Goal: Task Accomplishment & Management: Use online tool/utility

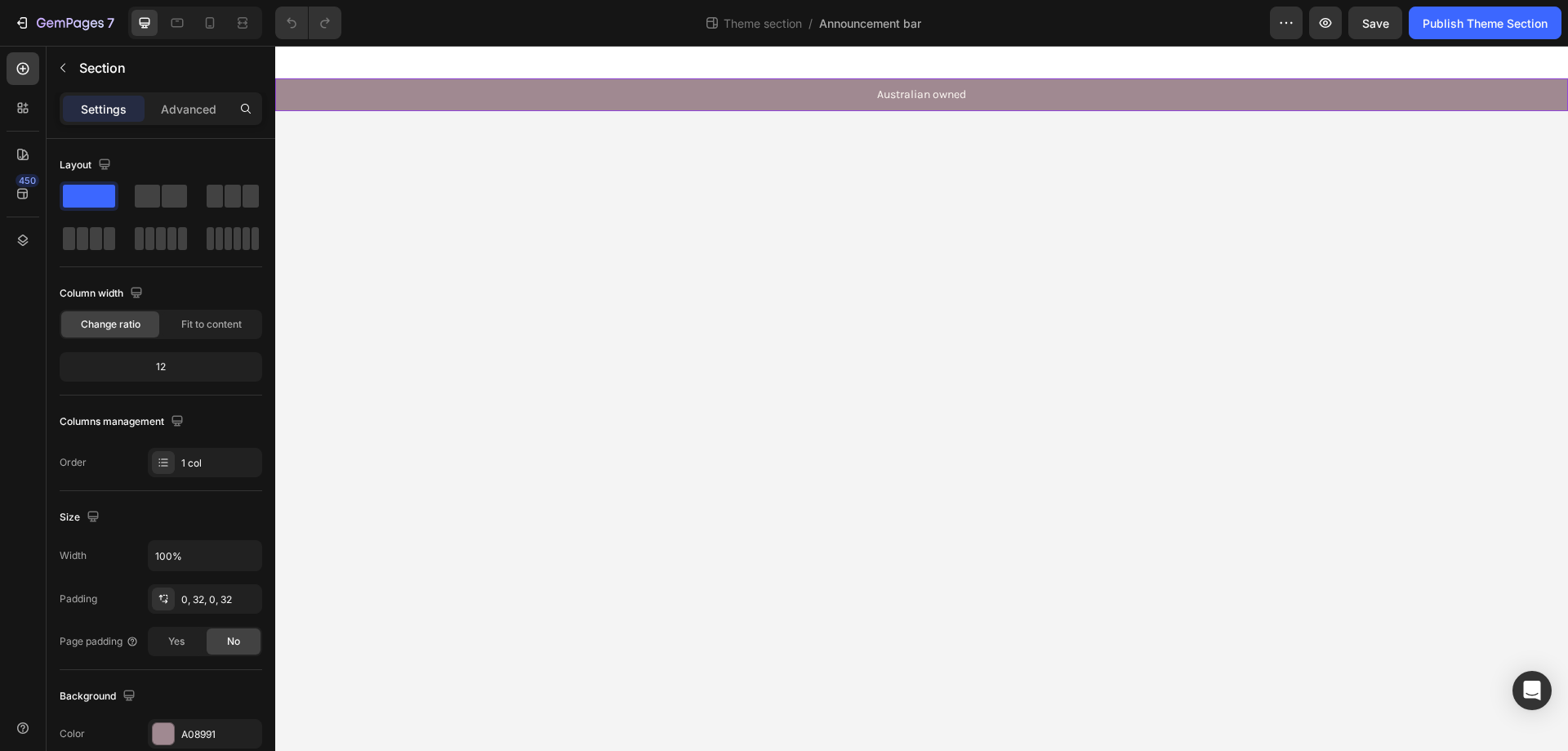
click at [327, 105] on div "Australian owned Text Block Free shipping Text Block Limited-Time Price Drop - …" at bounding box center [921, 94] width 1240 height 33
click at [306, 90] on div "Australian owned Text Block 0 Free shipping Text Block Limited-Time Price Drop …" at bounding box center [921, 94] width 1240 height 33
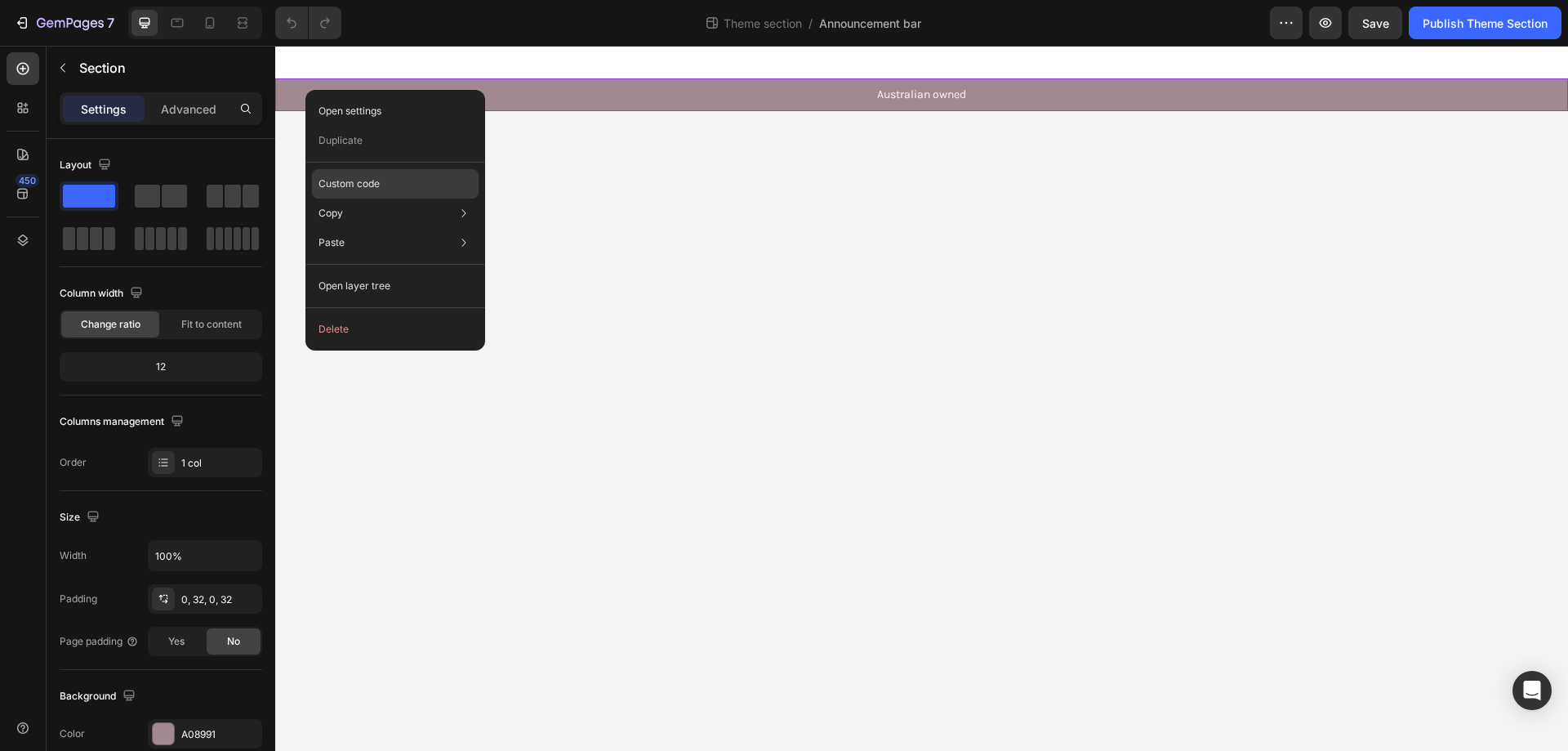
click at [363, 183] on p "Custom code" at bounding box center [349, 184] width 61 height 15
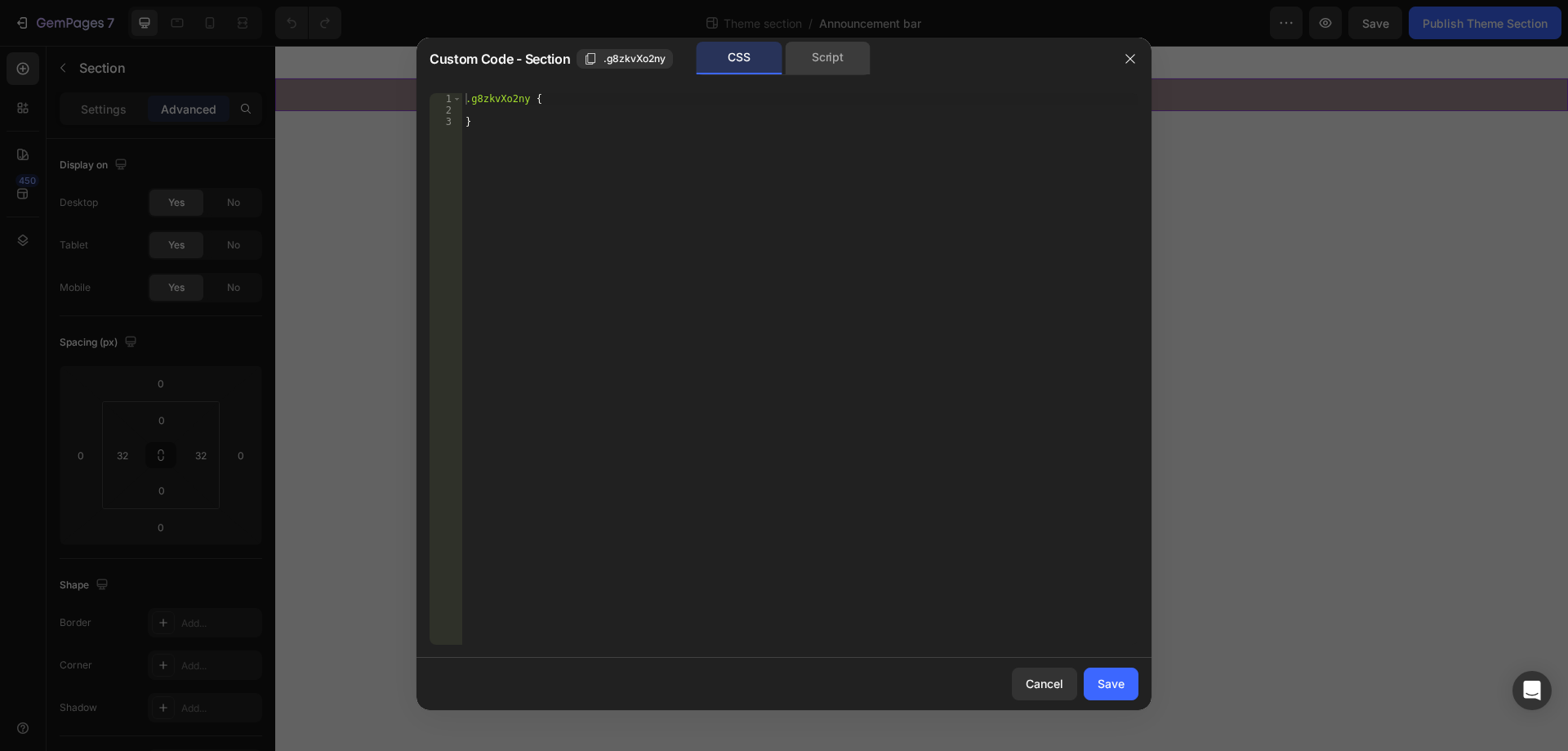
click at [832, 62] on div "Script" at bounding box center [828, 58] width 85 height 33
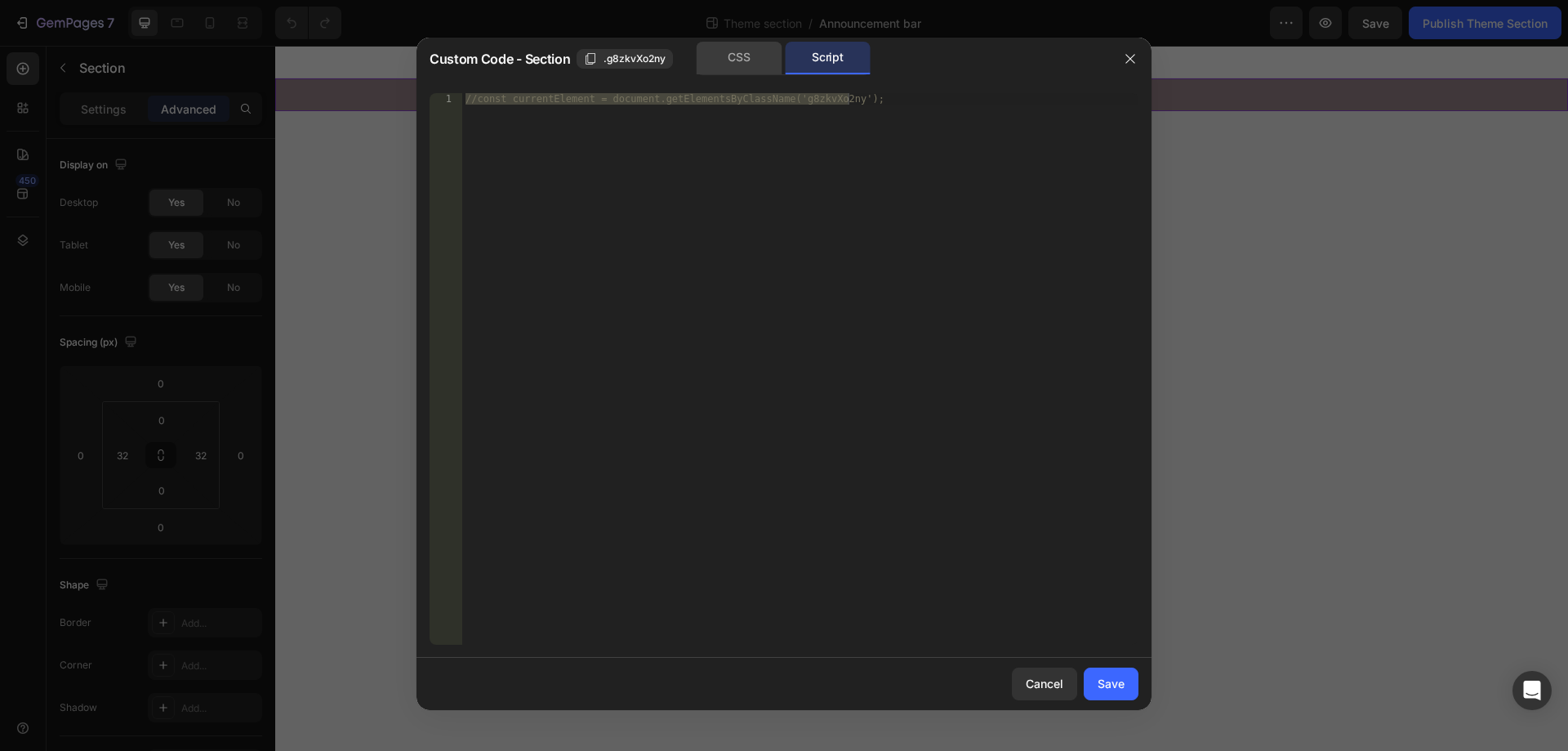
click at [746, 55] on div "CSS" at bounding box center [739, 58] width 85 height 33
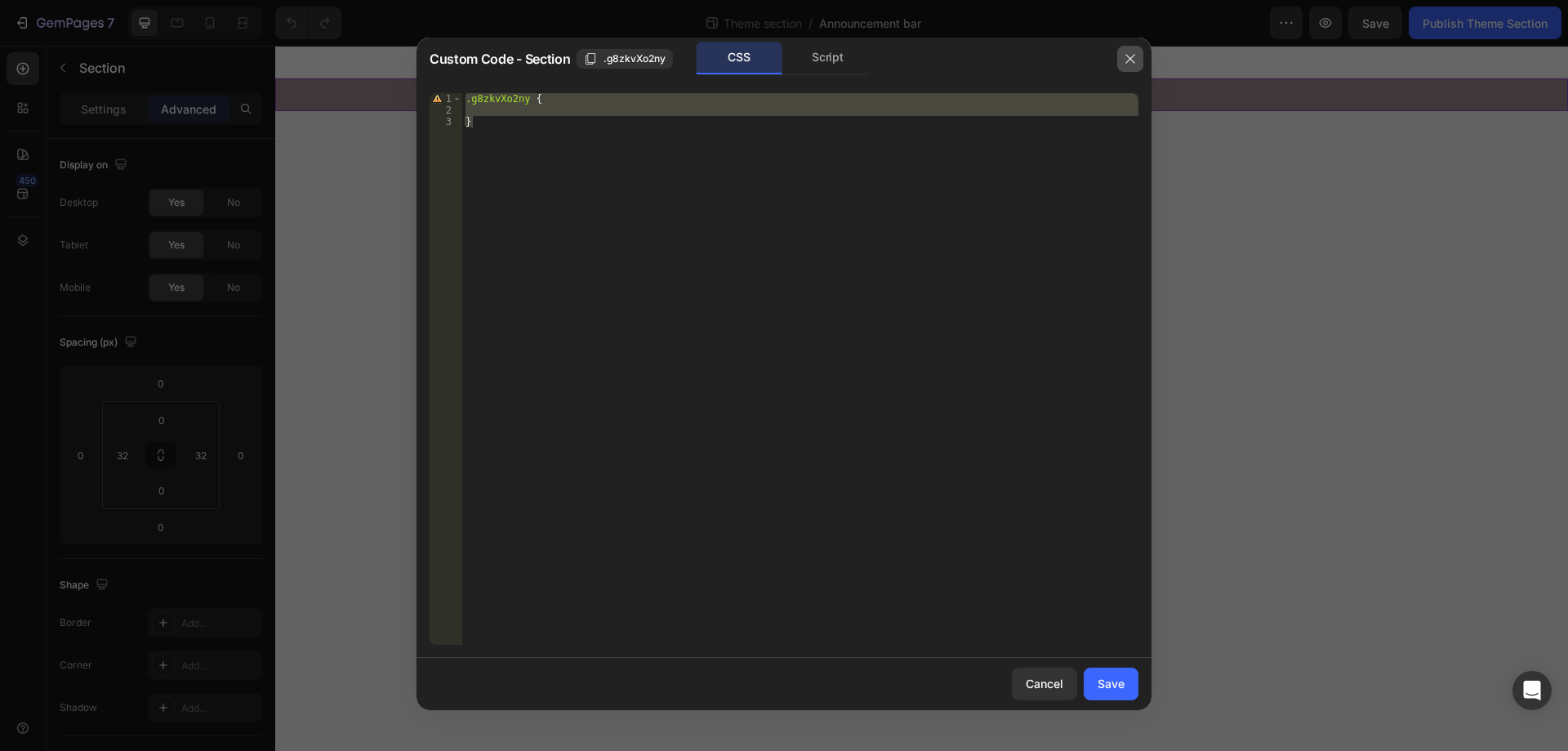
click at [1130, 61] on icon "button" at bounding box center [1130, 59] width 13 height 13
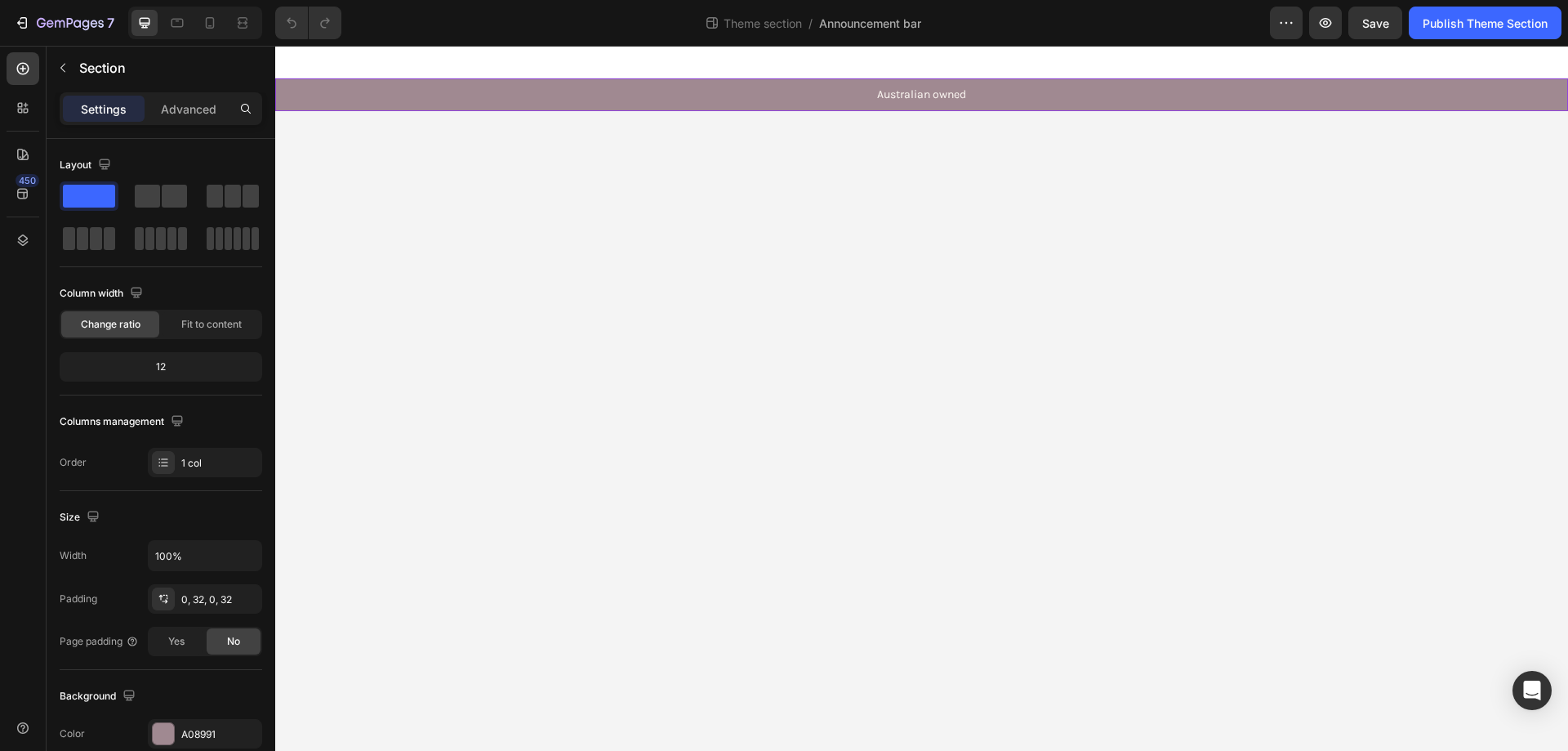
click at [294, 92] on div "Australian owned Text Block Free shipping Text Block Limited-Time Price Drop - …" at bounding box center [921, 94] width 1292 height 33
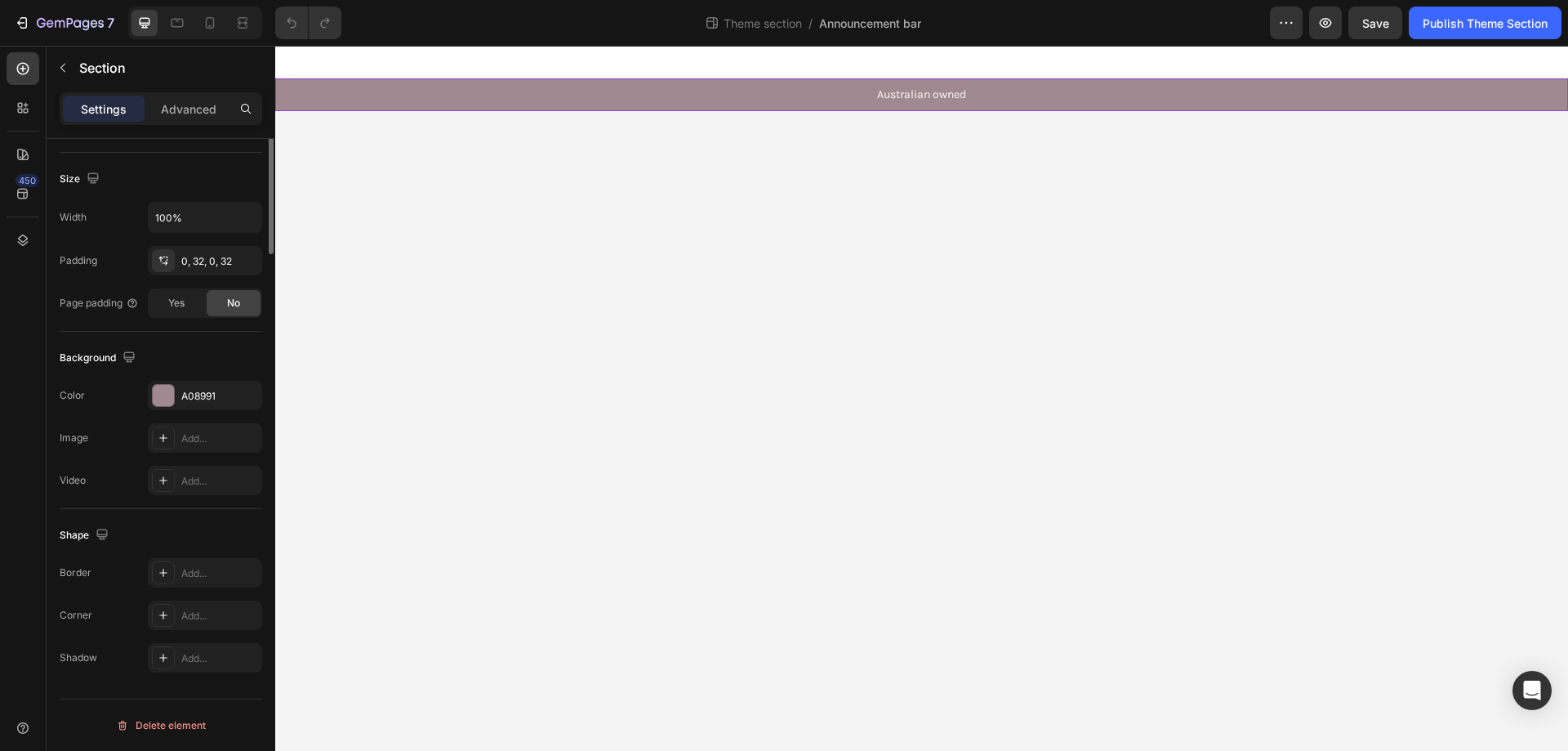
scroll to position [11, 0]
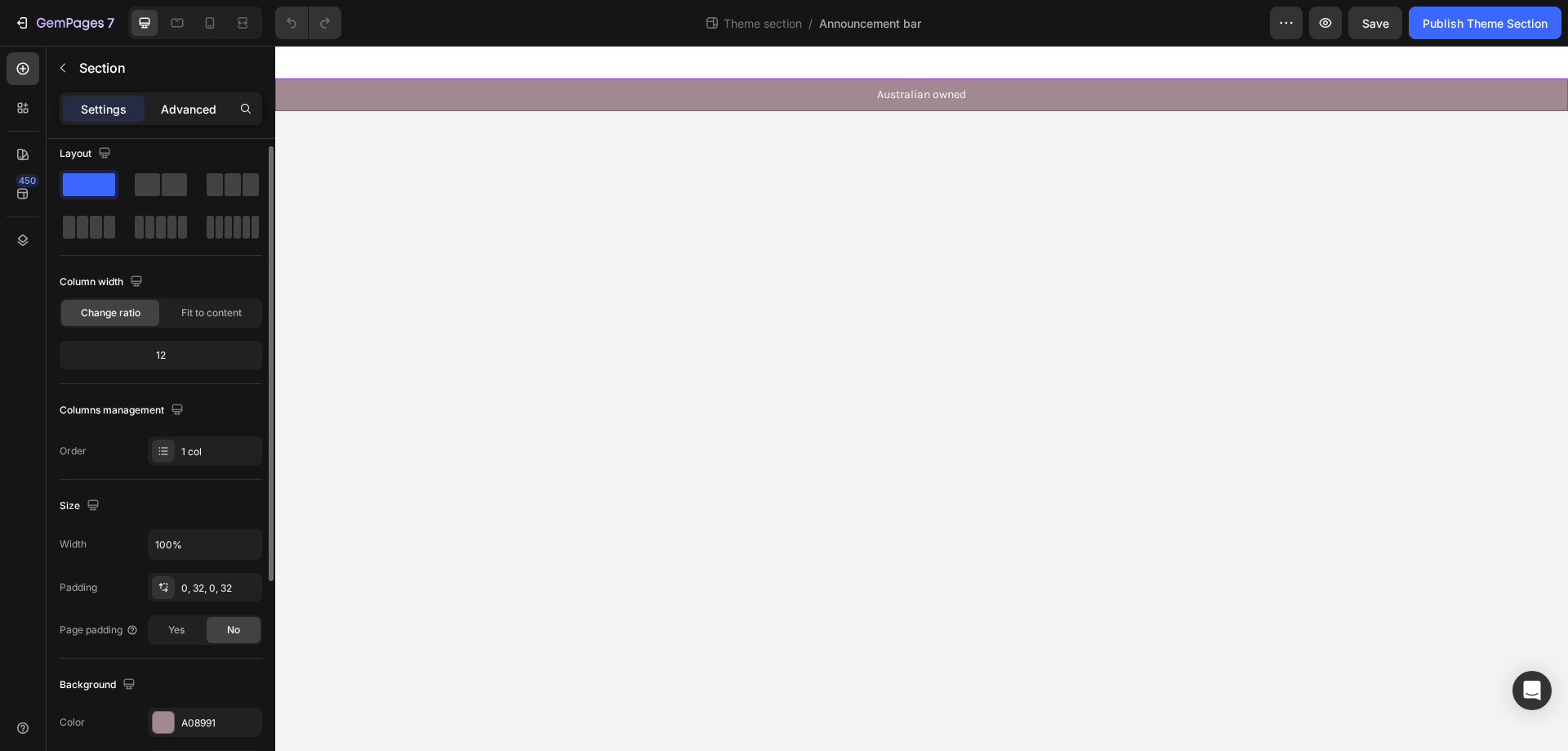
click at [185, 110] on p "Advanced" at bounding box center [189, 109] width 56 height 17
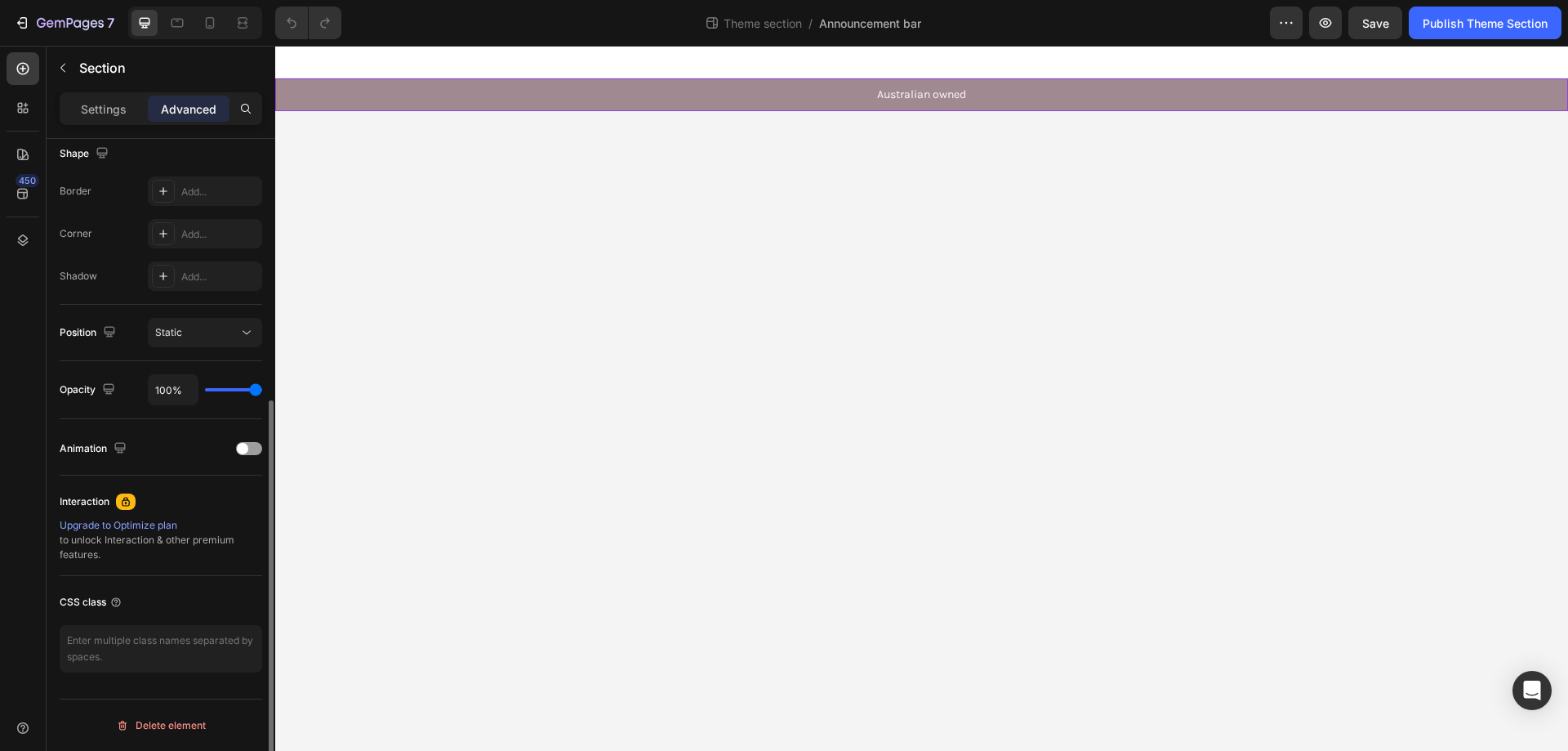
scroll to position [105, 0]
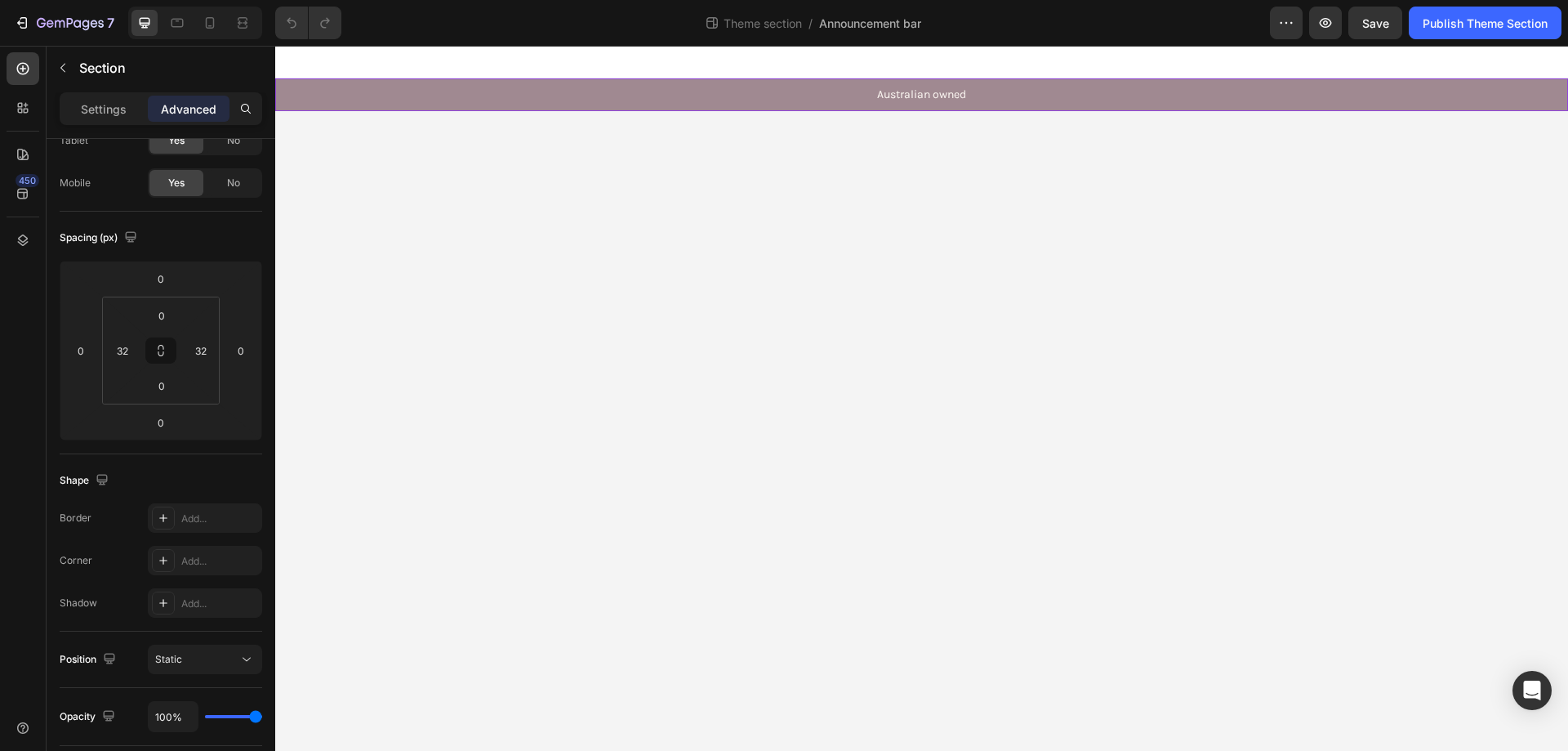
click at [324, 93] on div "Australian owned Text Block Free shipping Text Block Limited-Time Price Drop - …" at bounding box center [921, 94] width 1240 height 33
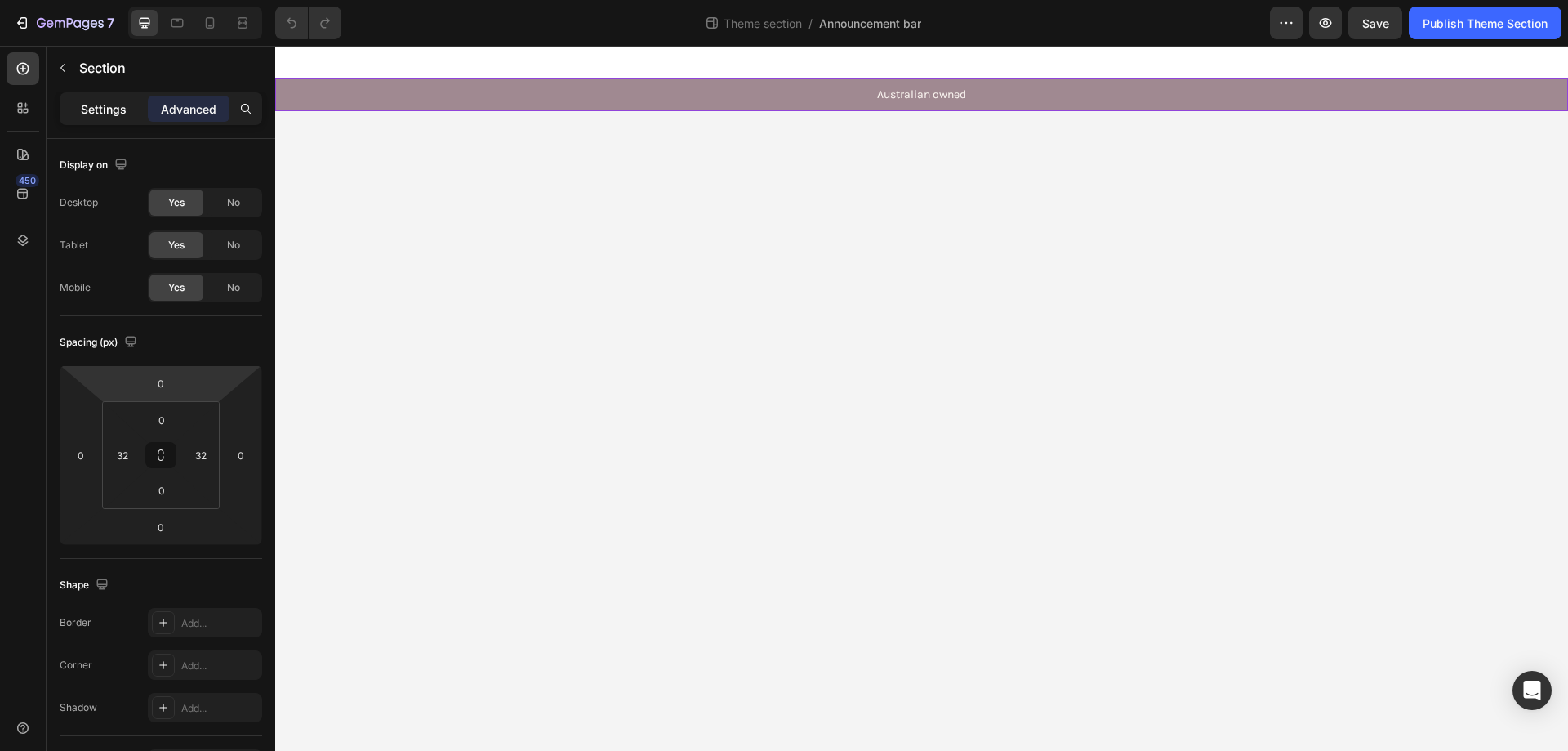
click at [101, 98] on div "Settings" at bounding box center [104, 109] width 82 height 26
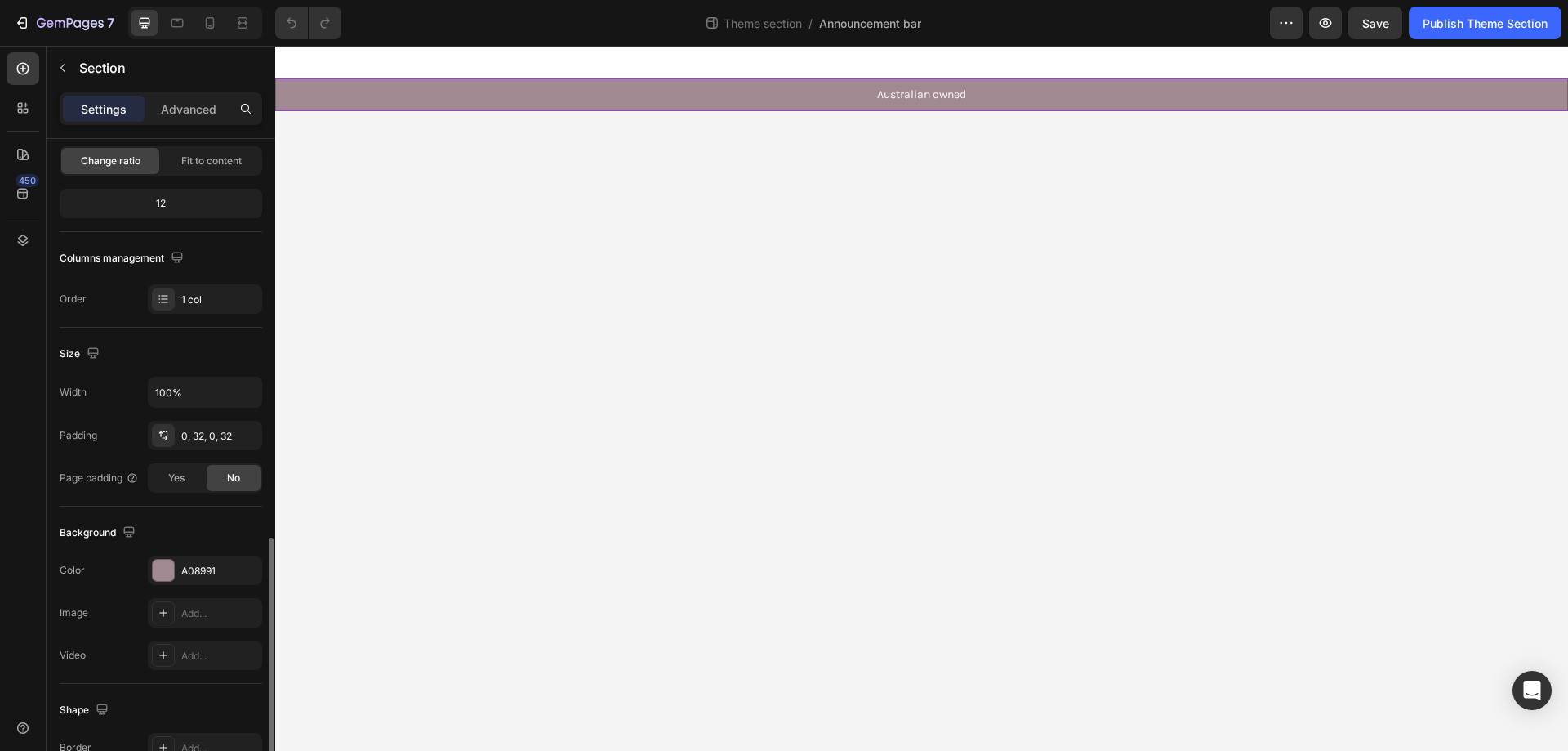
scroll to position [338, 0]
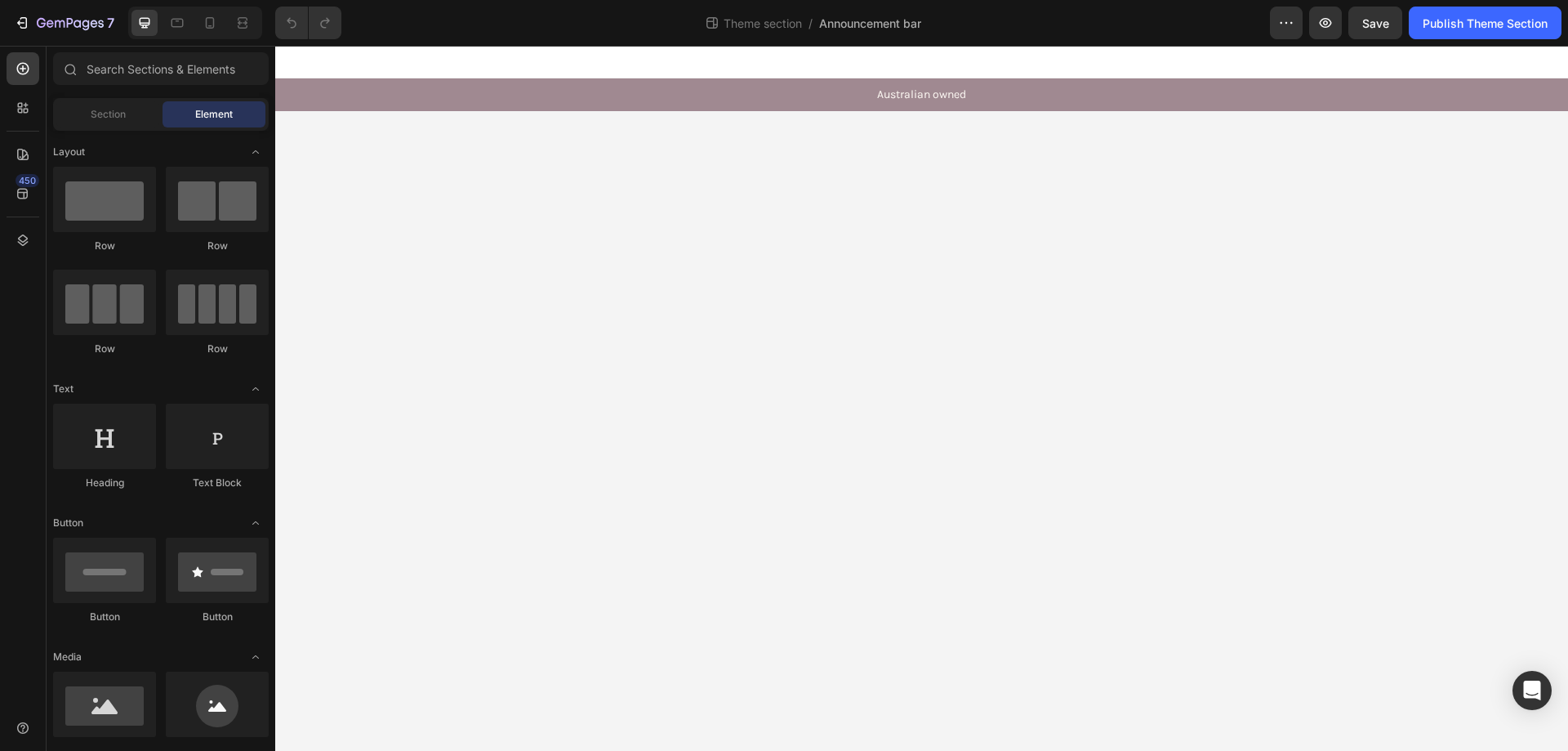
click at [643, 207] on body "Australian owned Text Block Free shipping Text Block Limited-Time Price Drop - …" at bounding box center [921, 398] width 1292 height 705
click at [242, 20] on icon at bounding box center [242, 23] width 17 height 17
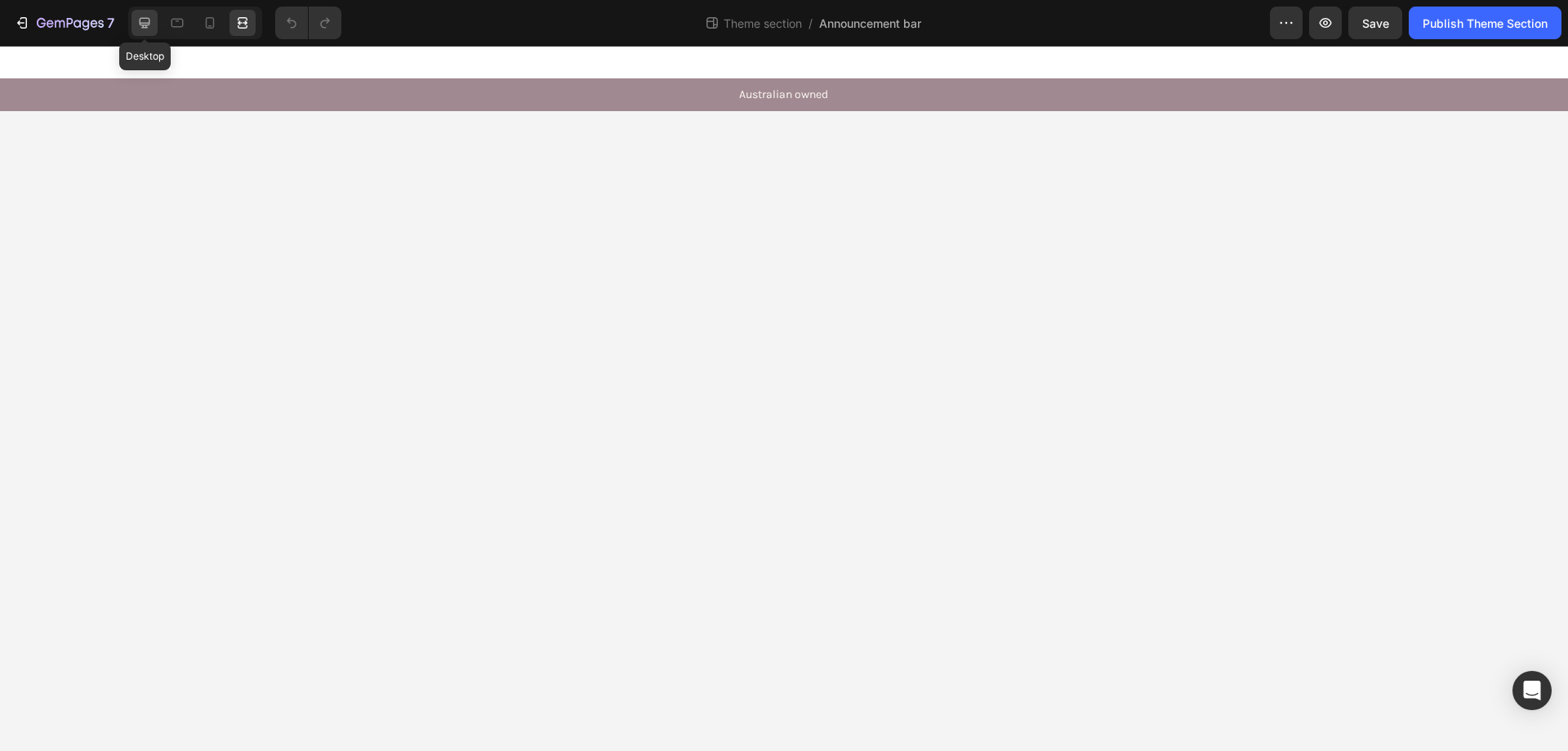
click at [145, 16] on icon at bounding box center [145, 23] width 17 height 17
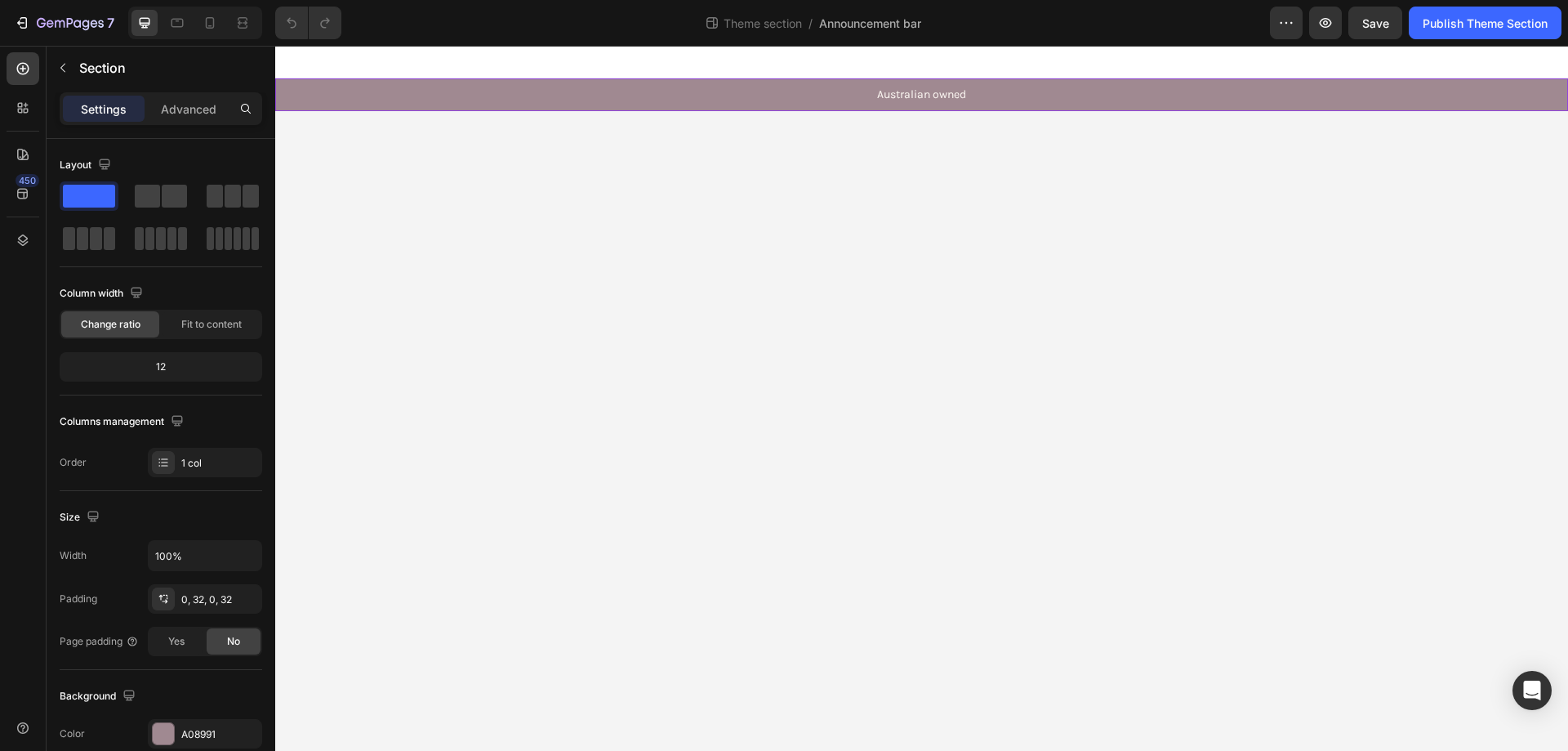
click at [306, 87] on div "Australian owned Text Block Free shipping Text Block Limited-Time Price Drop - …" at bounding box center [921, 94] width 1240 height 33
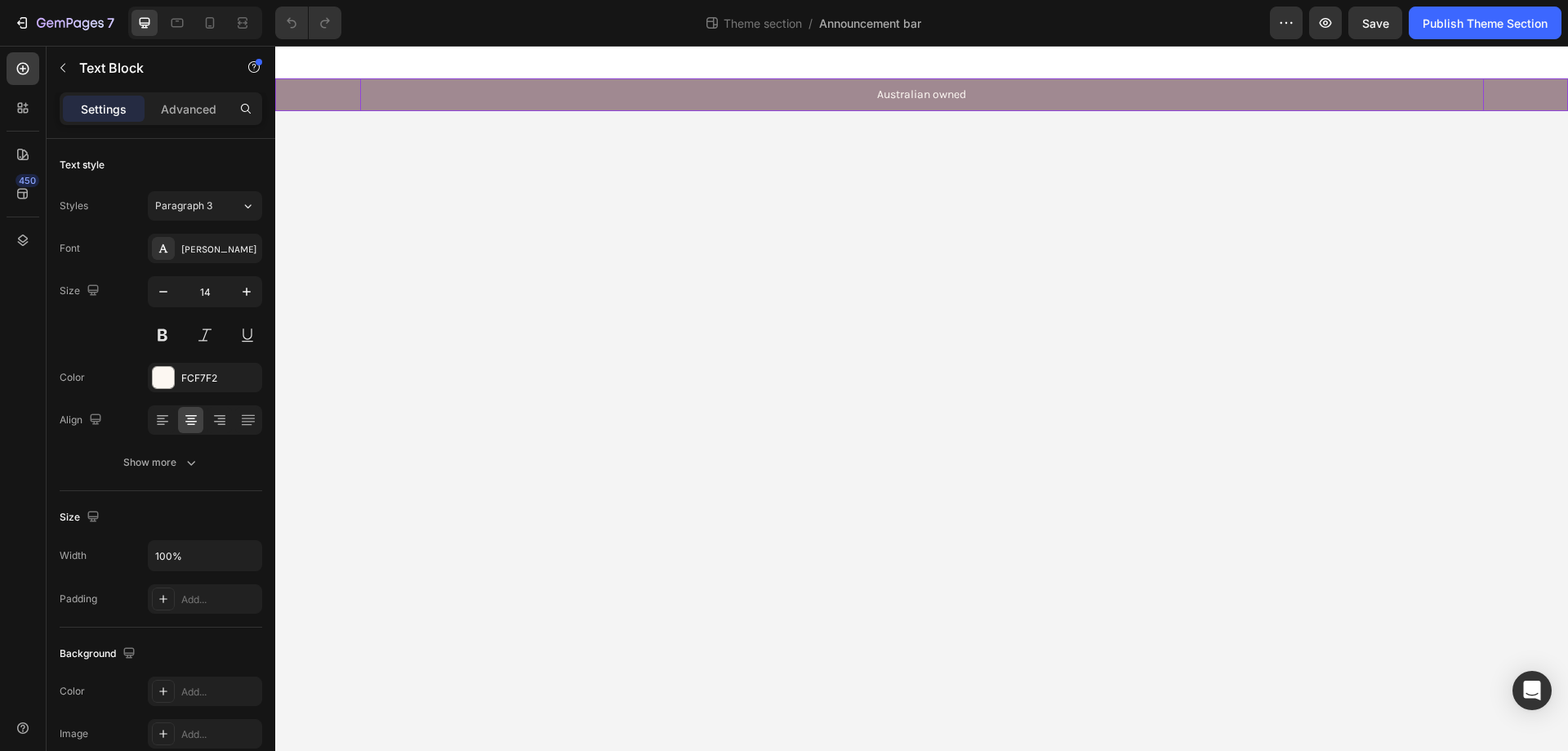
click at [608, 92] on p "Australian owned" at bounding box center [921, 95] width 1120 height 15
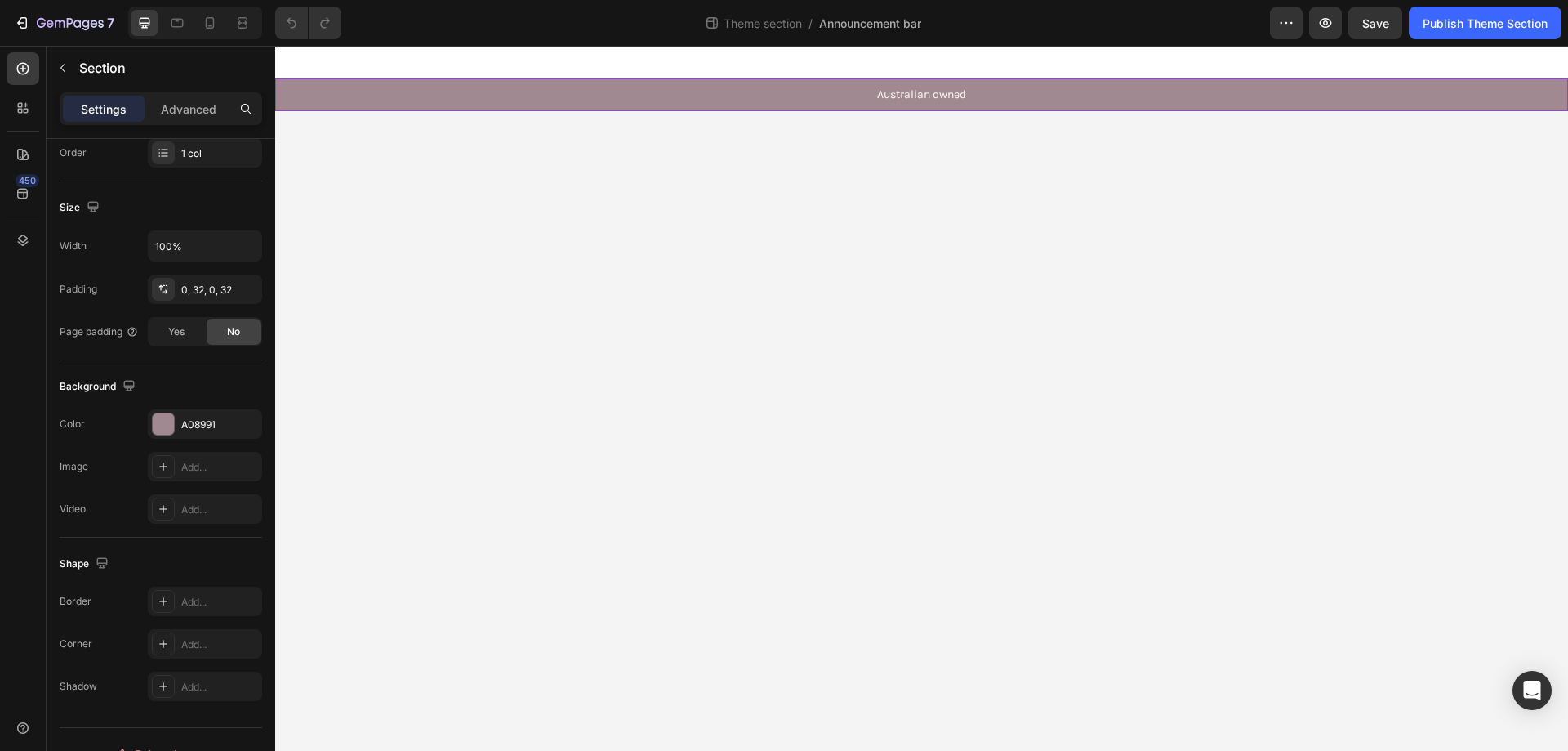
click at [309, 98] on div "Australian owned Text Block Free shipping Text Block Limited-Time Price Drop - …" at bounding box center [921, 94] width 1240 height 33
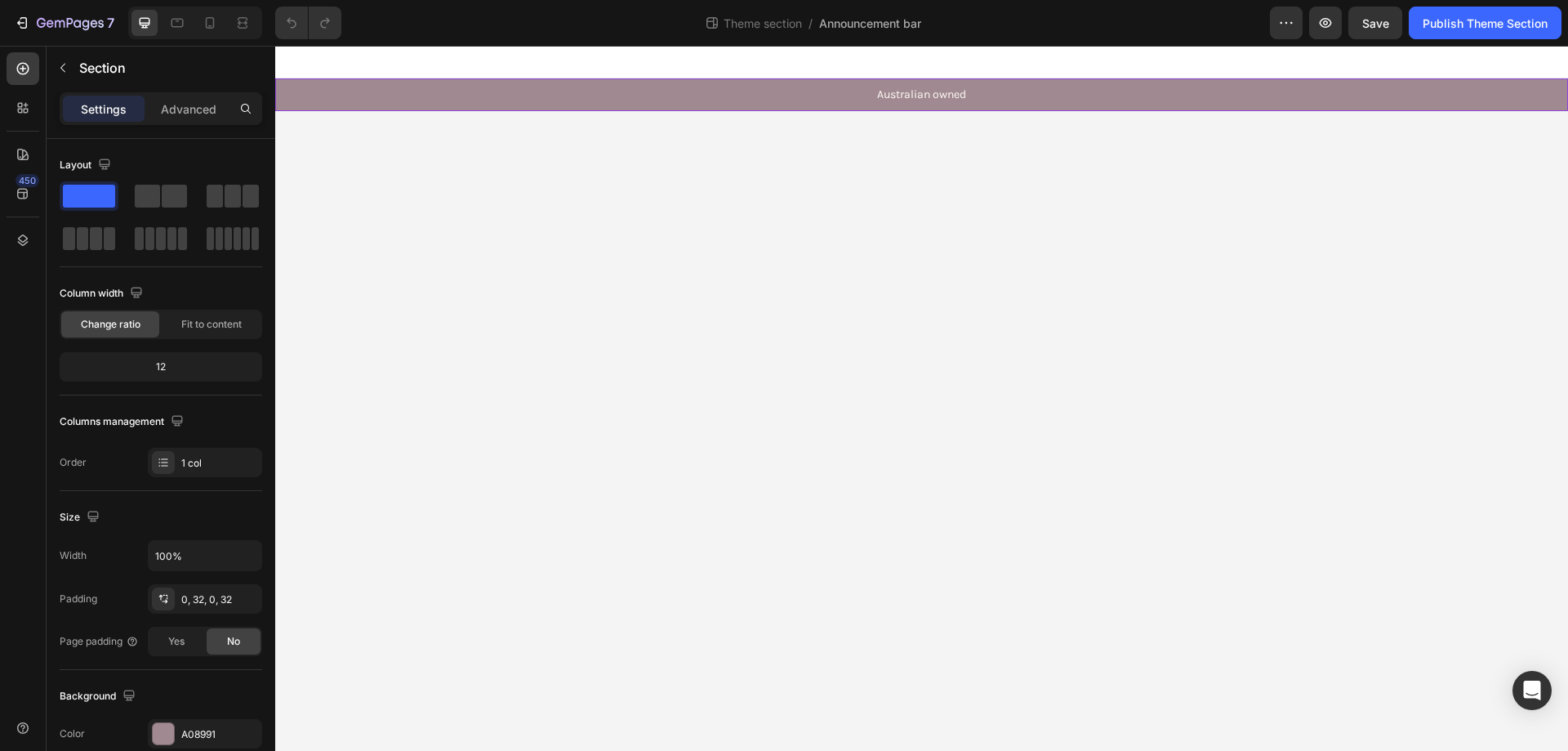
click at [311, 98] on div "Australian owned Text Block Free shipping Text Block Limited-Time Price Drop - …" at bounding box center [921, 94] width 1240 height 33
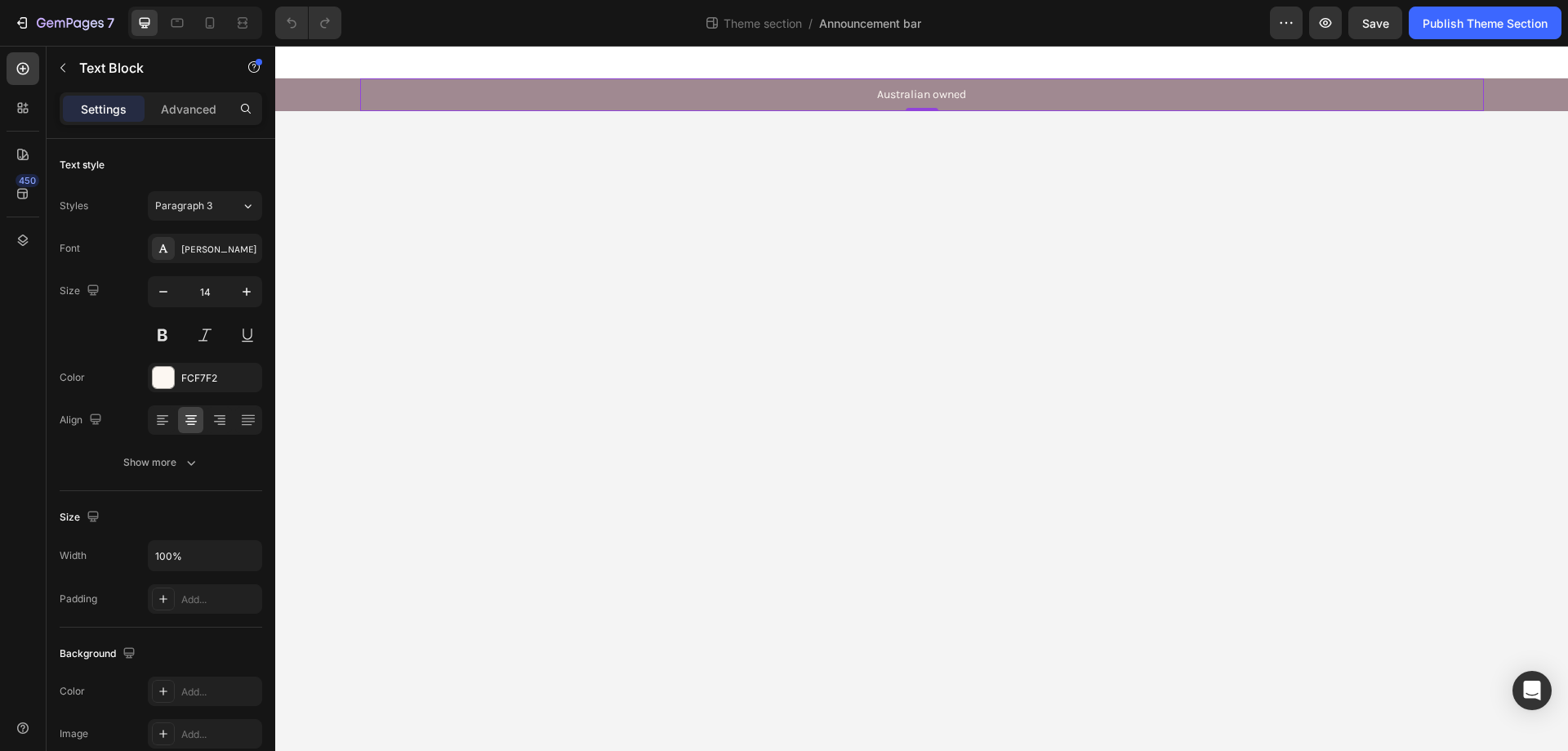
click at [529, 99] on p "Australian owned" at bounding box center [921, 95] width 1120 height 15
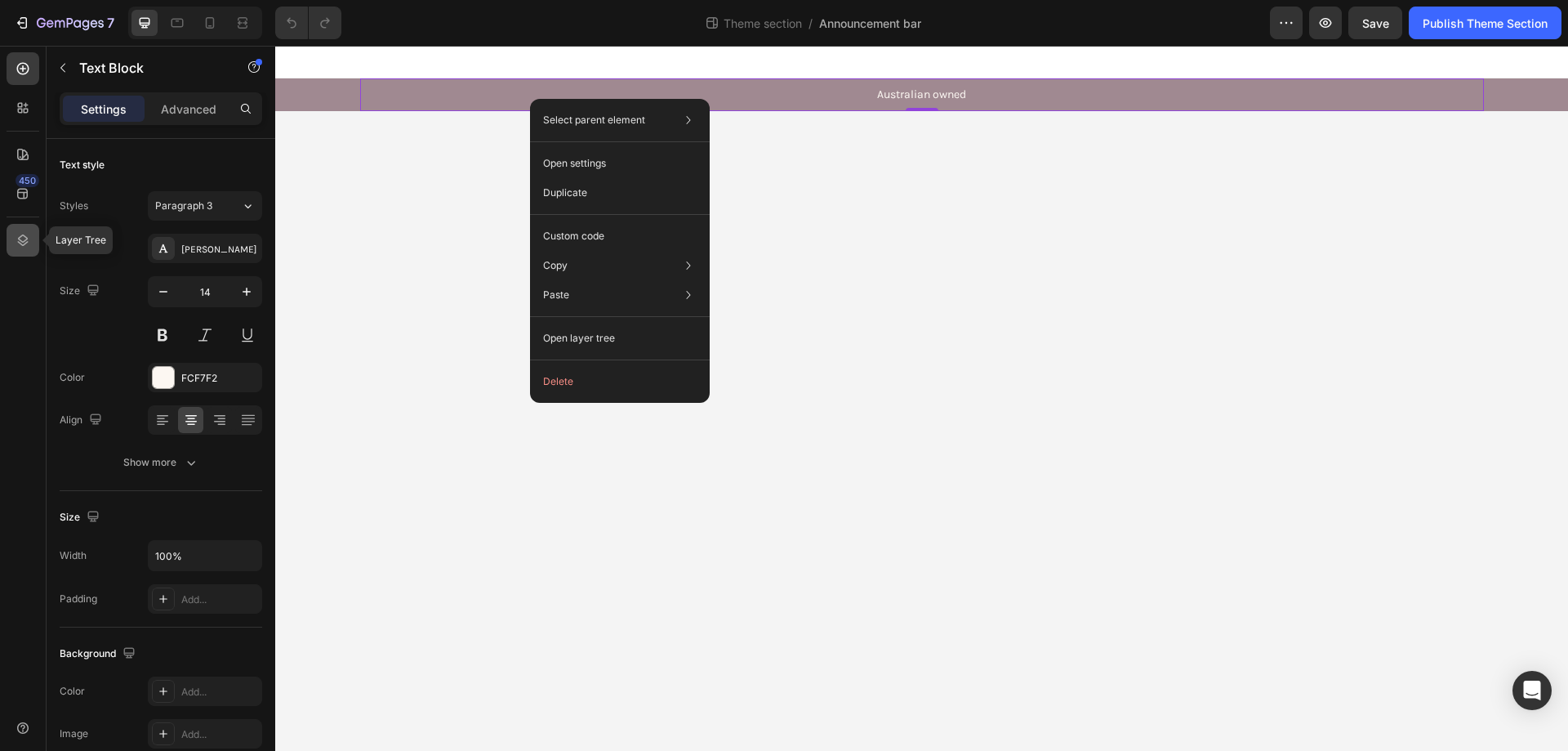
click at [17, 239] on icon at bounding box center [23, 241] width 17 height 17
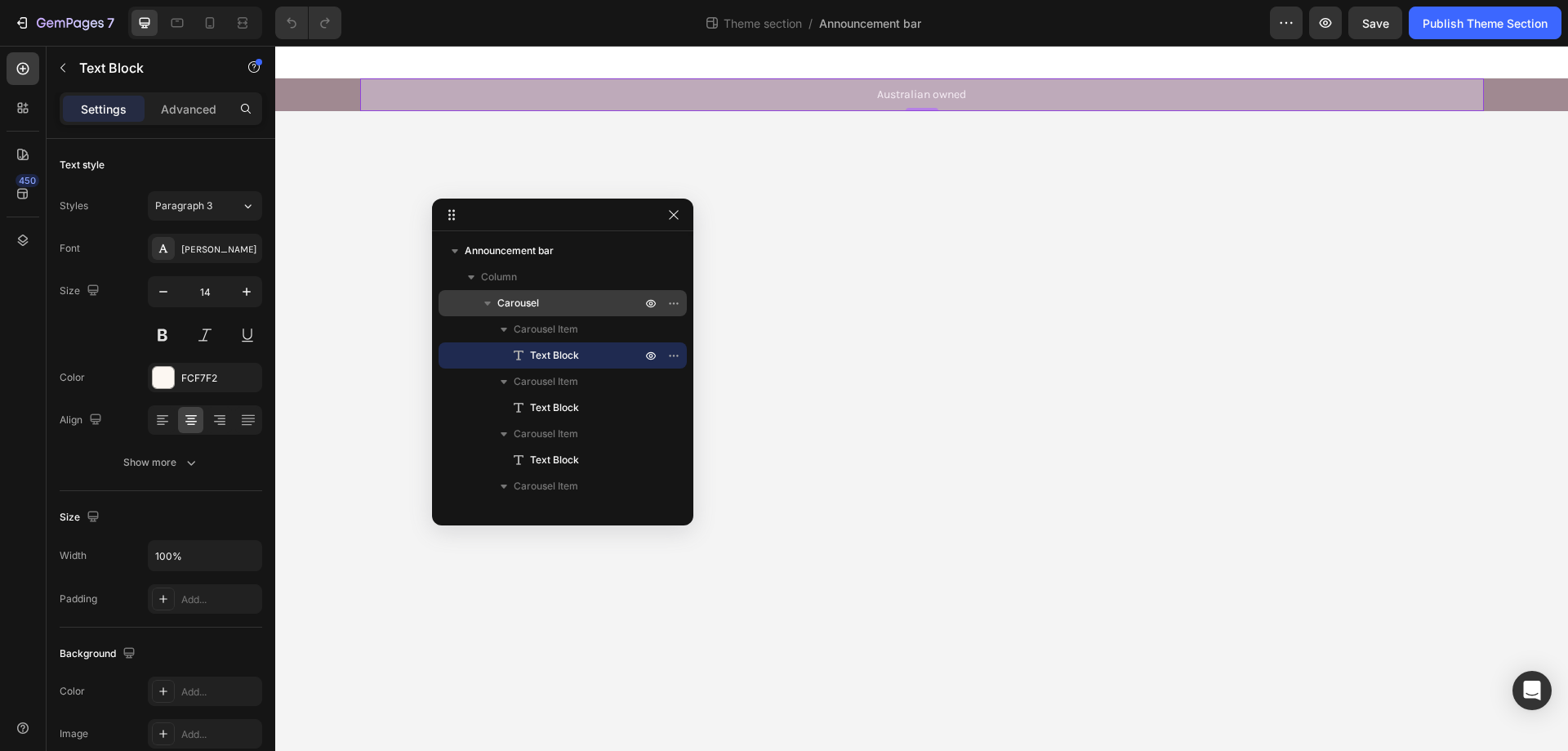
click at [523, 299] on span "Carousel" at bounding box center [517, 303] width 42 height 17
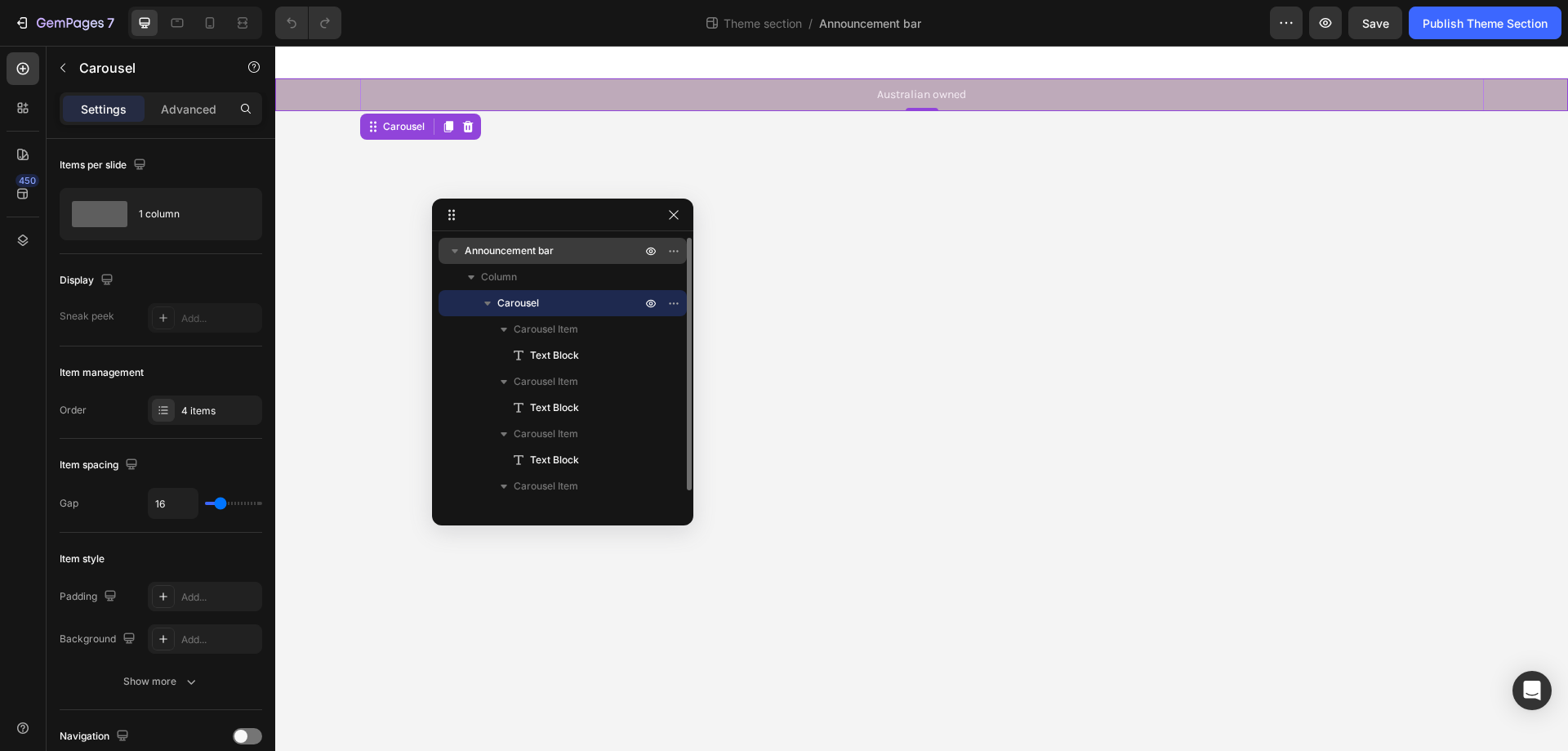
click at [523, 248] on span "Announcement bar" at bounding box center [509, 251] width 89 height 17
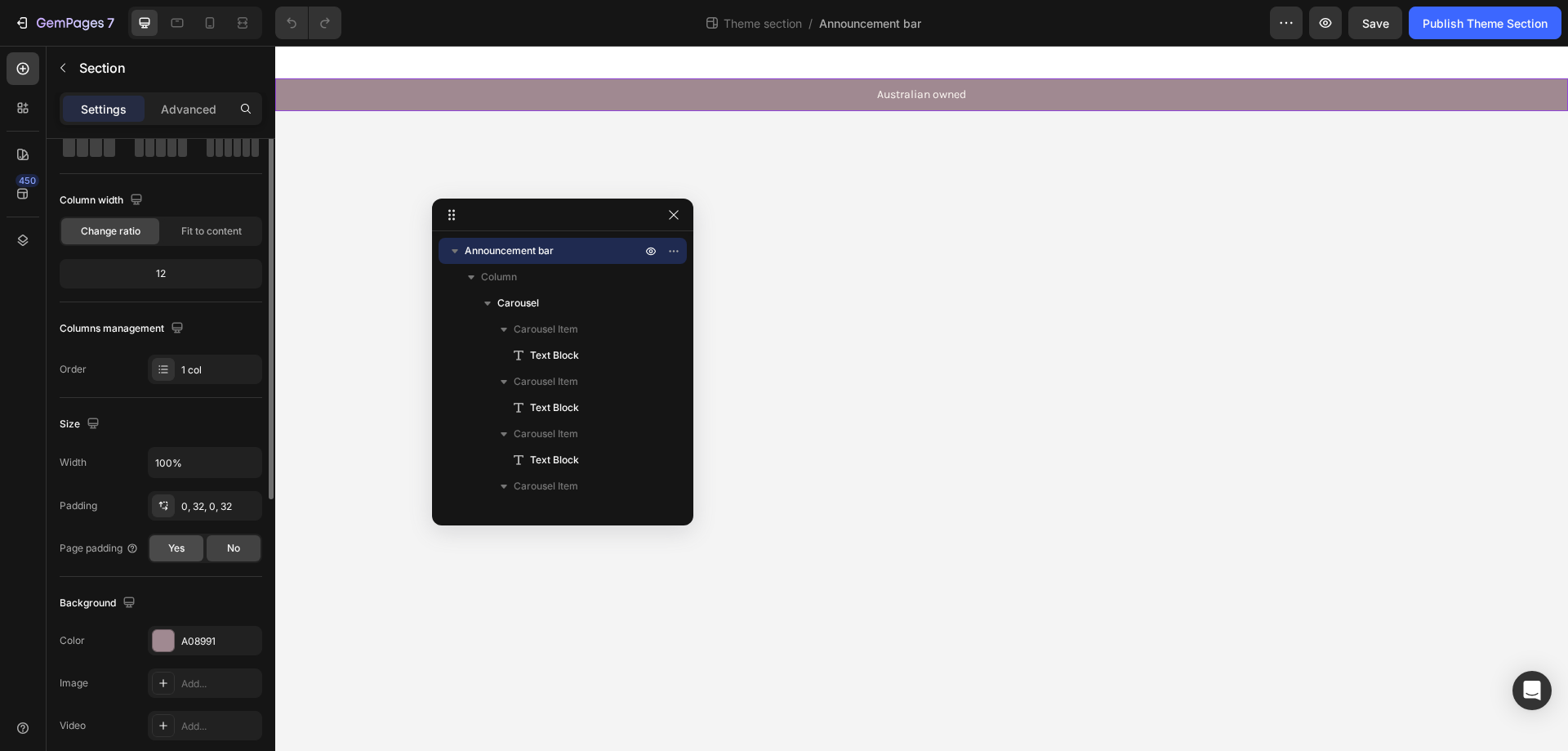
scroll to position [11, 0]
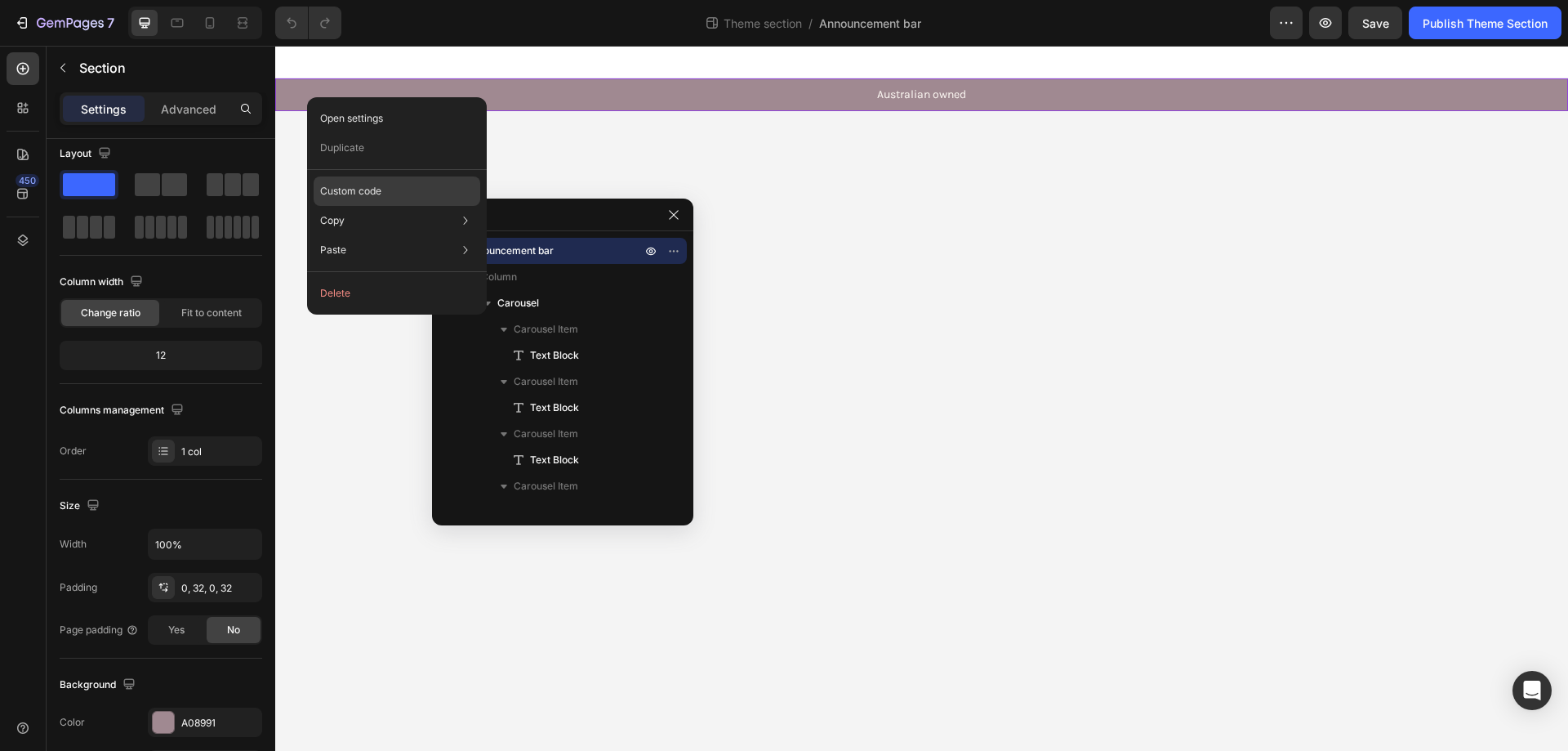
click at [347, 191] on p "Custom code" at bounding box center [351, 191] width 61 height 15
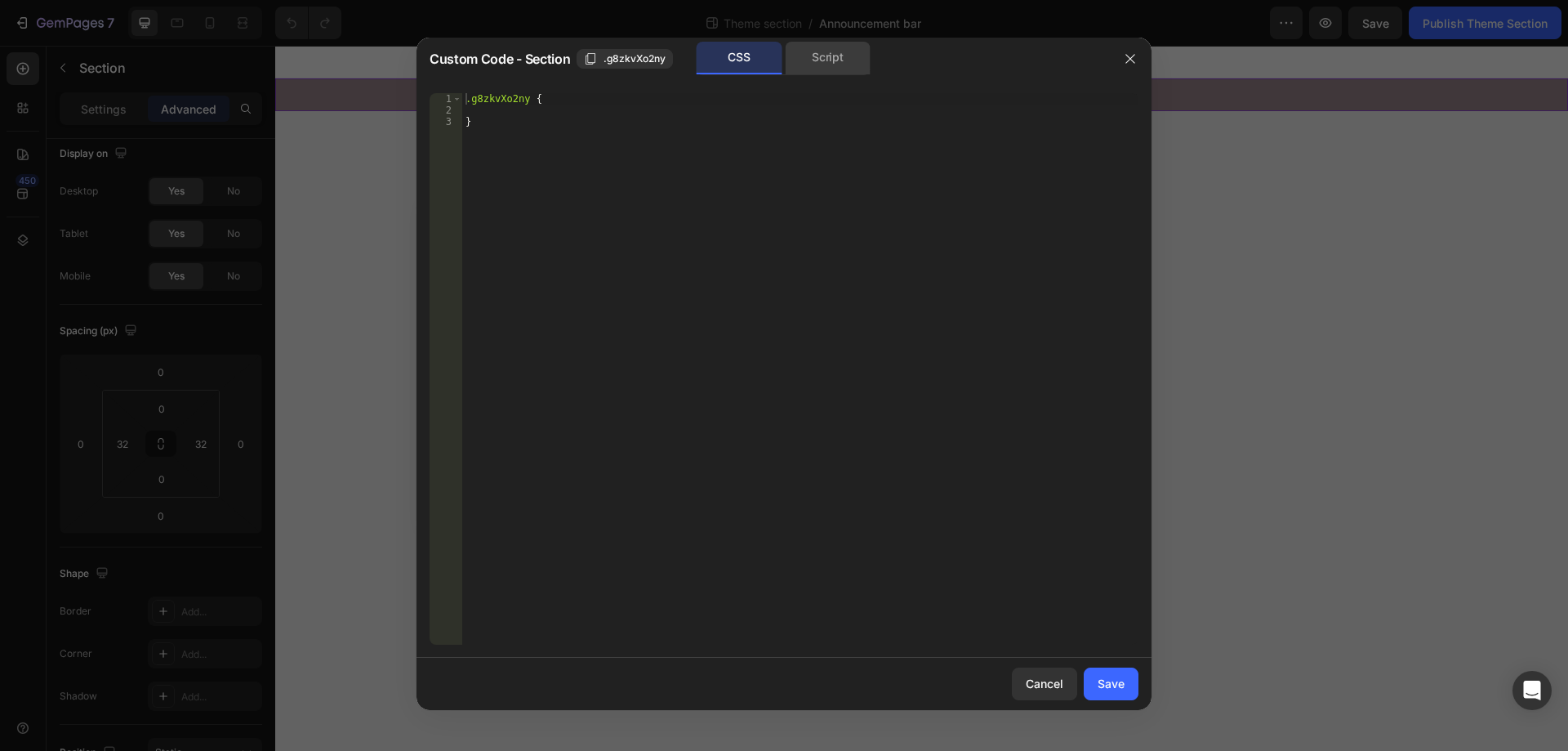
click at [846, 59] on div "Script" at bounding box center [828, 58] width 85 height 33
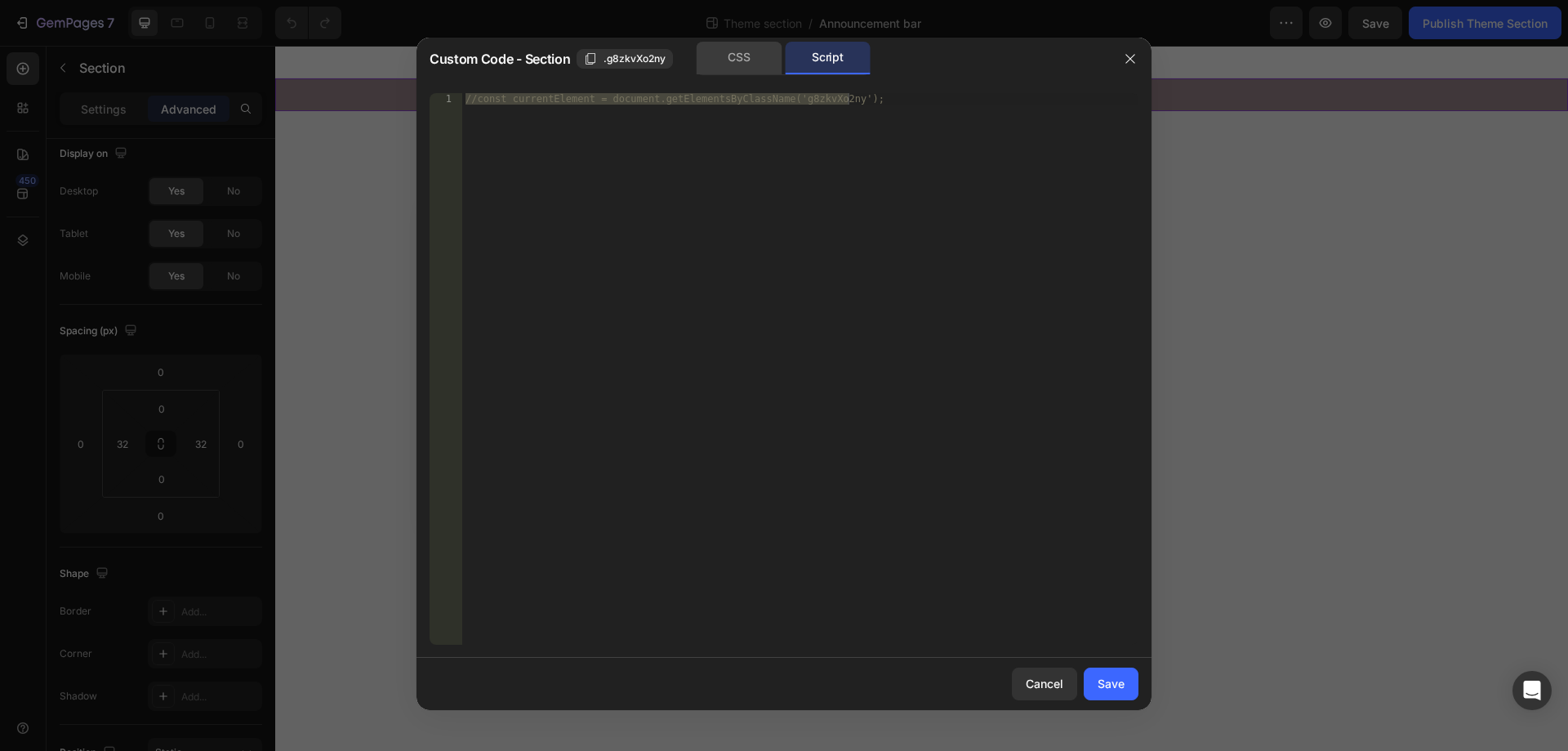
click at [728, 45] on div "CSS" at bounding box center [739, 58] width 85 height 33
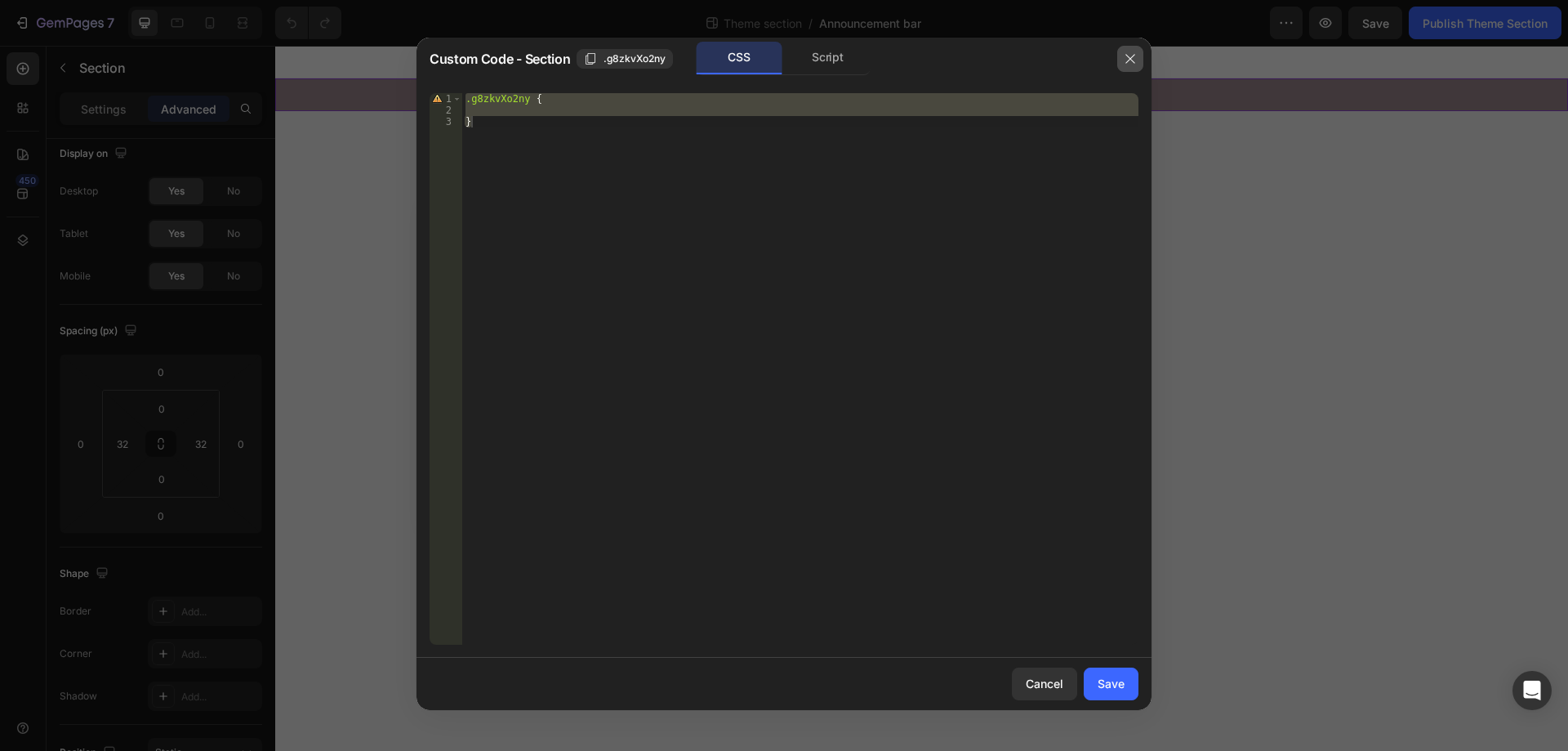
click at [1124, 53] on icon "button" at bounding box center [1130, 59] width 13 height 13
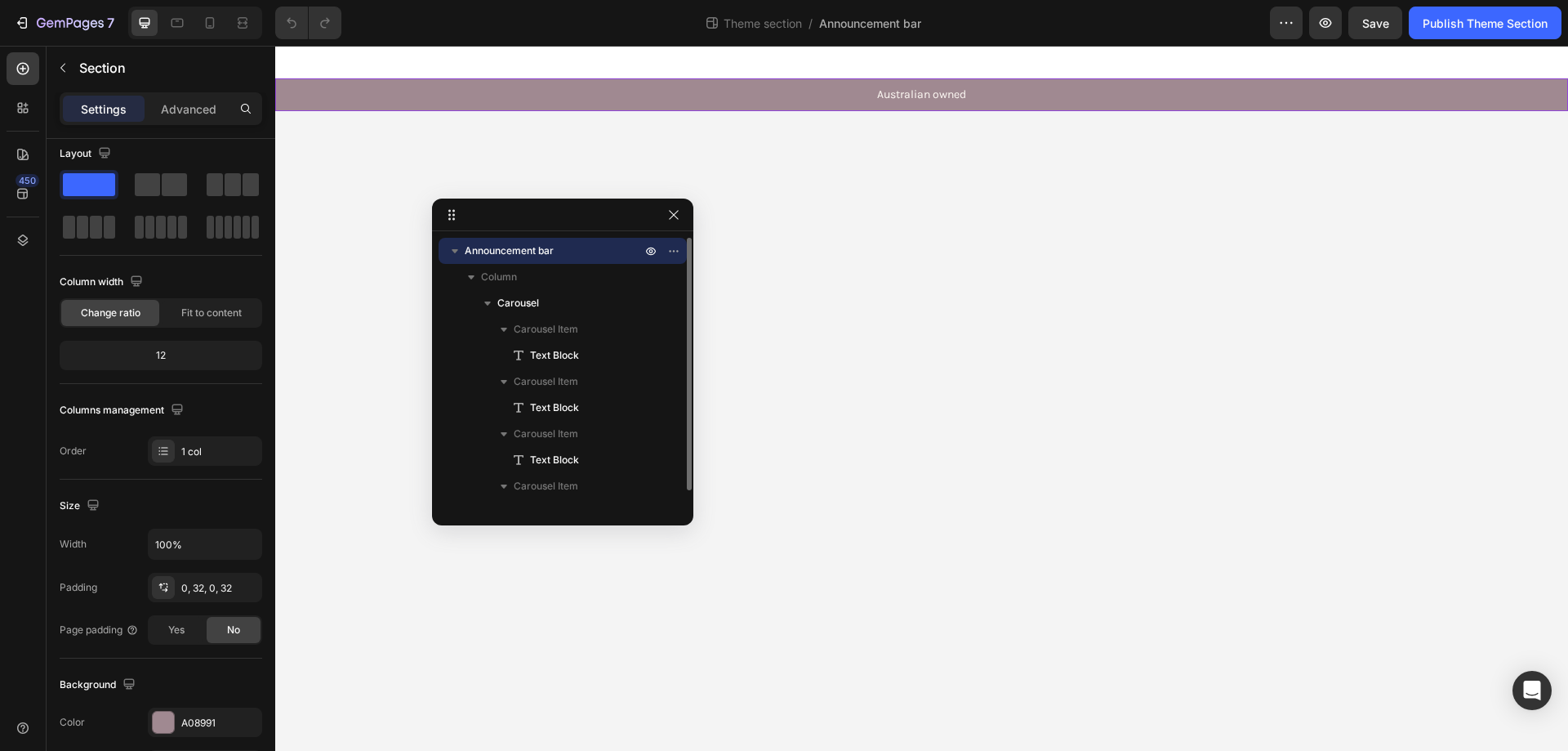
click at [515, 247] on span "Announcement bar" at bounding box center [509, 251] width 89 height 17
click at [451, 251] on icon "button" at bounding box center [455, 251] width 17 height 17
click at [301, 91] on div "Australian owned Text Block Free shipping Text Block Limited-Time Price Drop - …" at bounding box center [921, 94] width 1240 height 33
click at [670, 248] on icon "button" at bounding box center [673, 251] width 13 height 13
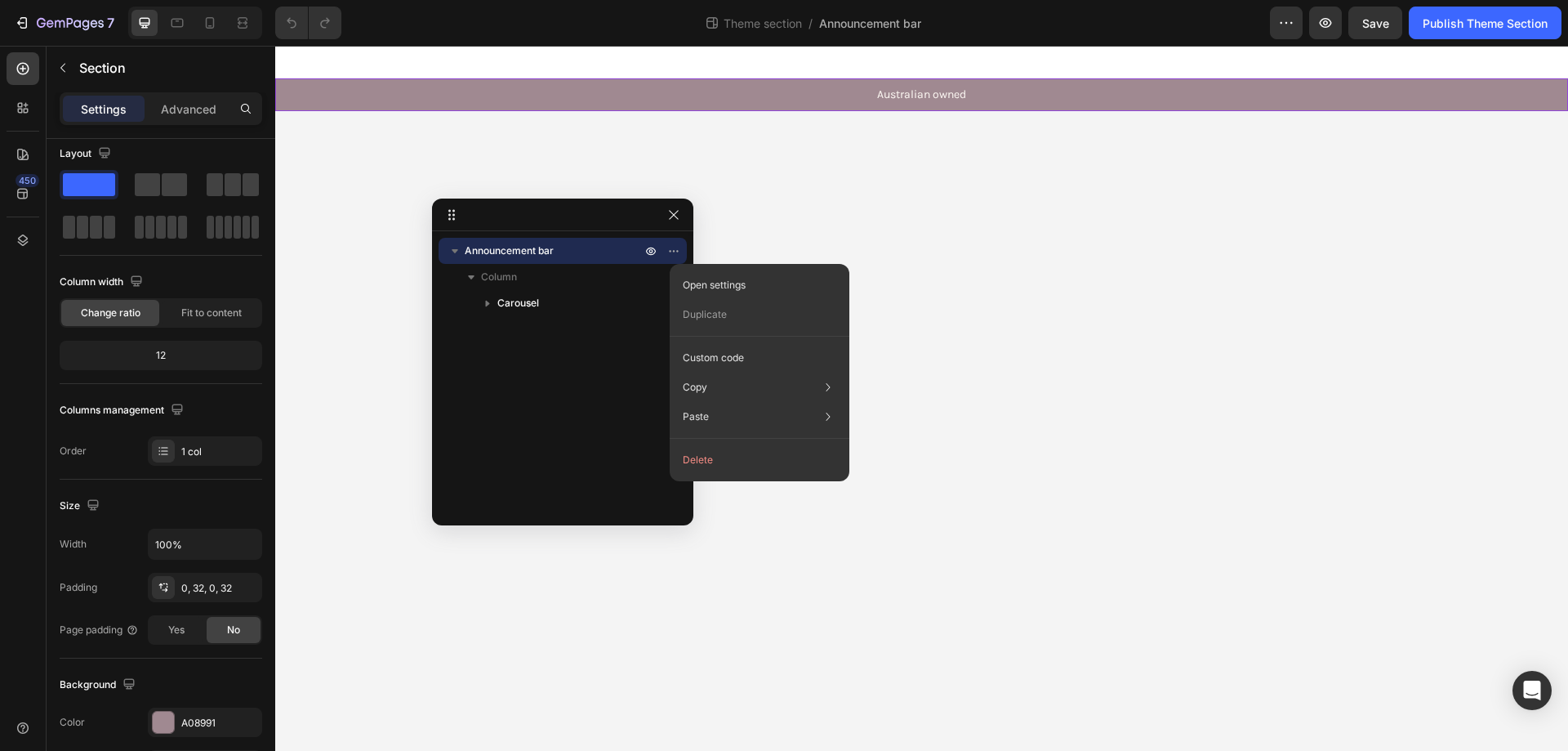
click at [774, 285] on div "Open settings" at bounding box center [759, 285] width 166 height 30
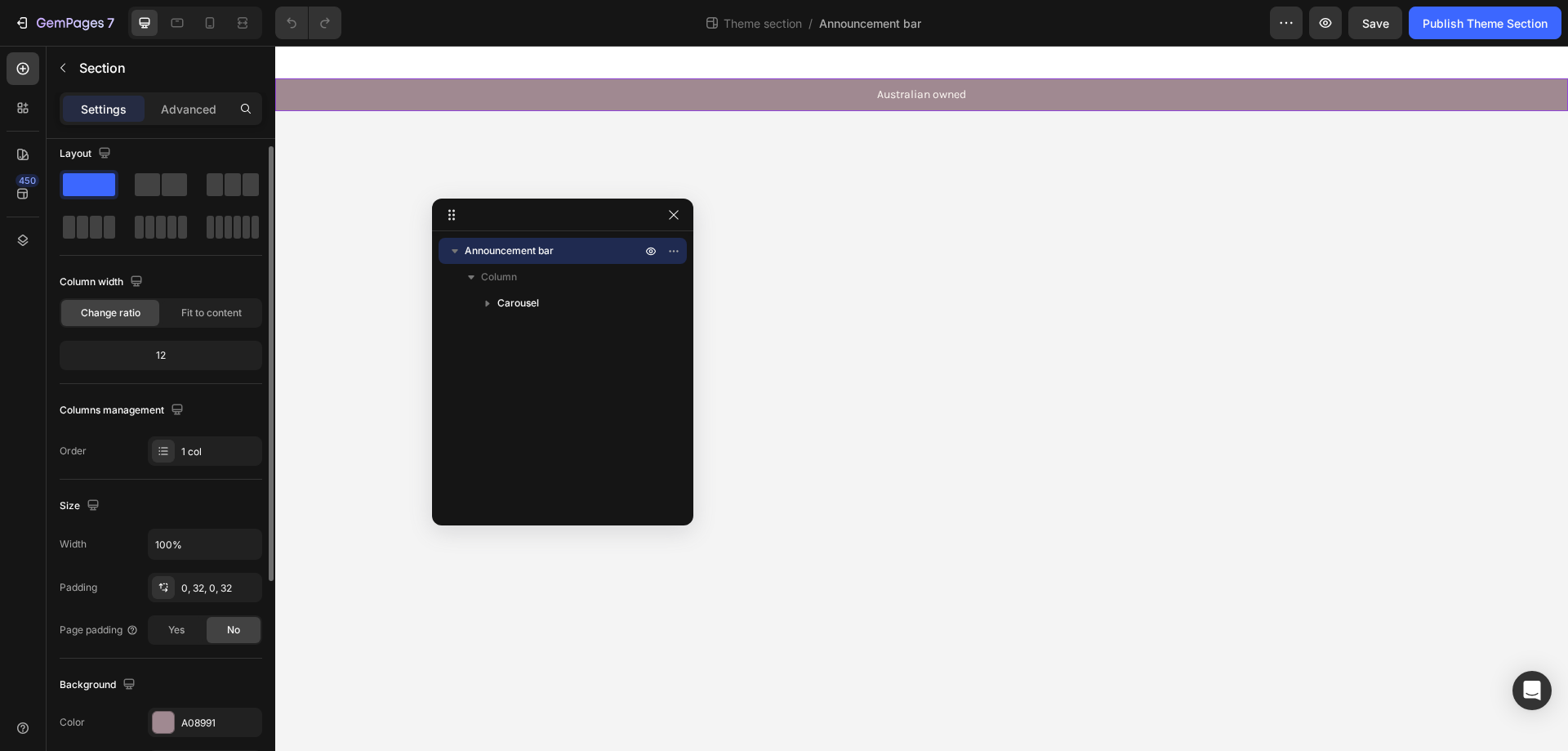
scroll to position [338, 0]
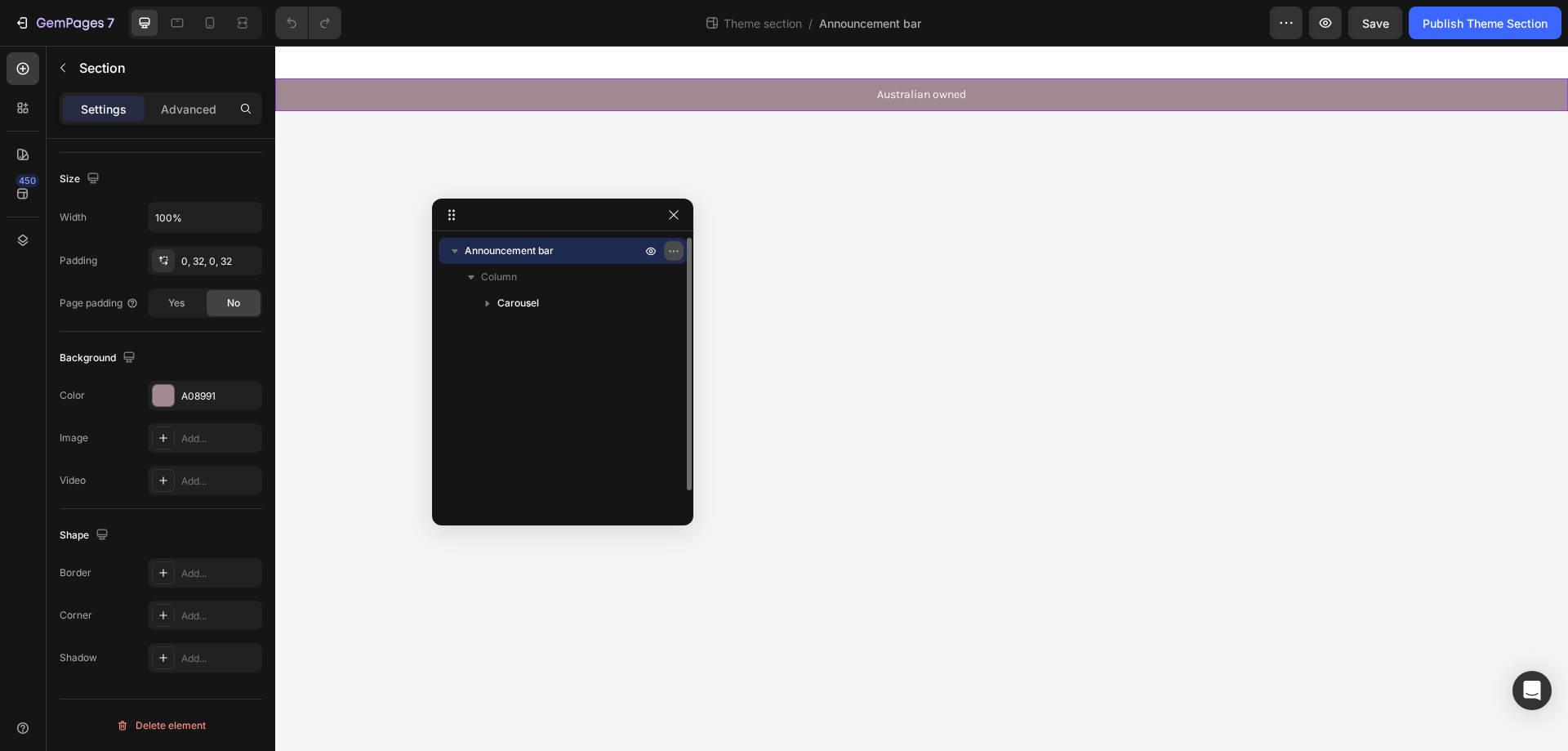
click at [678, 247] on icon "button" at bounding box center [673, 251] width 13 height 13
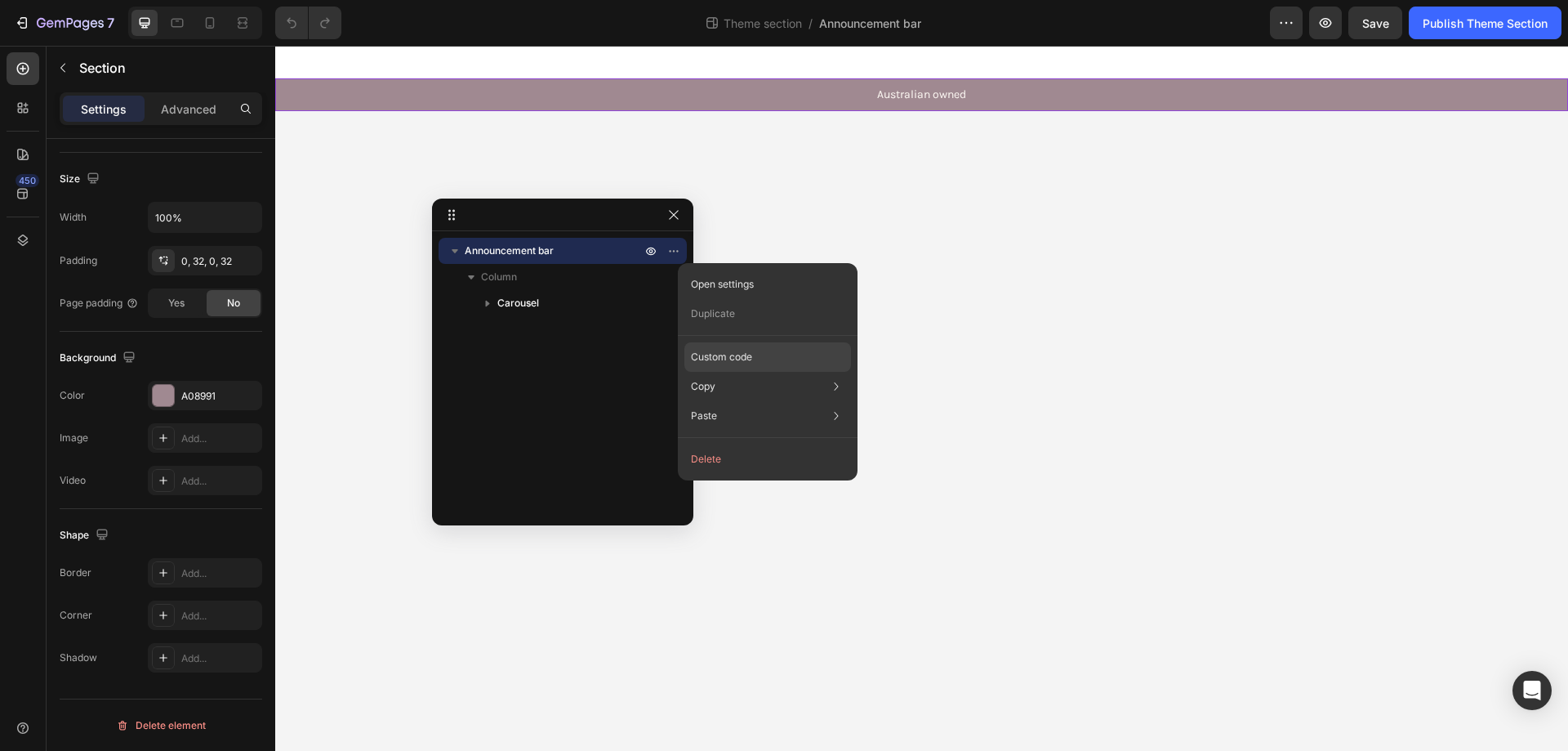
click at [746, 362] on p "Custom code" at bounding box center [722, 357] width 61 height 15
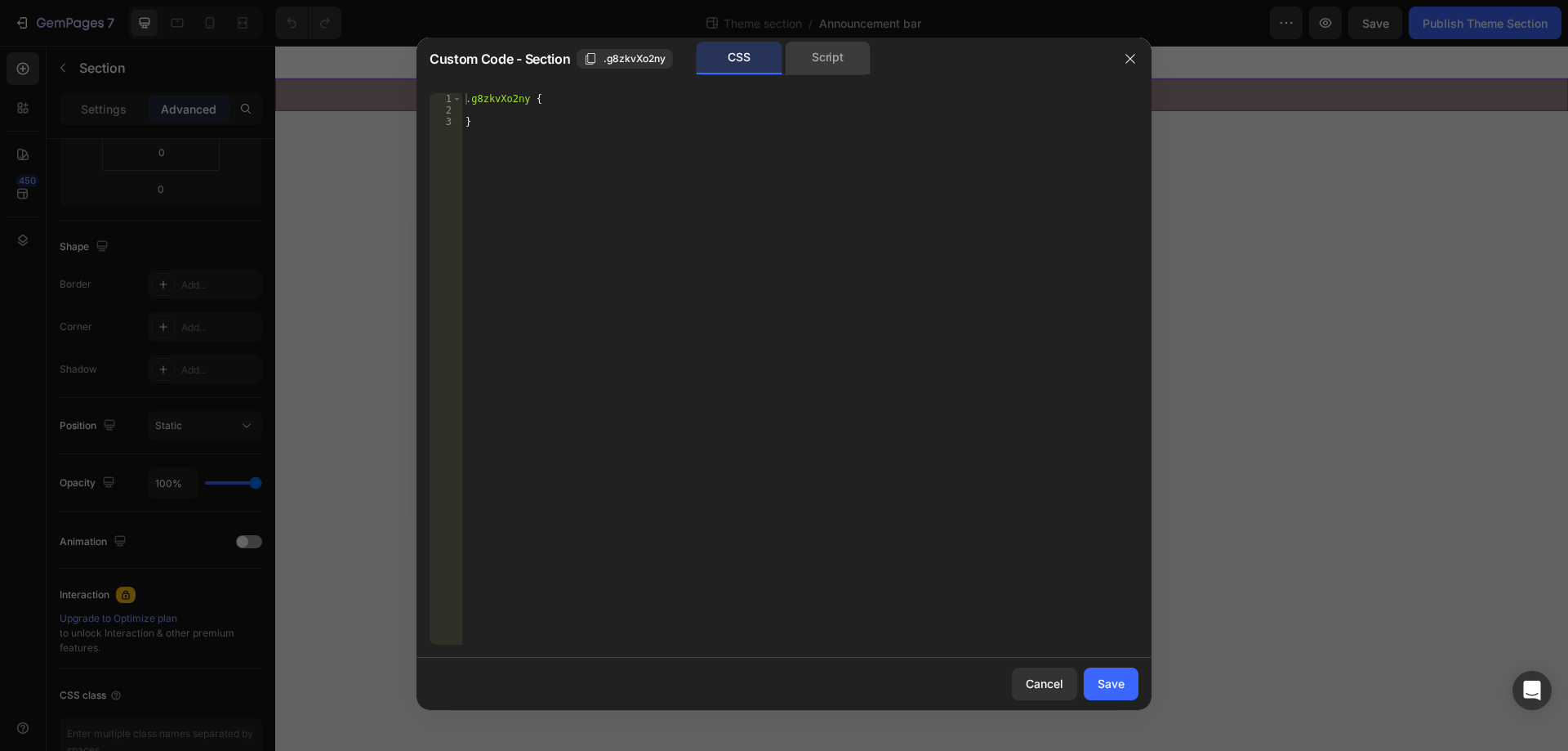
click at [830, 65] on div "Script" at bounding box center [828, 58] width 85 height 33
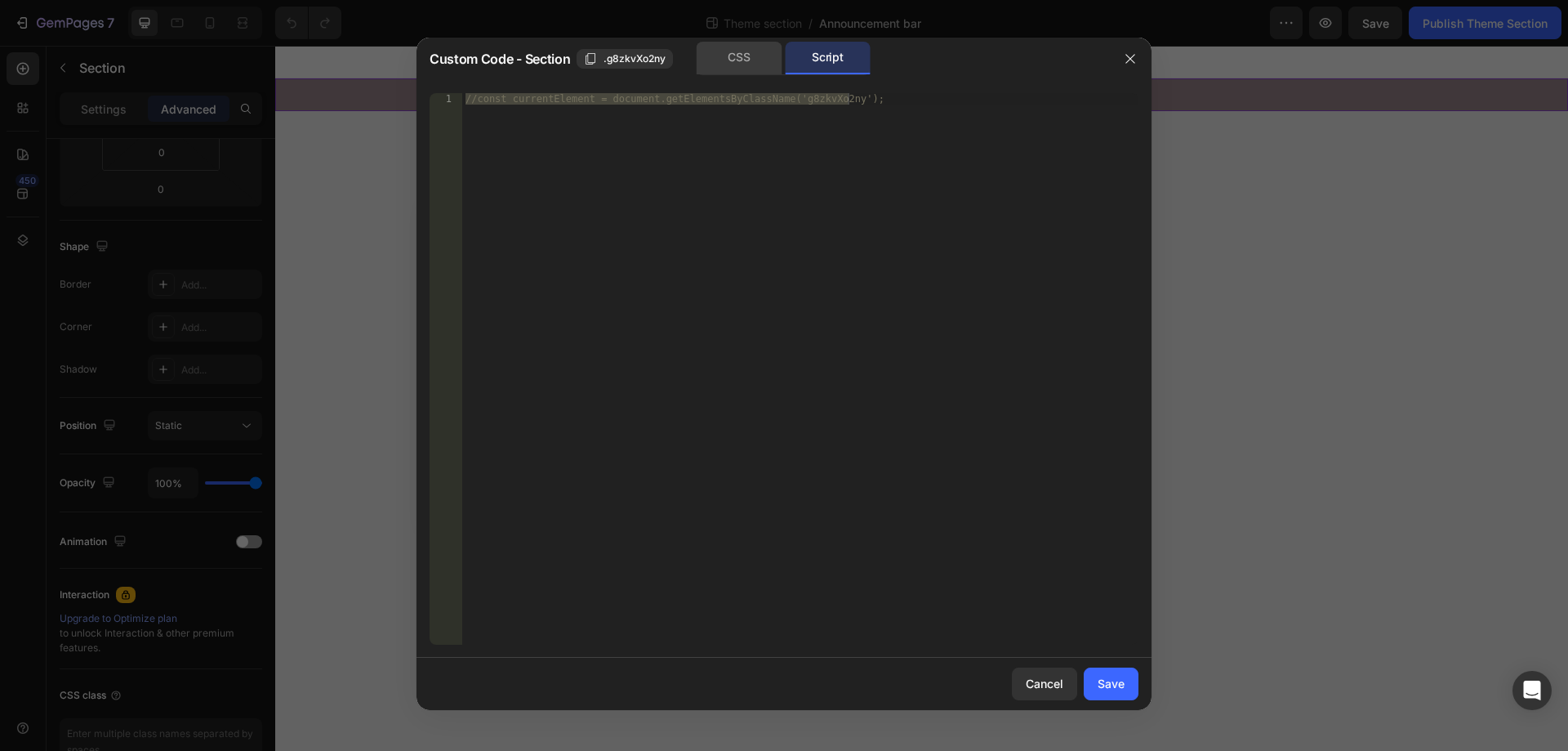
click at [740, 59] on div "CSS" at bounding box center [739, 58] width 85 height 33
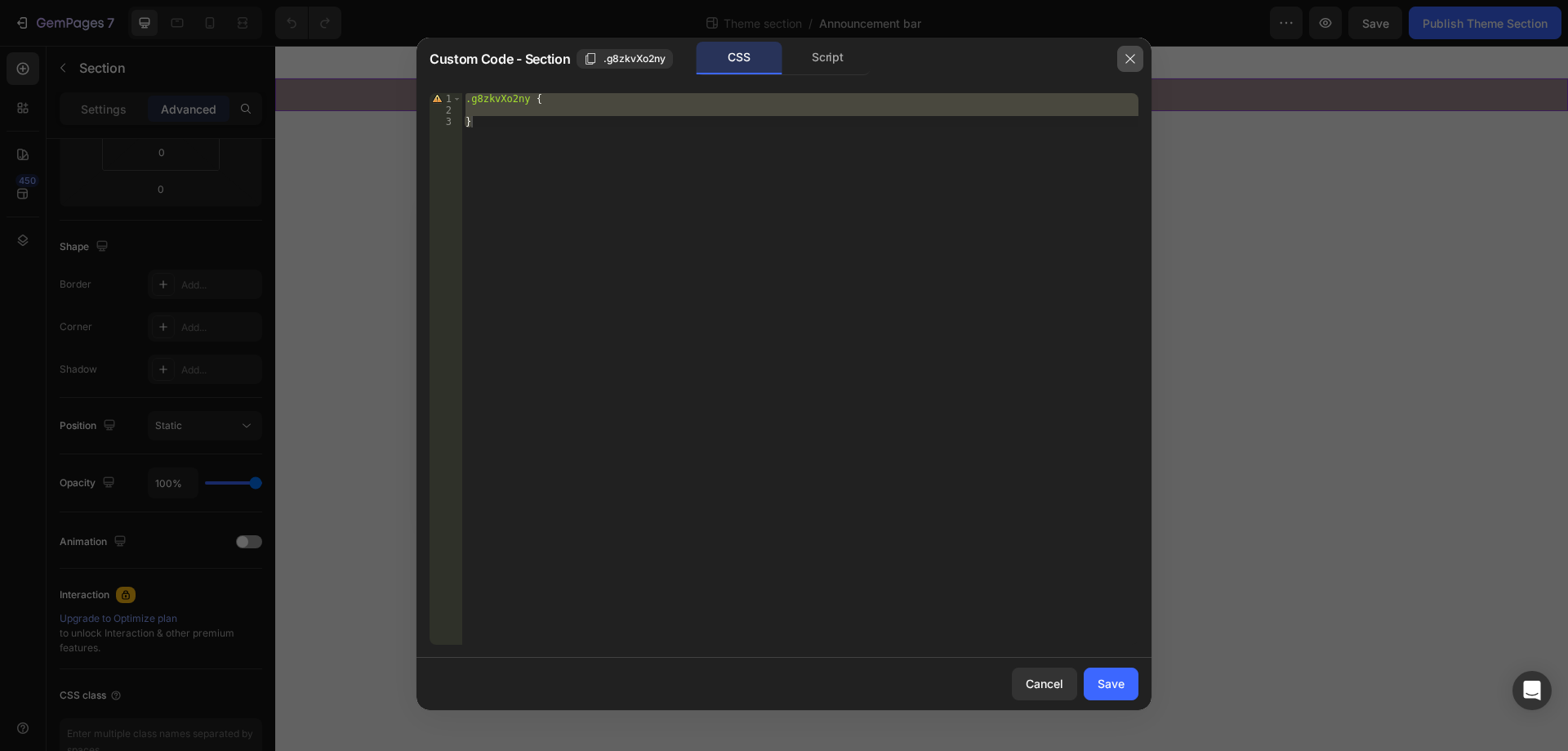
click at [1128, 58] on icon "button" at bounding box center [1130, 59] width 13 height 13
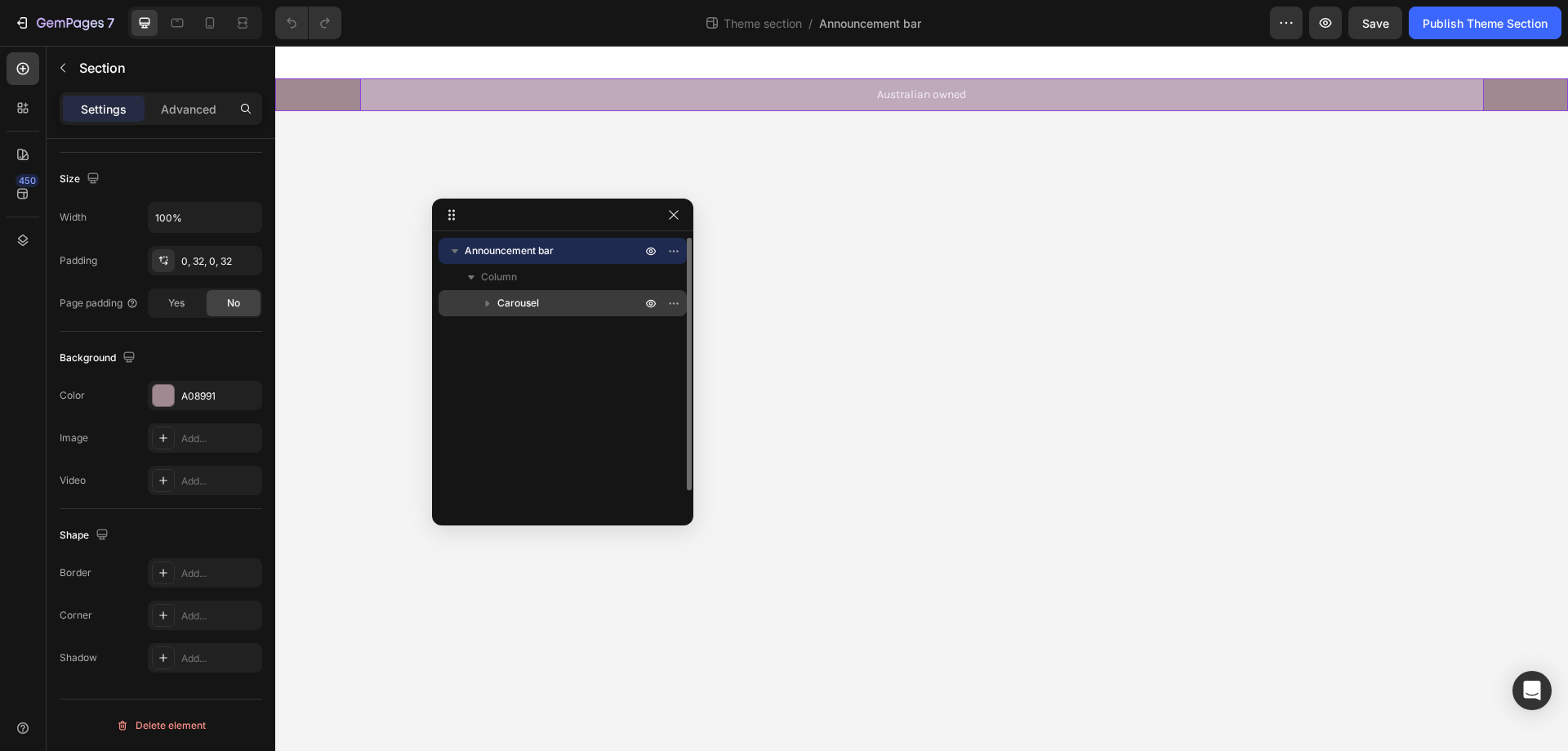
click at [489, 303] on icon "button" at bounding box center [488, 303] width 4 height 7
click at [489, 303] on icon "button" at bounding box center [487, 303] width 7 height 4
click at [489, 303] on icon "button" at bounding box center [488, 303] width 4 height 7
click at [489, 303] on icon "button" at bounding box center [487, 303] width 7 height 4
click at [485, 298] on icon "button" at bounding box center [488, 303] width 17 height 17
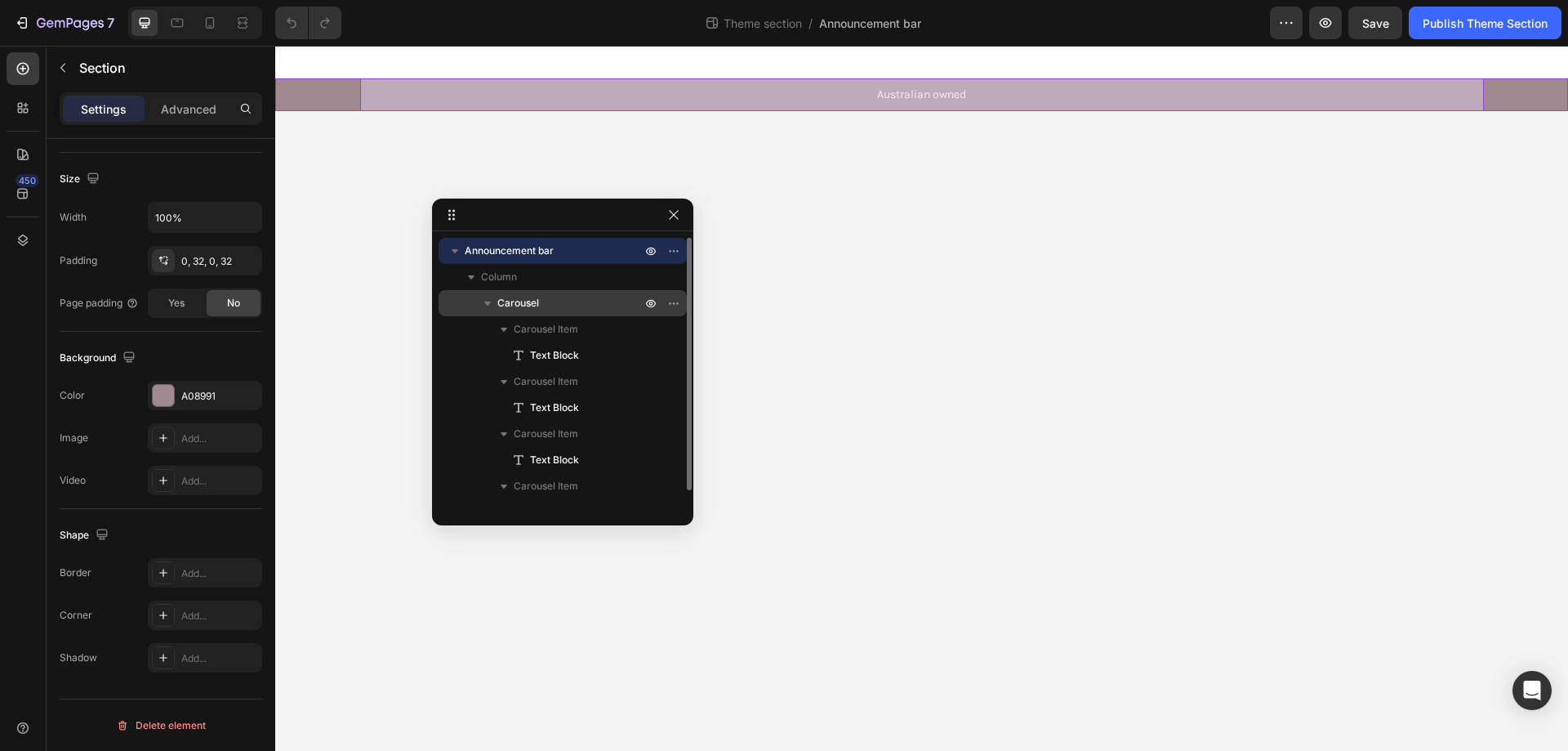
click at [485, 298] on icon "button" at bounding box center [488, 303] width 17 height 17
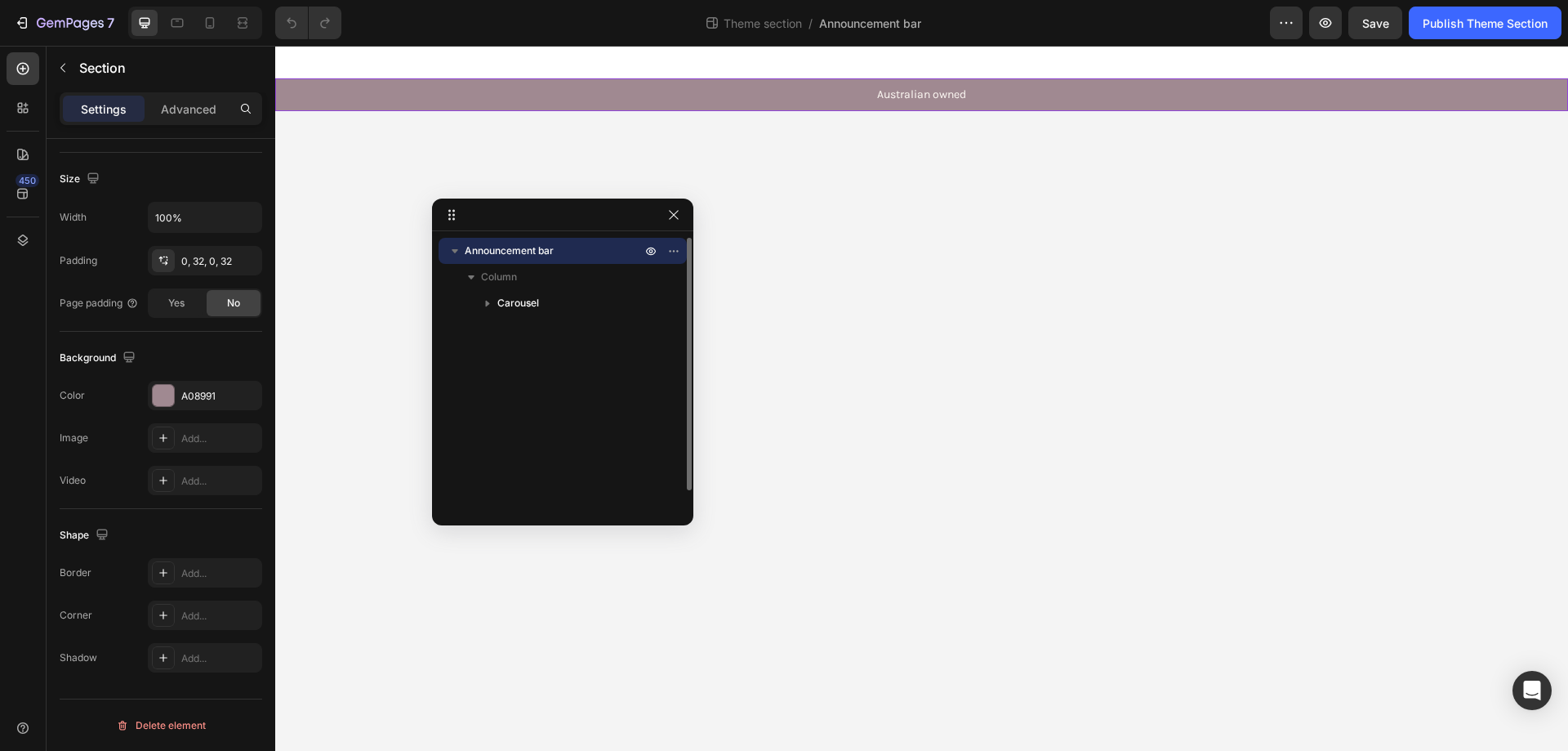
click at [453, 246] on icon "button" at bounding box center [455, 251] width 17 height 17
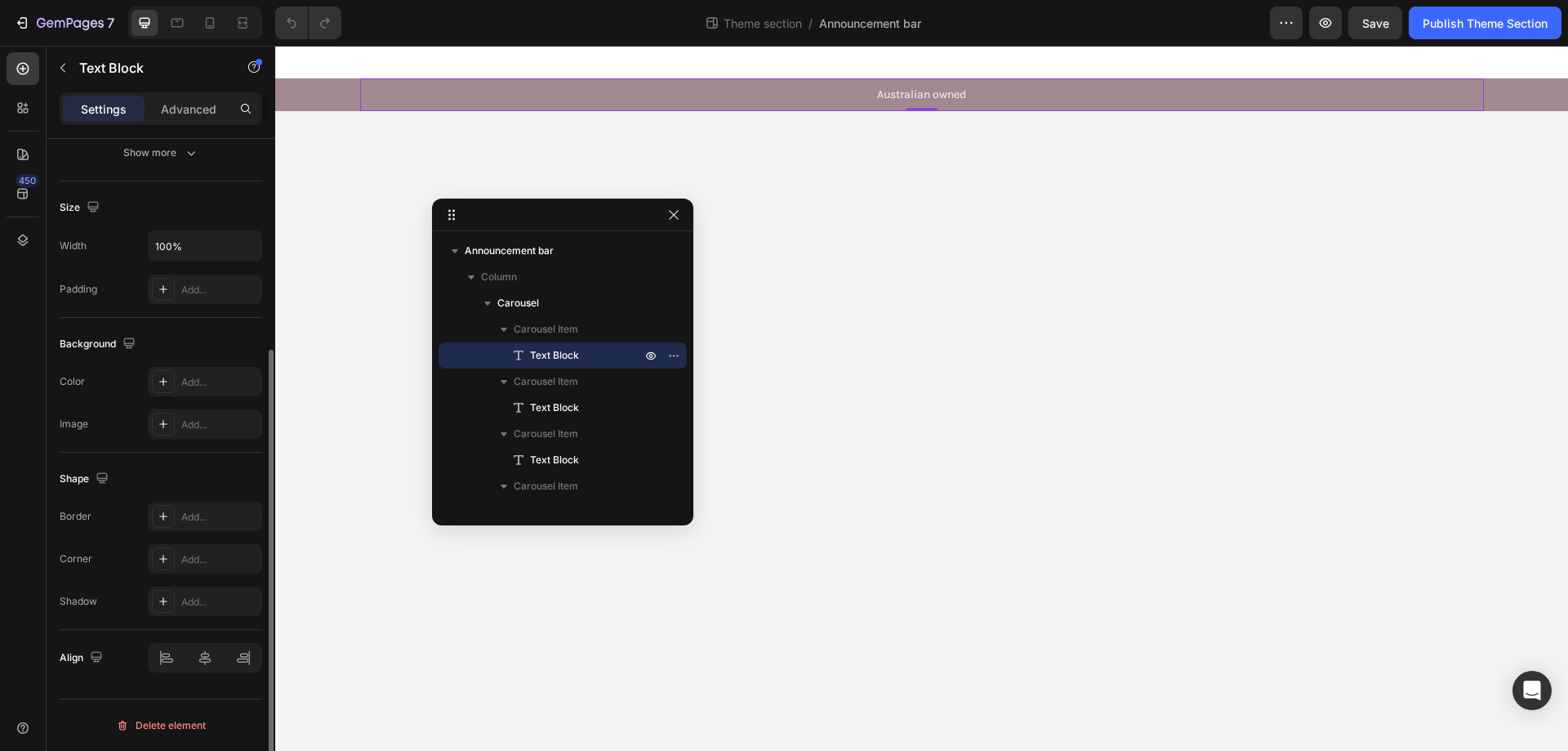
scroll to position [0, 0]
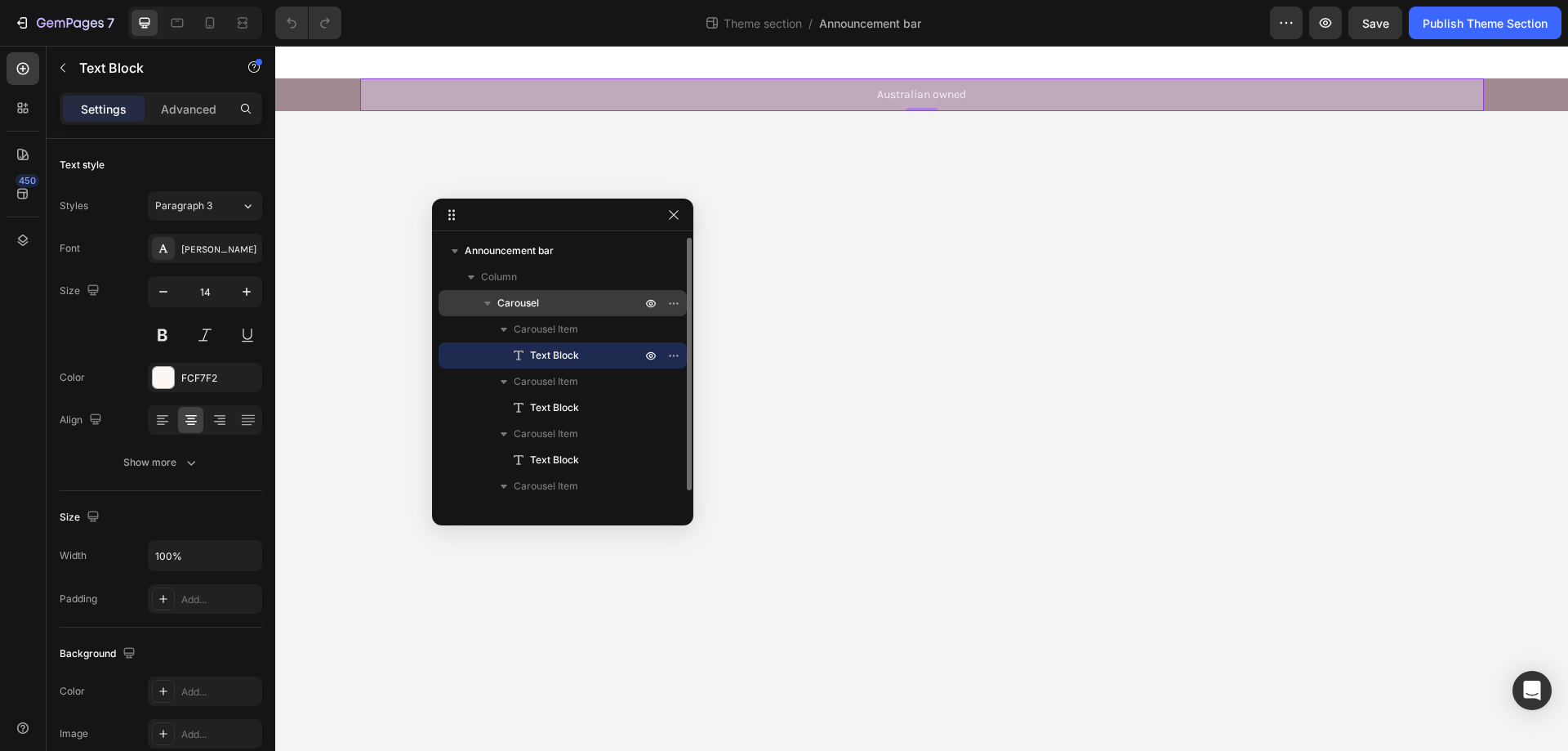
click at [529, 299] on span "Carousel" at bounding box center [517, 303] width 42 height 17
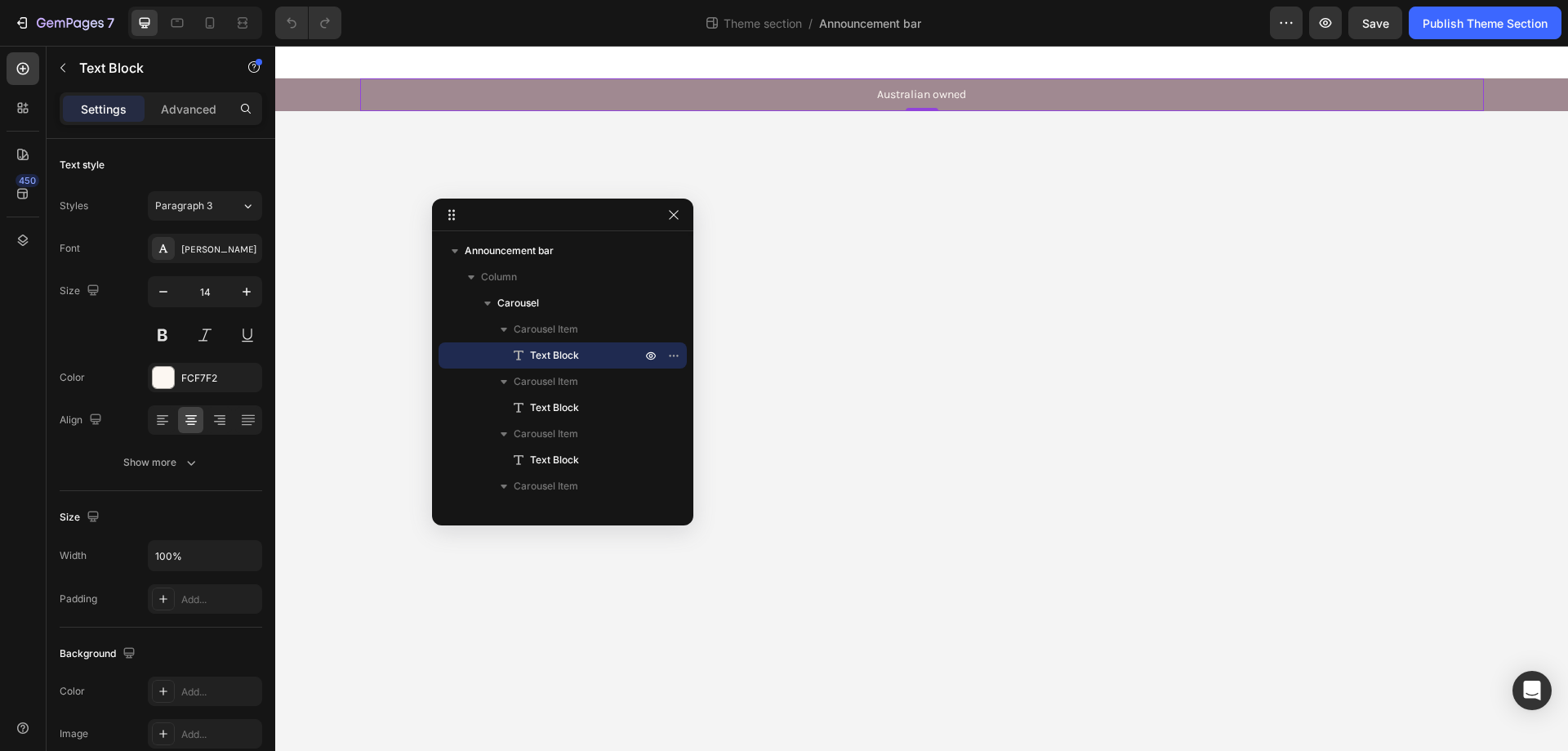
click at [917, 94] on p "Australian owned" at bounding box center [921, 95] width 1120 height 15
click at [179, 109] on p "Advanced" at bounding box center [189, 109] width 56 height 17
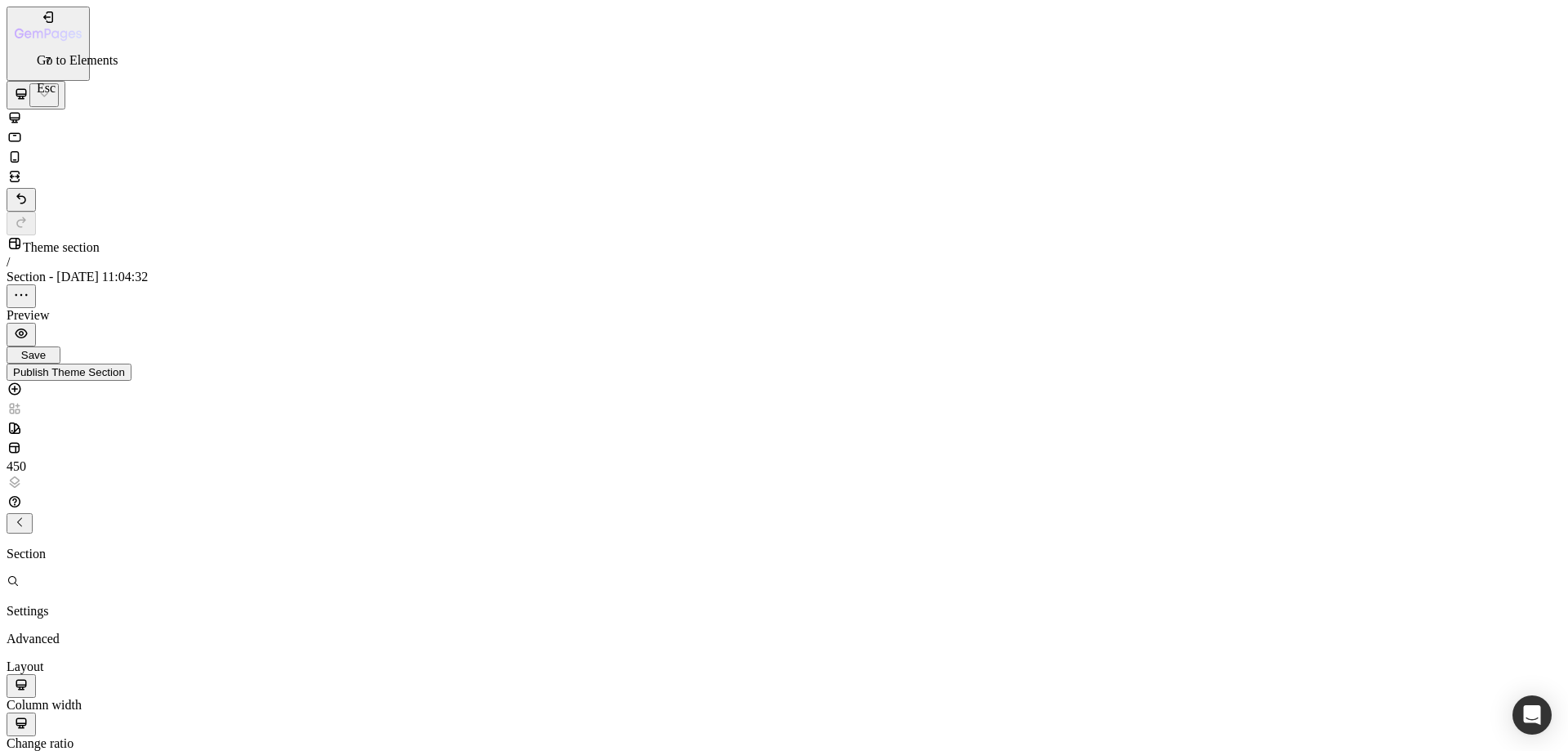
click at [22, 517] on icon "button" at bounding box center [19, 521] width 5 height 9
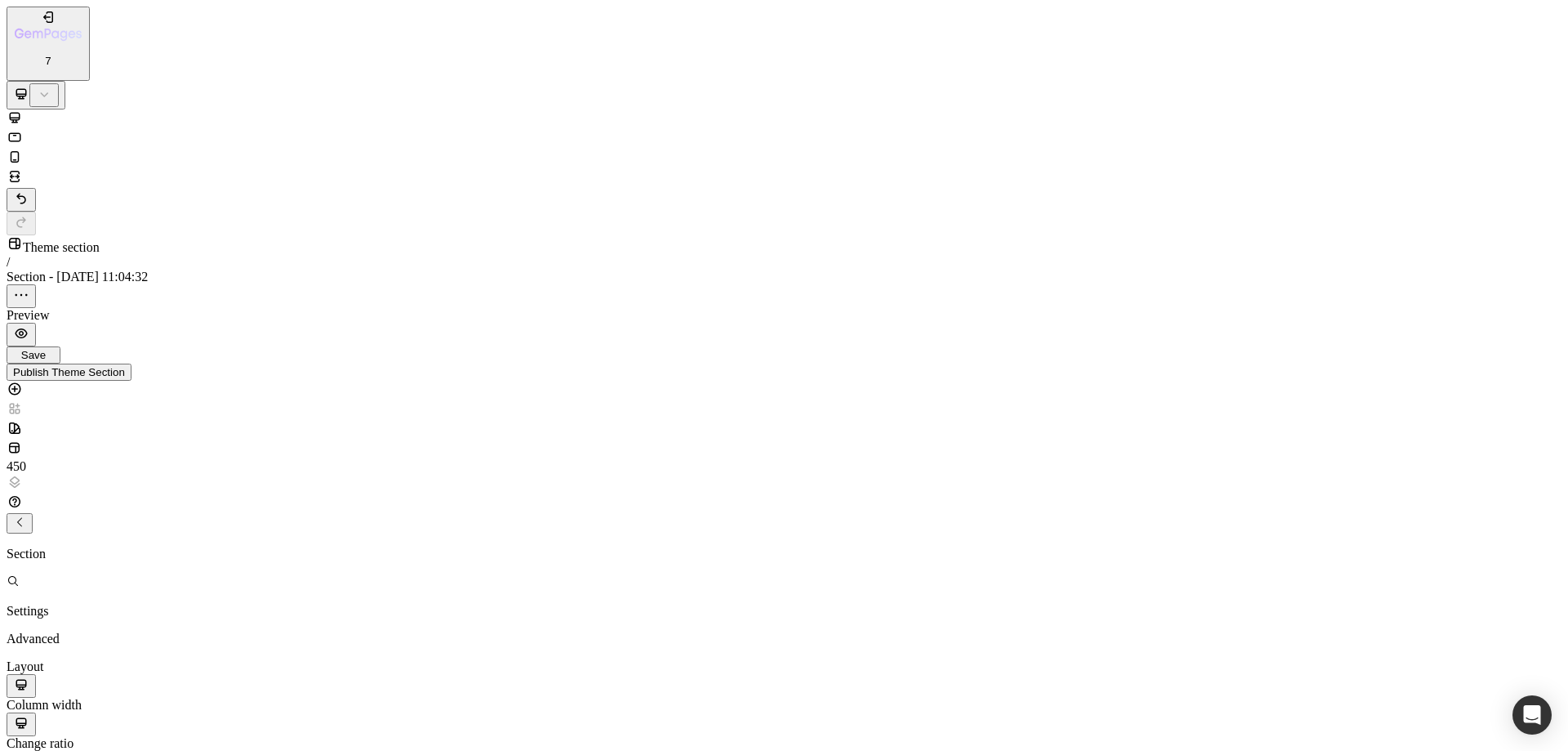
click at [88, 631] on p "Advanced" at bounding box center [47, 639] width 82 height 15
type input "8"
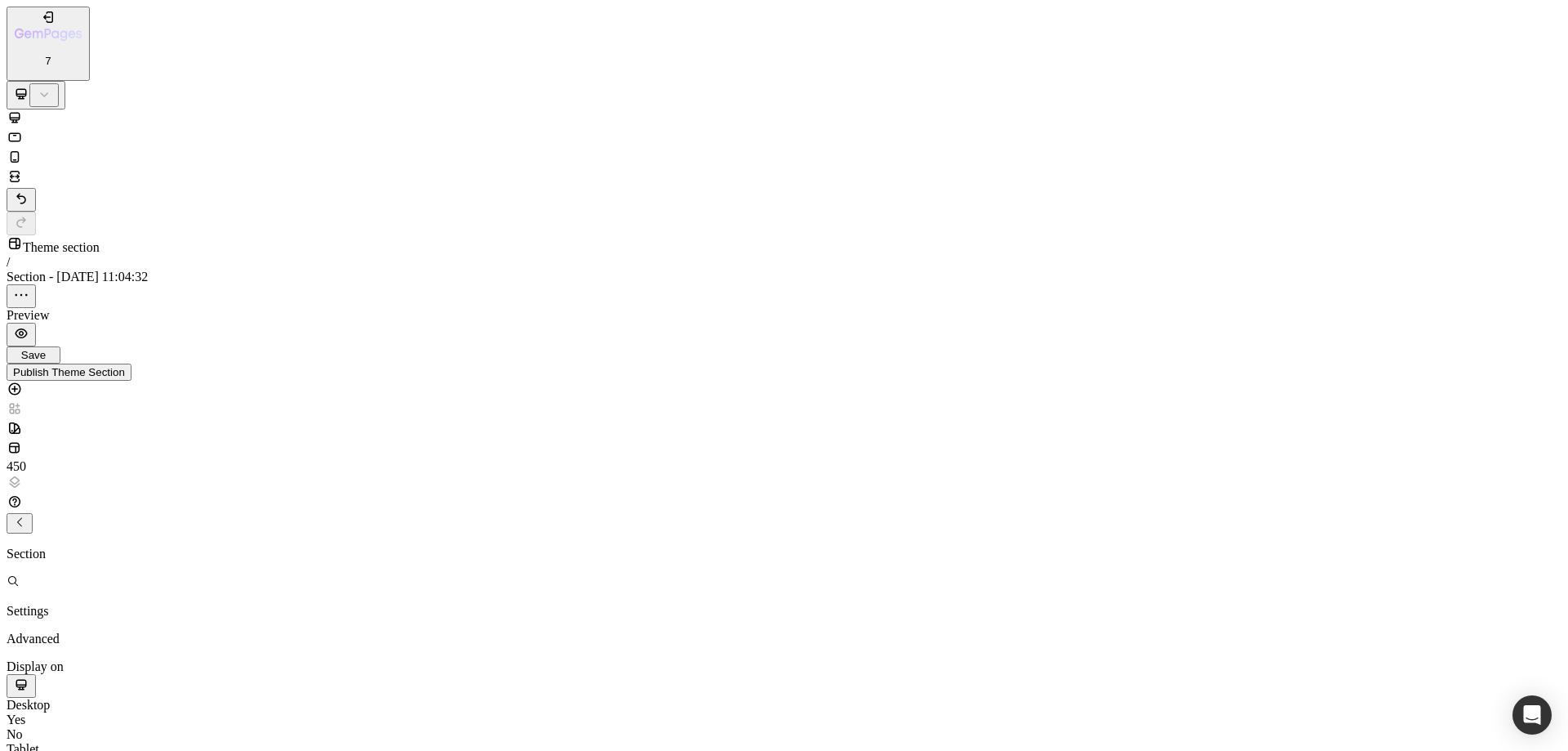
drag, startPoint x: 1391, startPoint y: 105, endPoint x: 1365, endPoint y: 211, distance: 109.1
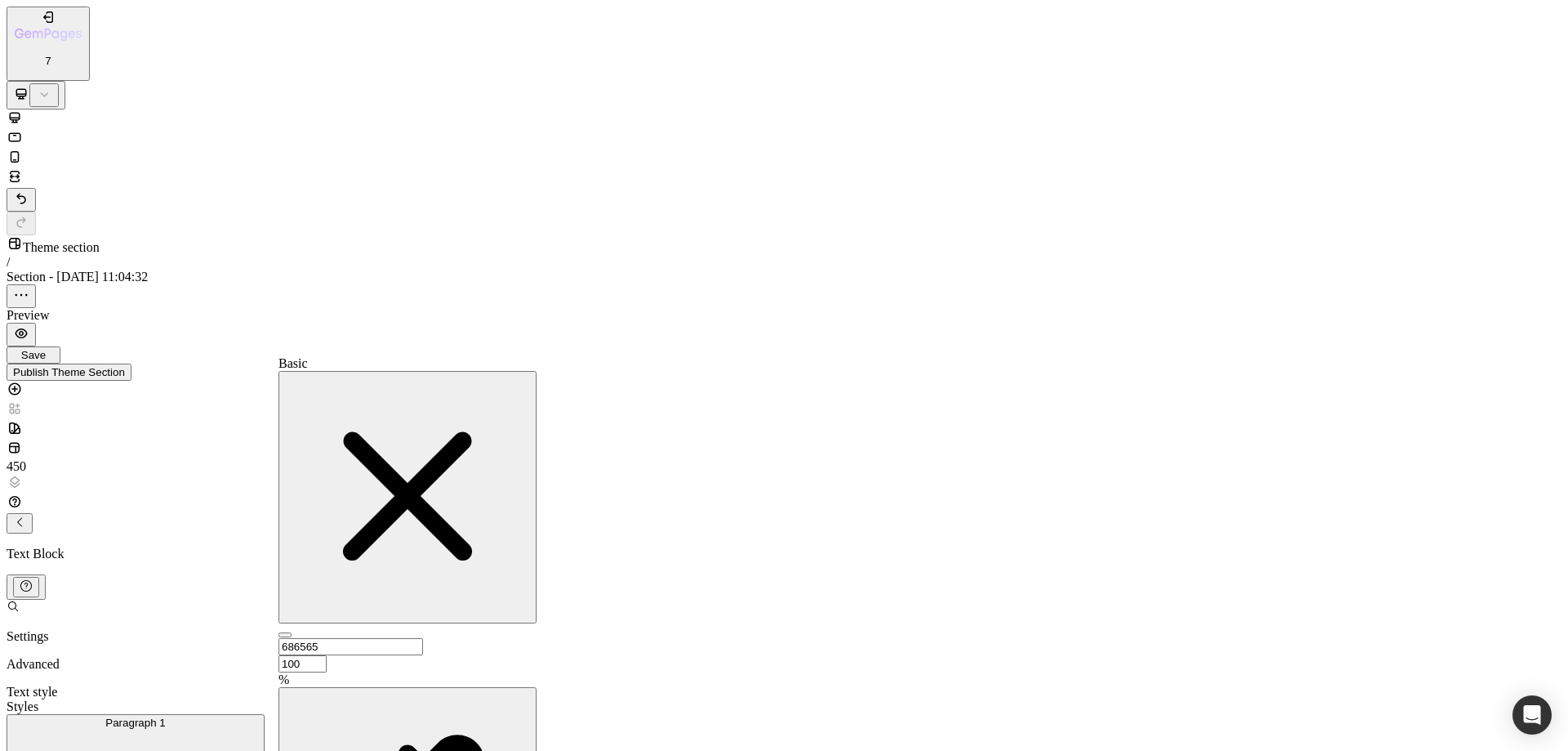
type input "FFF5EE"
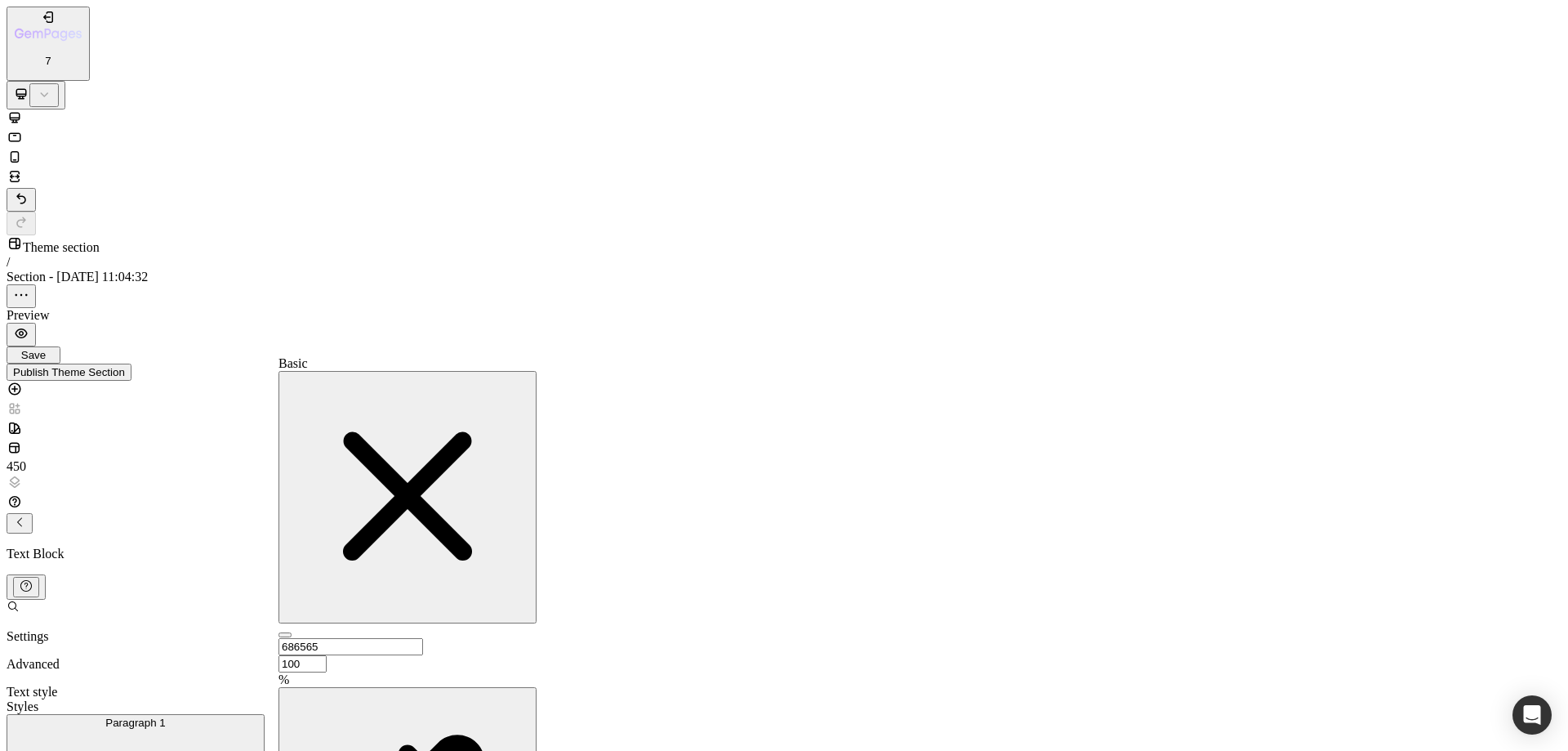
type input "FFF5EE"
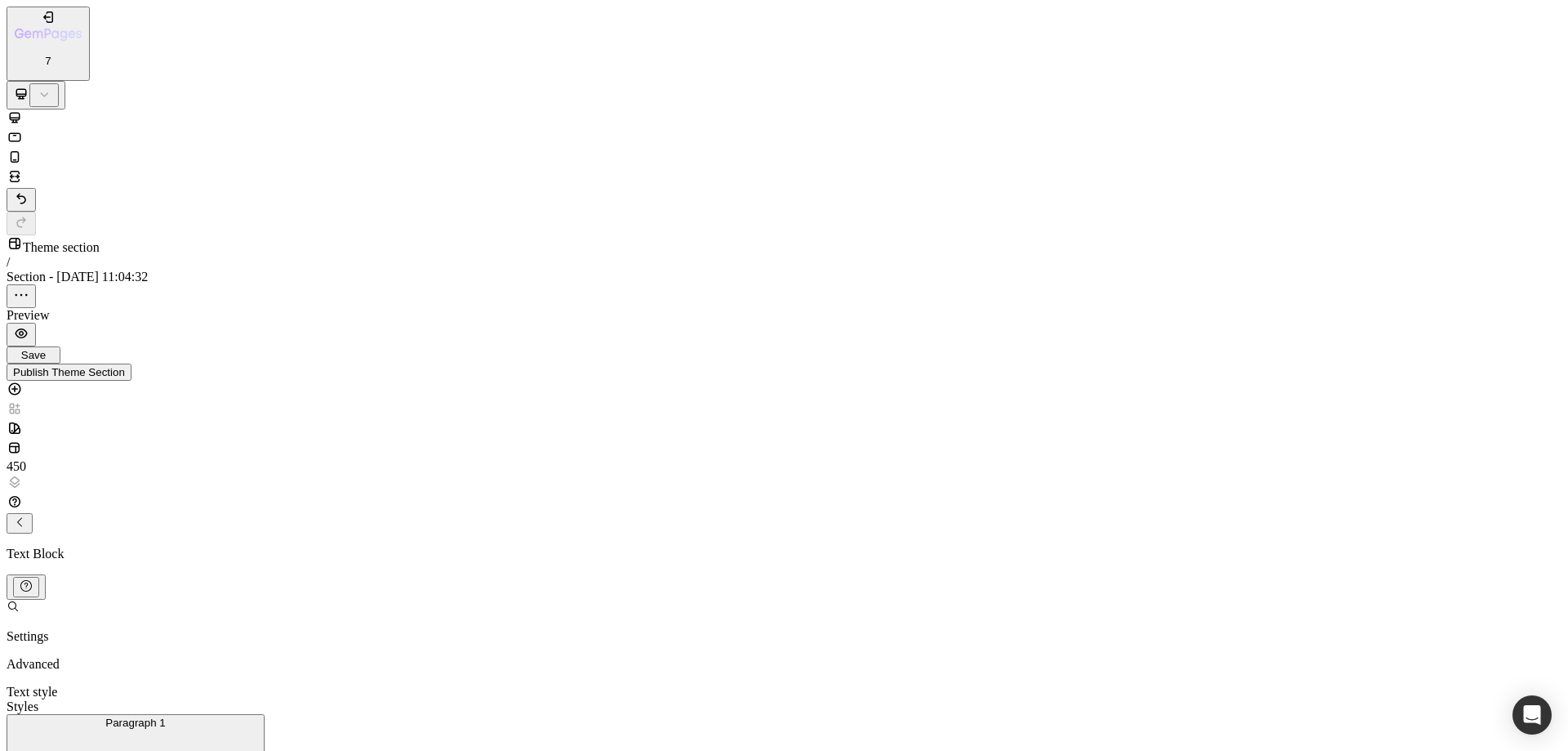
click at [76, 604] on div "Settings" at bounding box center [47, 612] width 82 height 15
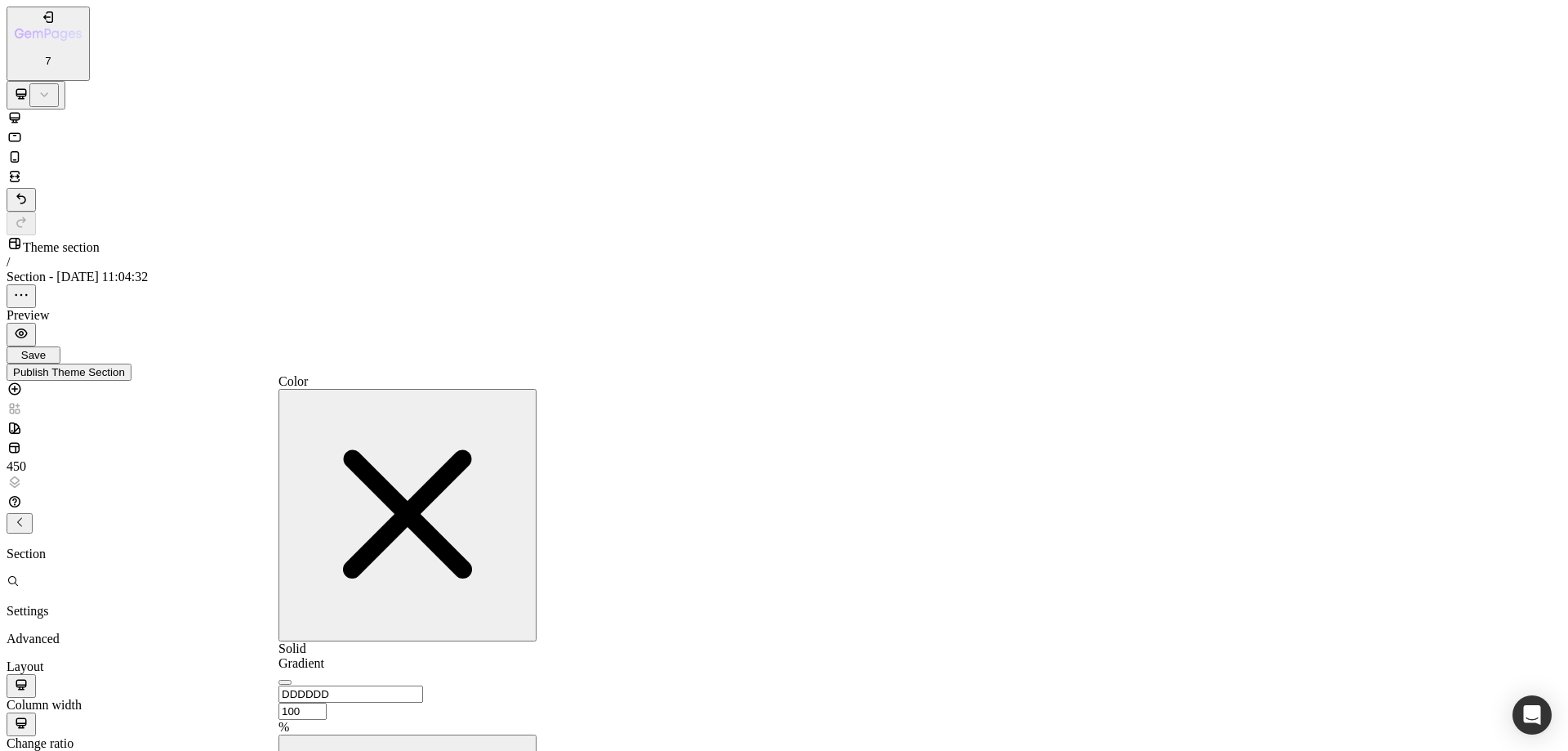
type input "221F1F"
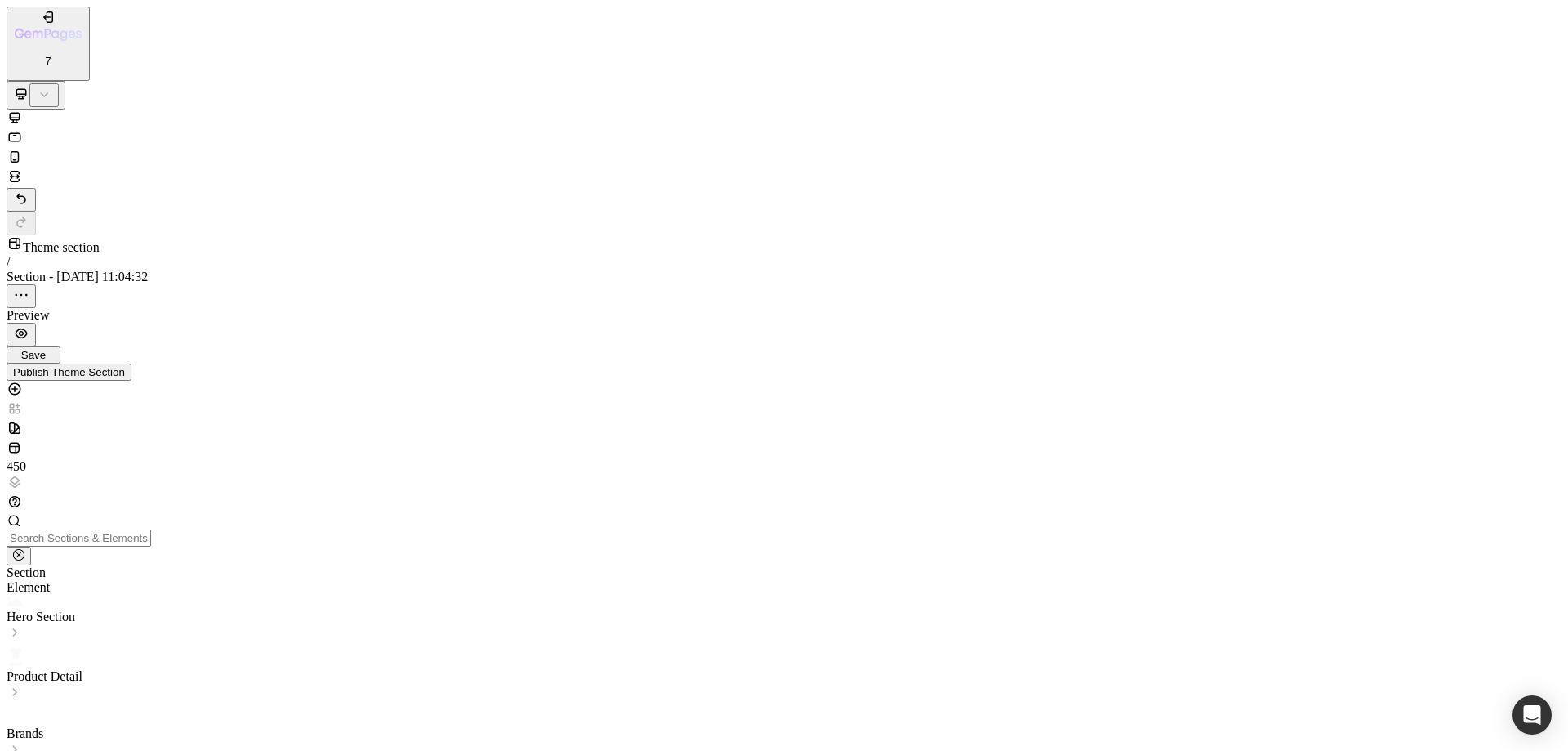
scroll to position [0, 0]
click at [88, 631] on p "Advanced" at bounding box center [47, 639] width 82 height 15
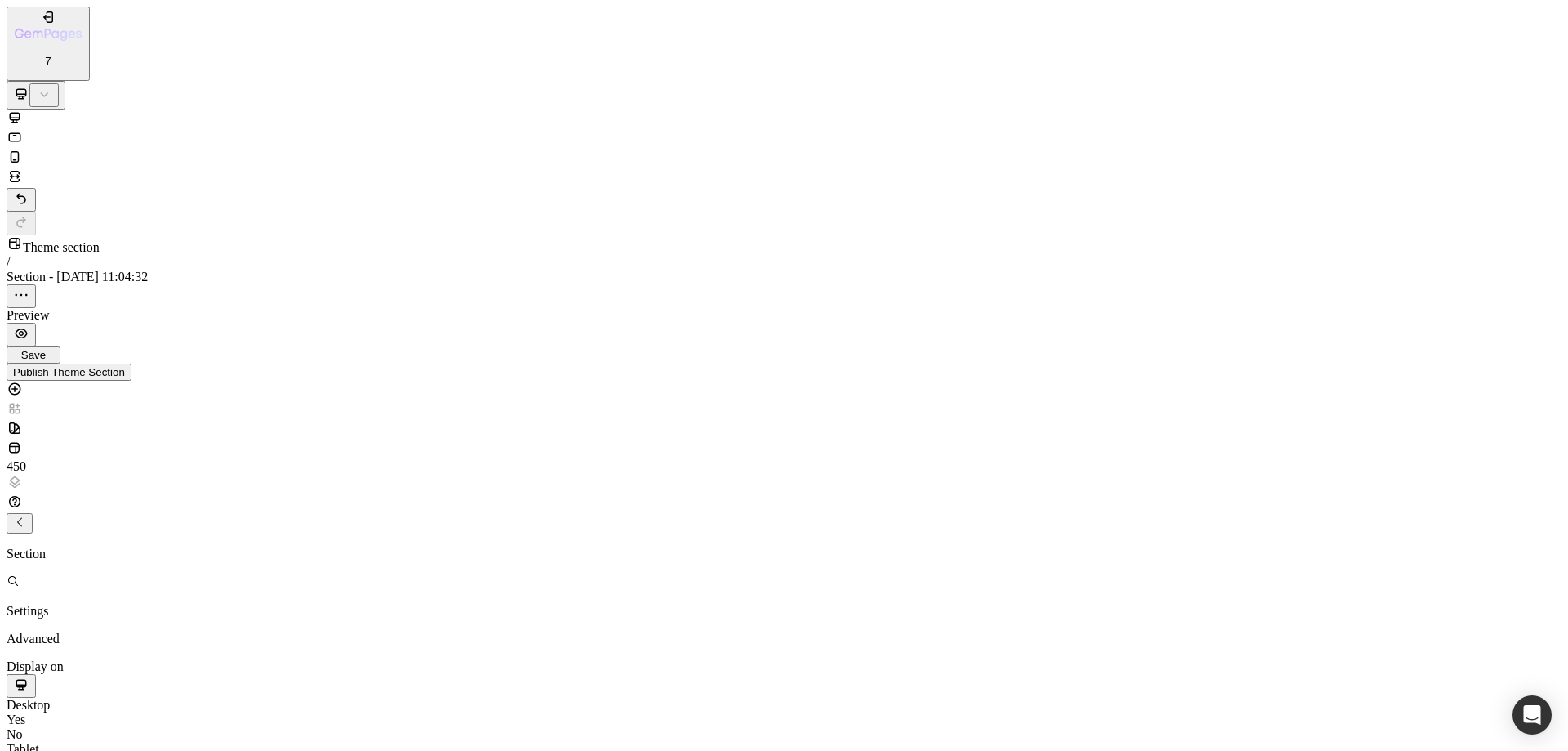
scroll to position [349, 0]
click at [88, 604] on p "Settings" at bounding box center [47, 612] width 82 height 15
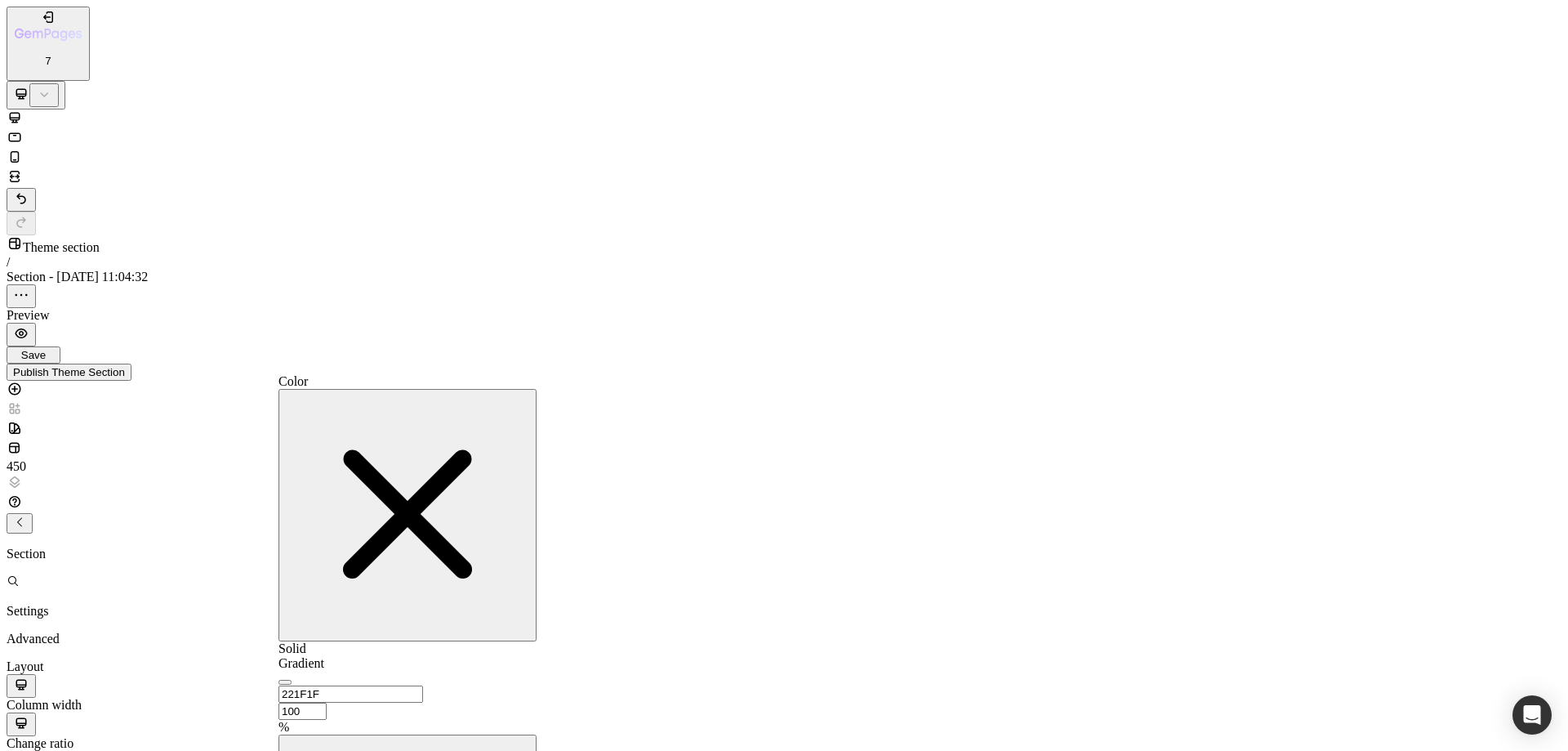
drag, startPoint x: 490, startPoint y: 389, endPoint x: 46, endPoint y: 332, distance: 447.6
click at [490, 391] on icon "button" at bounding box center [408, 514] width 245 height 245
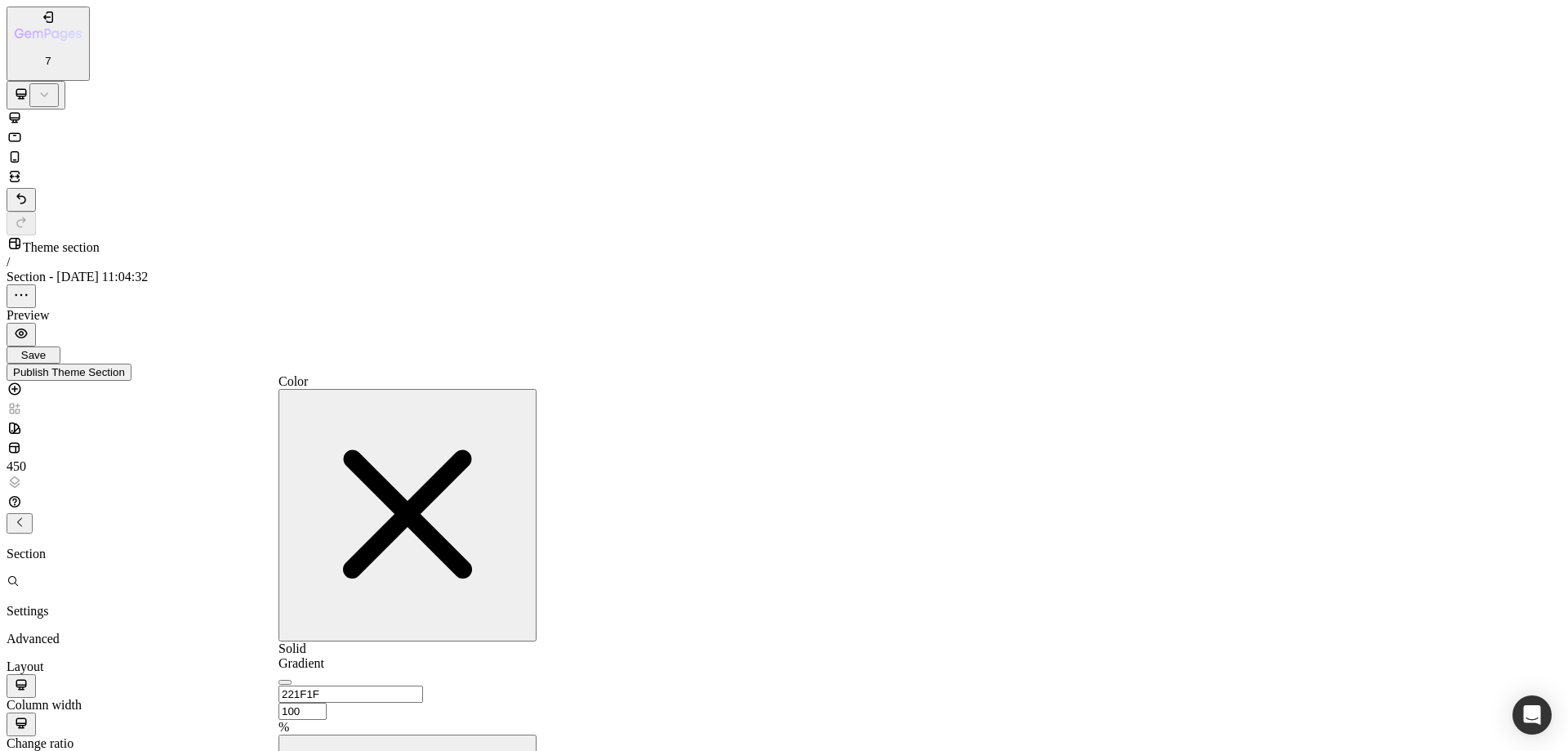
click at [486, 391] on icon "button" at bounding box center [408, 514] width 245 height 245
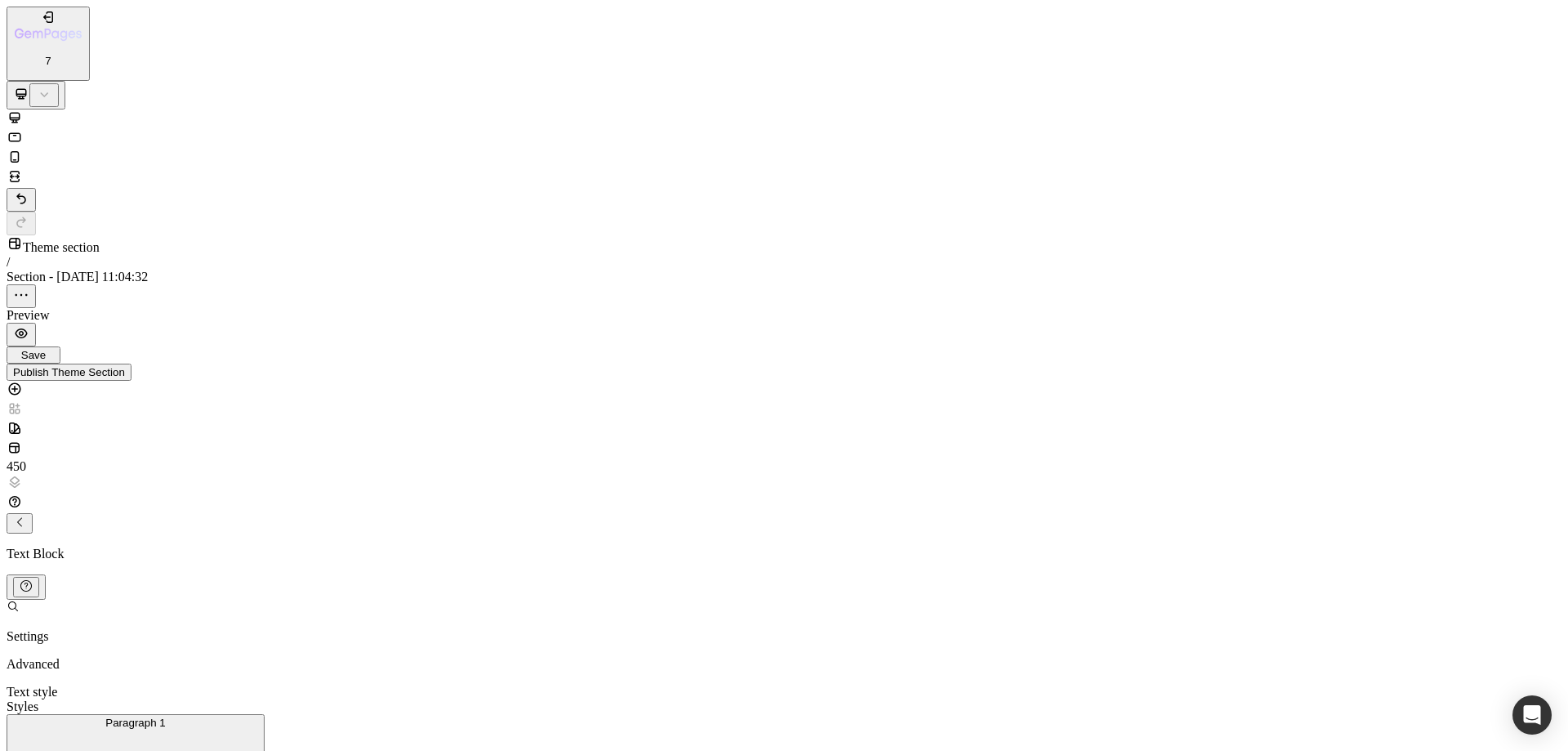
scroll to position [117, 0]
click at [170, 513] on div "Text Block" at bounding box center [784, 537] width 1555 height 48
click at [88, 657] on p "Advanced" at bounding box center [47, 665] width 82 height 15
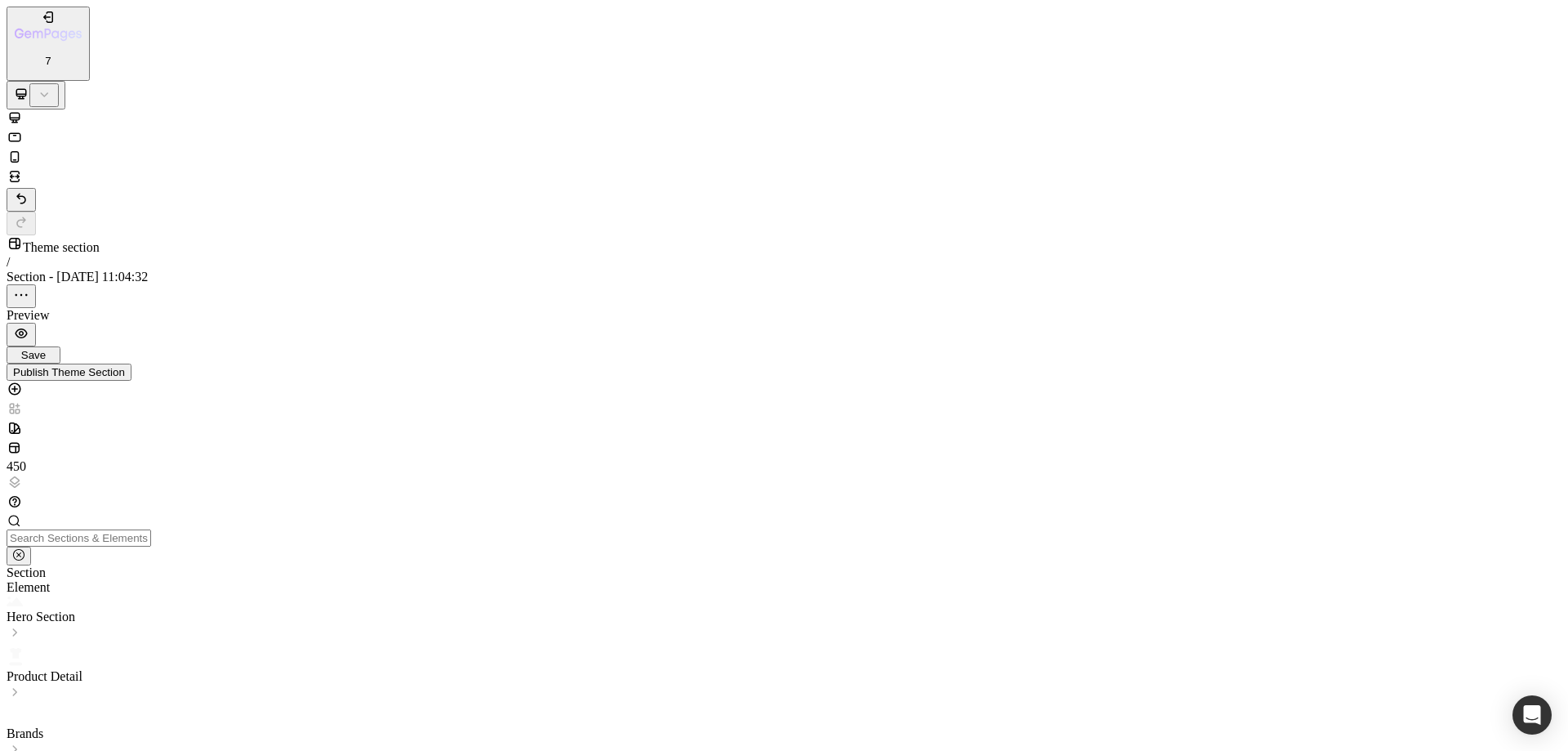
drag, startPoint x: 184, startPoint y: 106, endPoint x: 198, endPoint y: 349, distance: 243.4
click at [88, 631] on p "Advanced" at bounding box center [47, 639] width 82 height 15
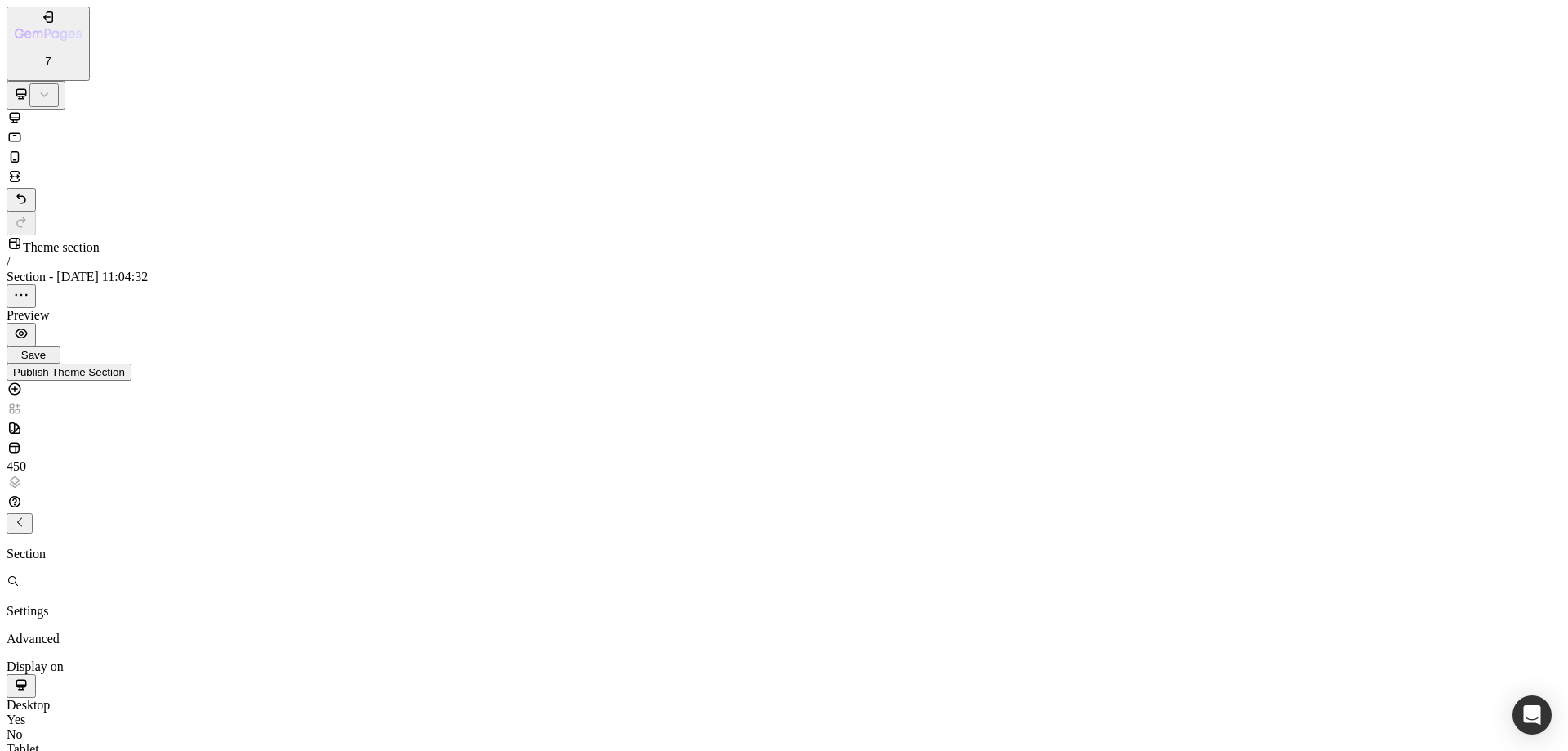
scroll to position [431, 0]
paste textarea ".your-class:hover"
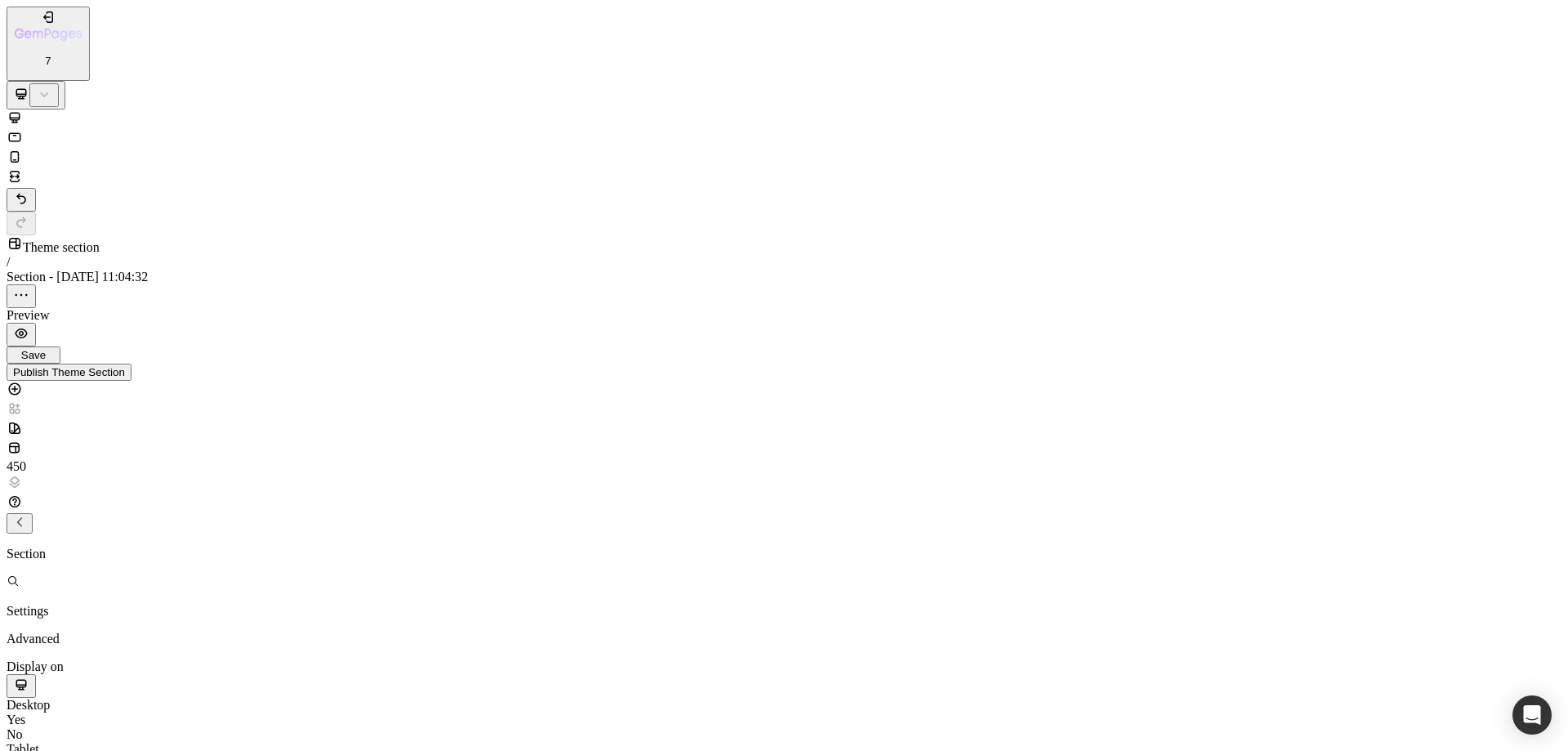
drag, startPoint x: 91, startPoint y: 639, endPoint x: 71, endPoint y: 639, distance: 20.0
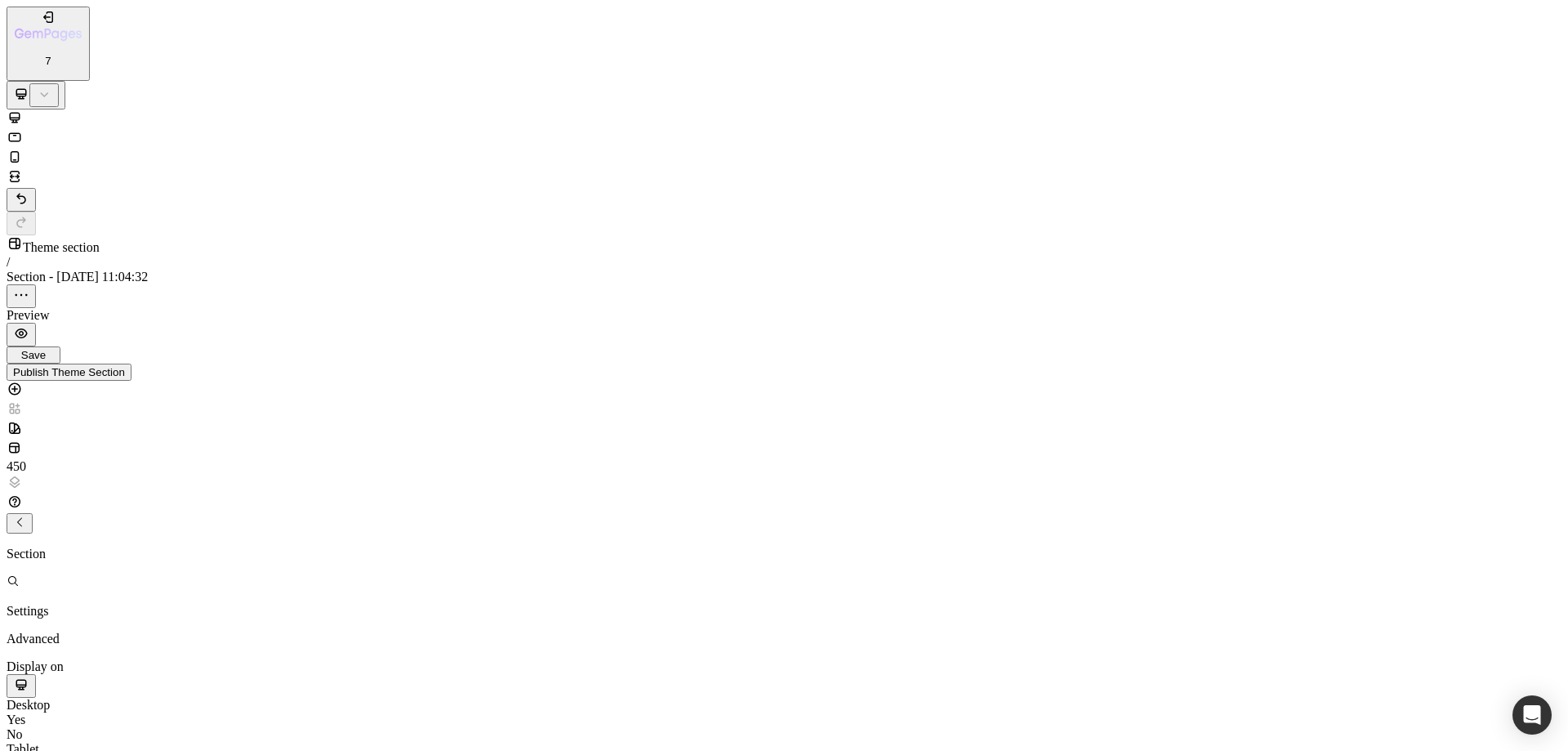
paste textarea "hover-red"
type textarea "hover-red"
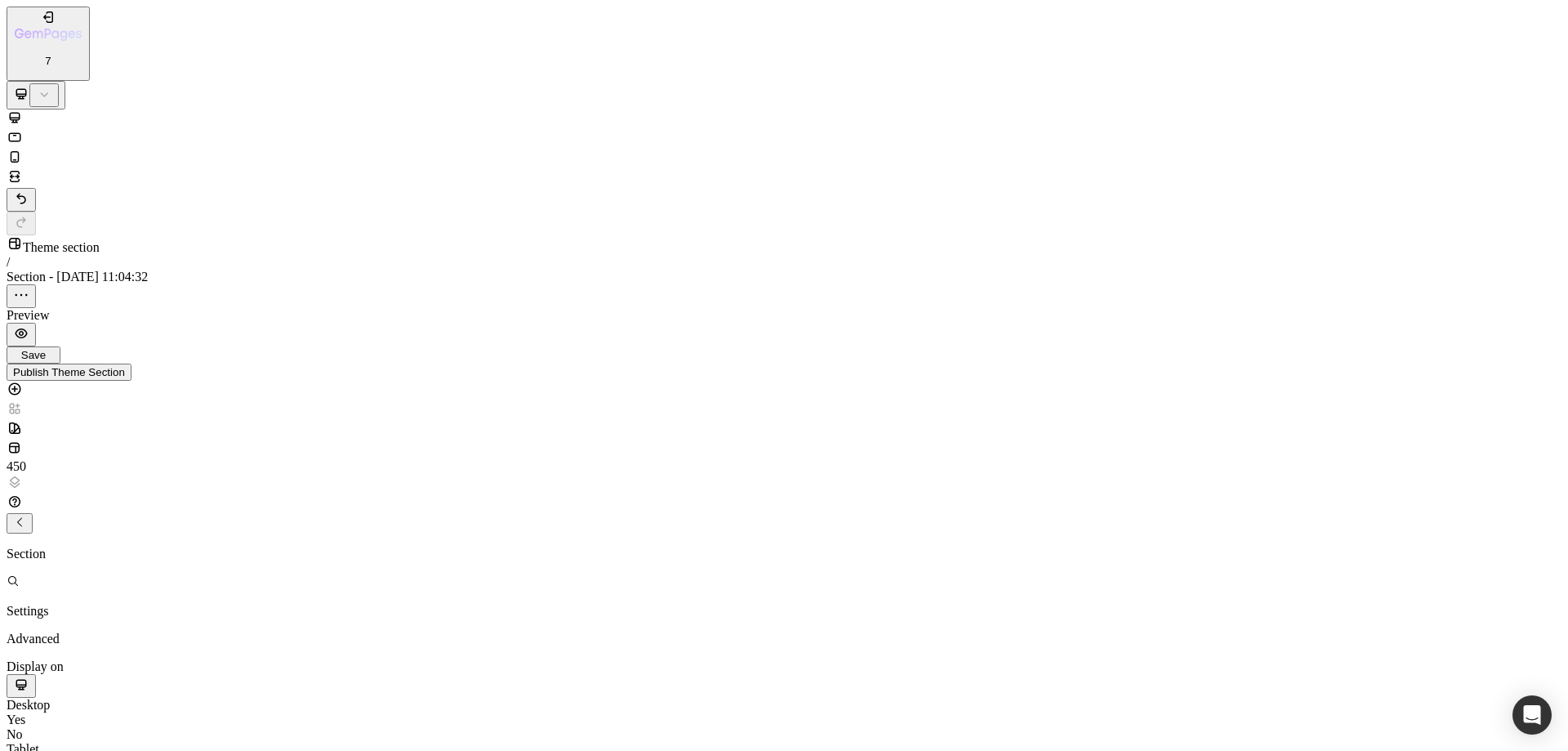
drag, startPoint x: 480, startPoint y: 126, endPoint x: 455, endPoint y: 92, distance: 42.2
type textarea ".gocMqoIHF3 {"
paste textarea
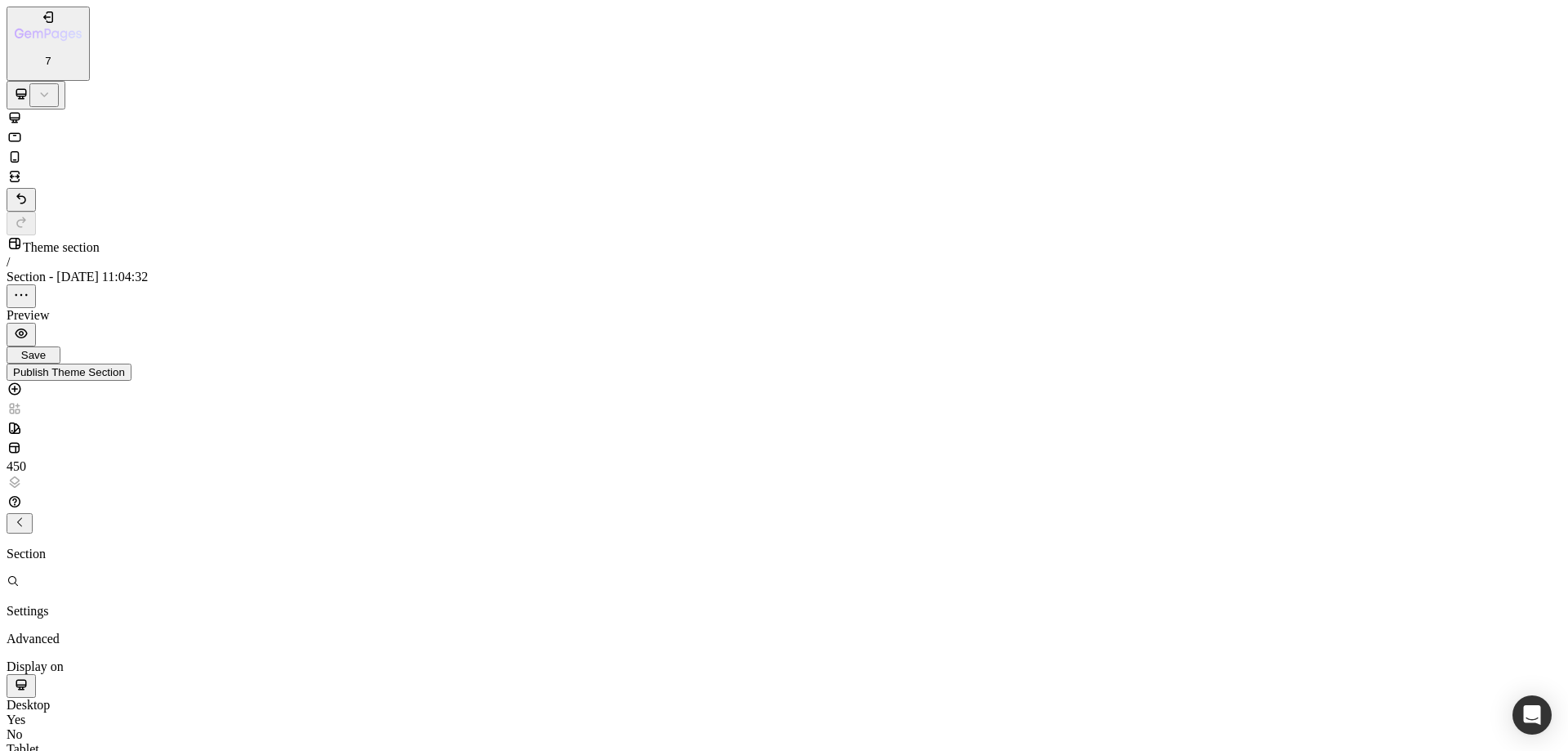
click at [60, 347] on button "Save" at bounding box center [33, 355] width 54 height 17
drag, startPoint x: 208, startPoint y: 92, endPoint x: 202, endPoint y: 99, distance: 9.2
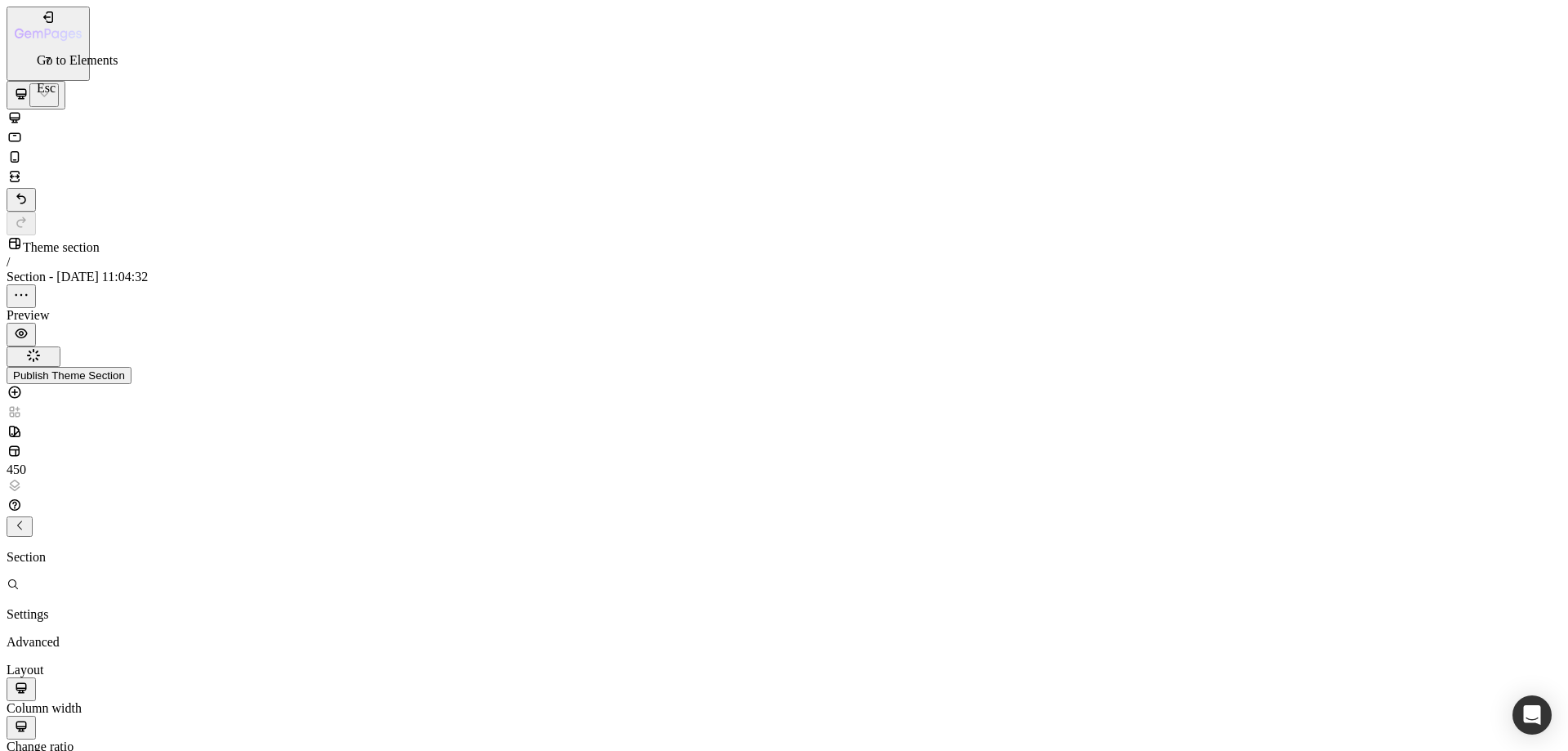
click at [205, 577] on div "Settings Advanced" at bounding box center [784, 613] width 1555 height 72
click at [88, 635] on p "Advanced" at bounding box center [47, 642] width 82 height 15
click at [36, 323] on button "button" at bounding box center [21, 334] width 30 height 23
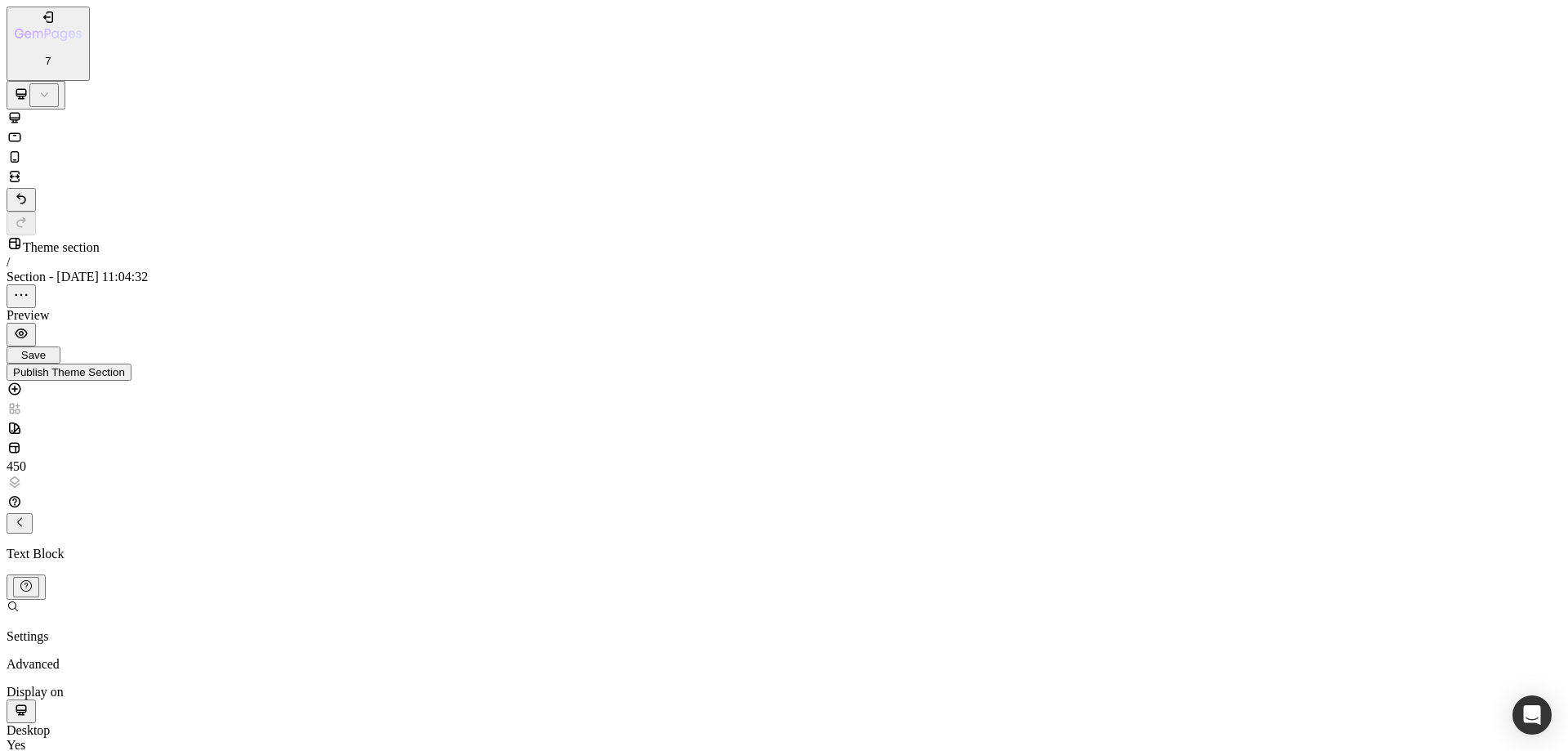
drag, startPoint x: 1543, startPoint y: 64, endPoint x: 1225, endPoint y: 254, distance: 370.4
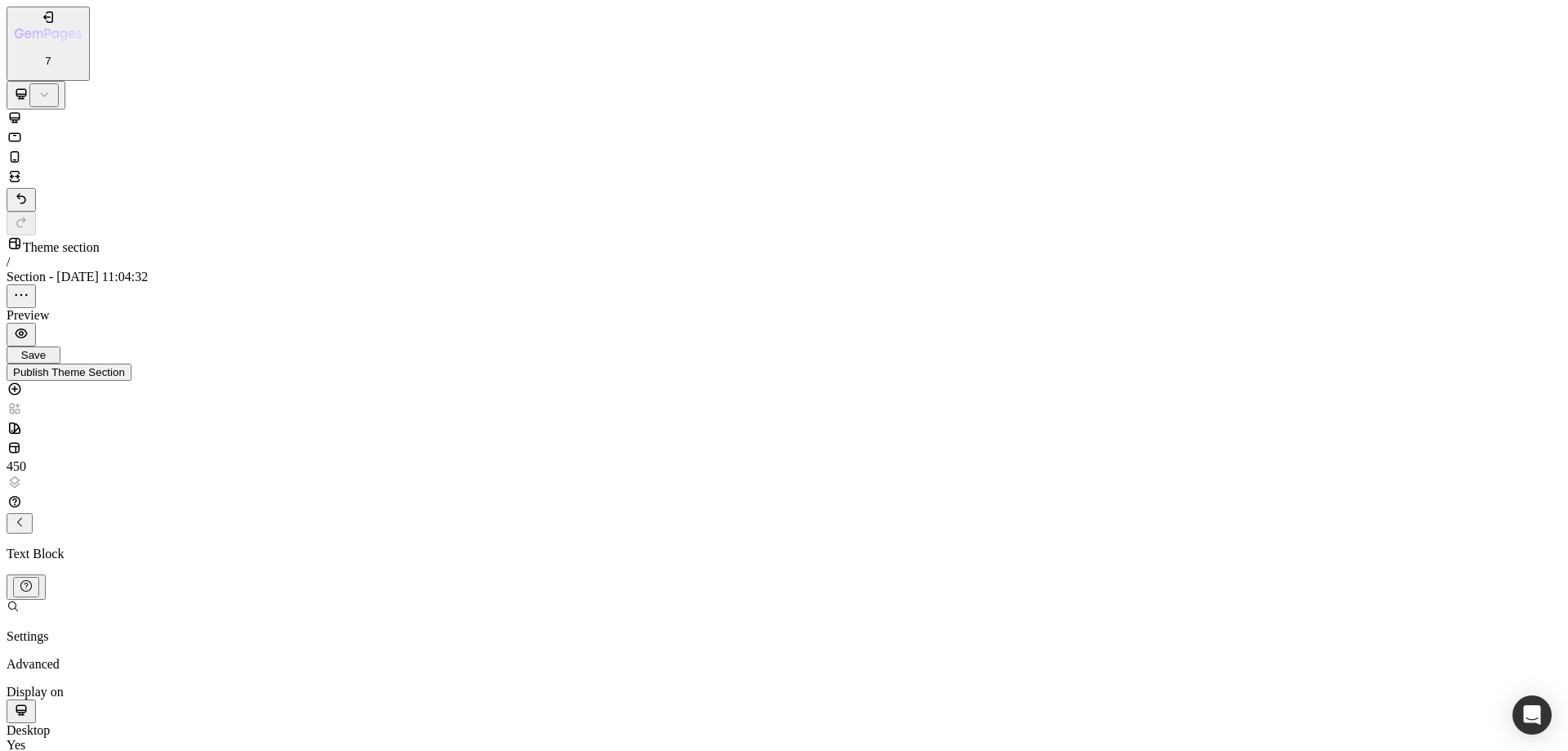
scroll to position [0, 0]
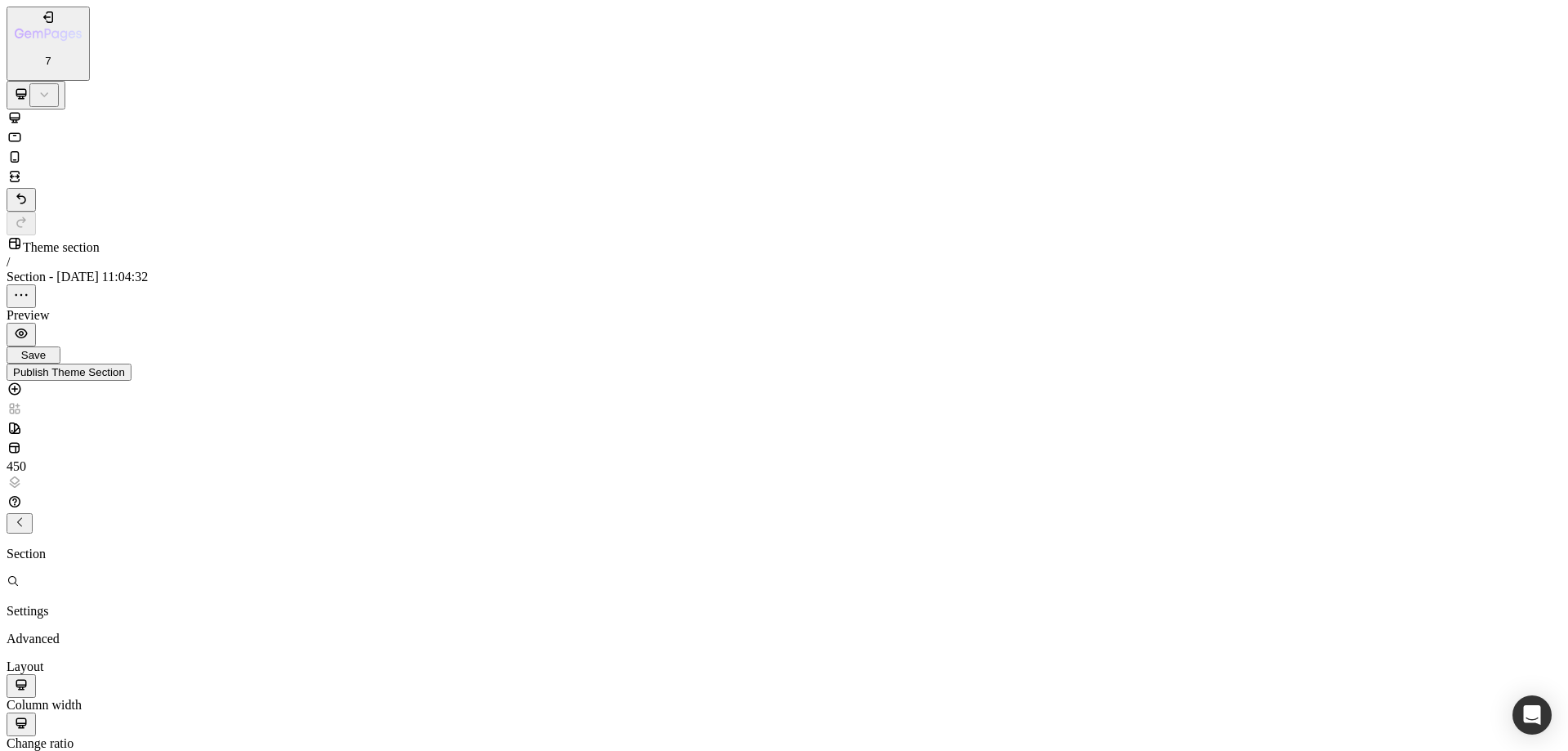
click at [88, 631] on p "Advanced" at bounding box center [47, 639] width 82 height 15
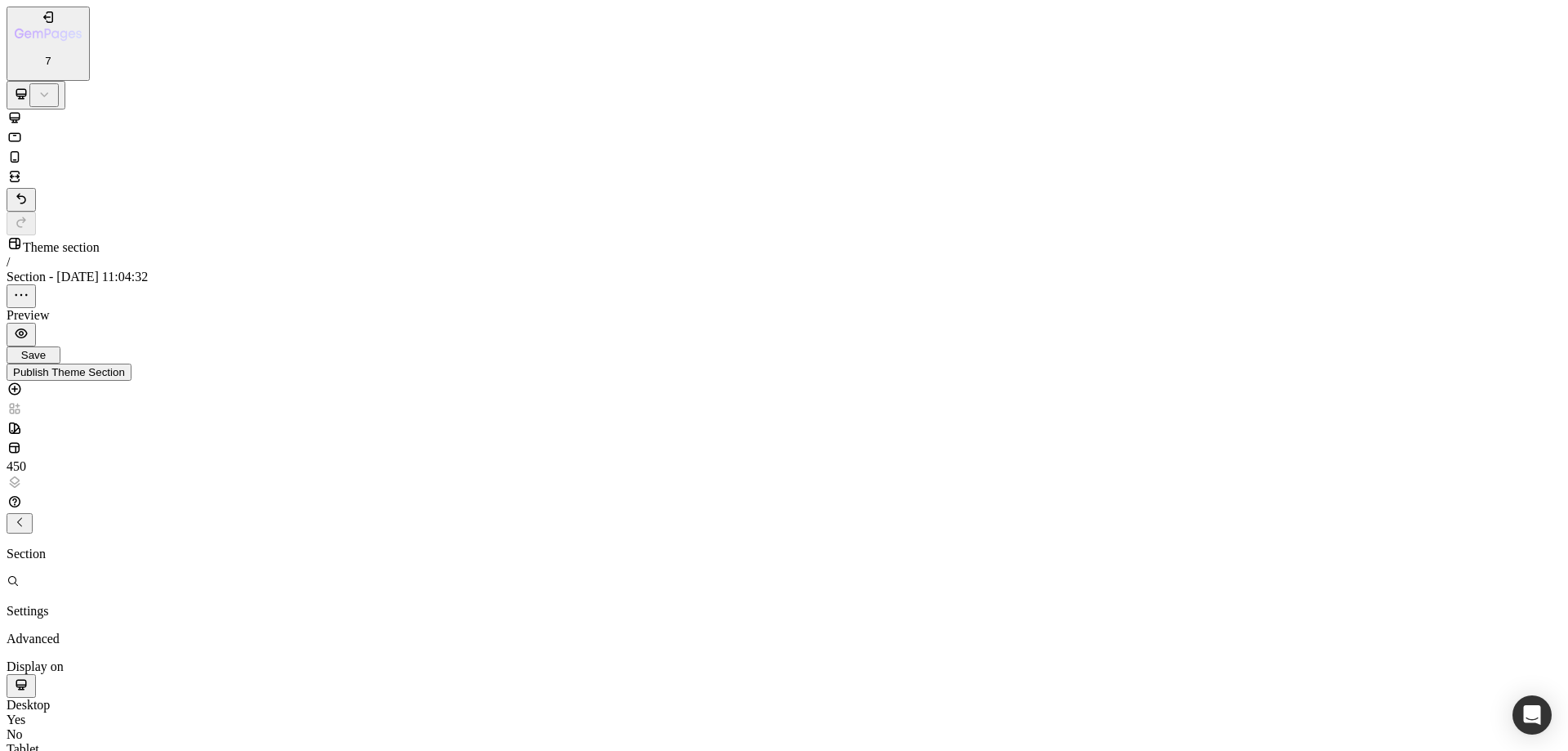
drag, startPoint x: 495, startPoint y: 131, endPoint x: 463, endPoint y: 70, distance: 68.9
paste textarea "gocMqoIHF3"
type textarea ".gocMqoIHF3 {}"
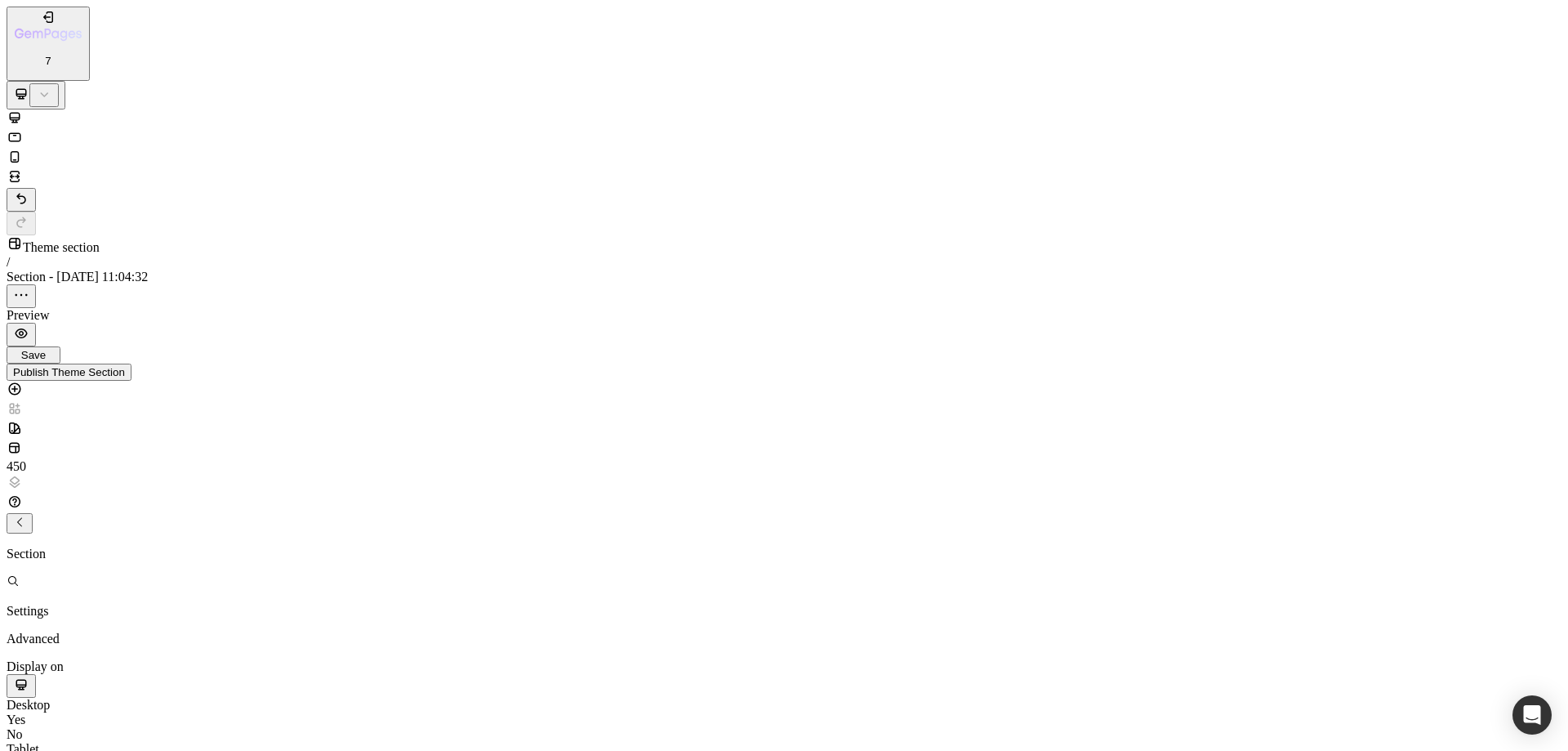
scroll to position [0, 1]
drag, startPoint x: 529, startPoint y: 95, endPoint x: 577, endPoint y: 176, distance: 94.2
paste textarea
type textarea "}"
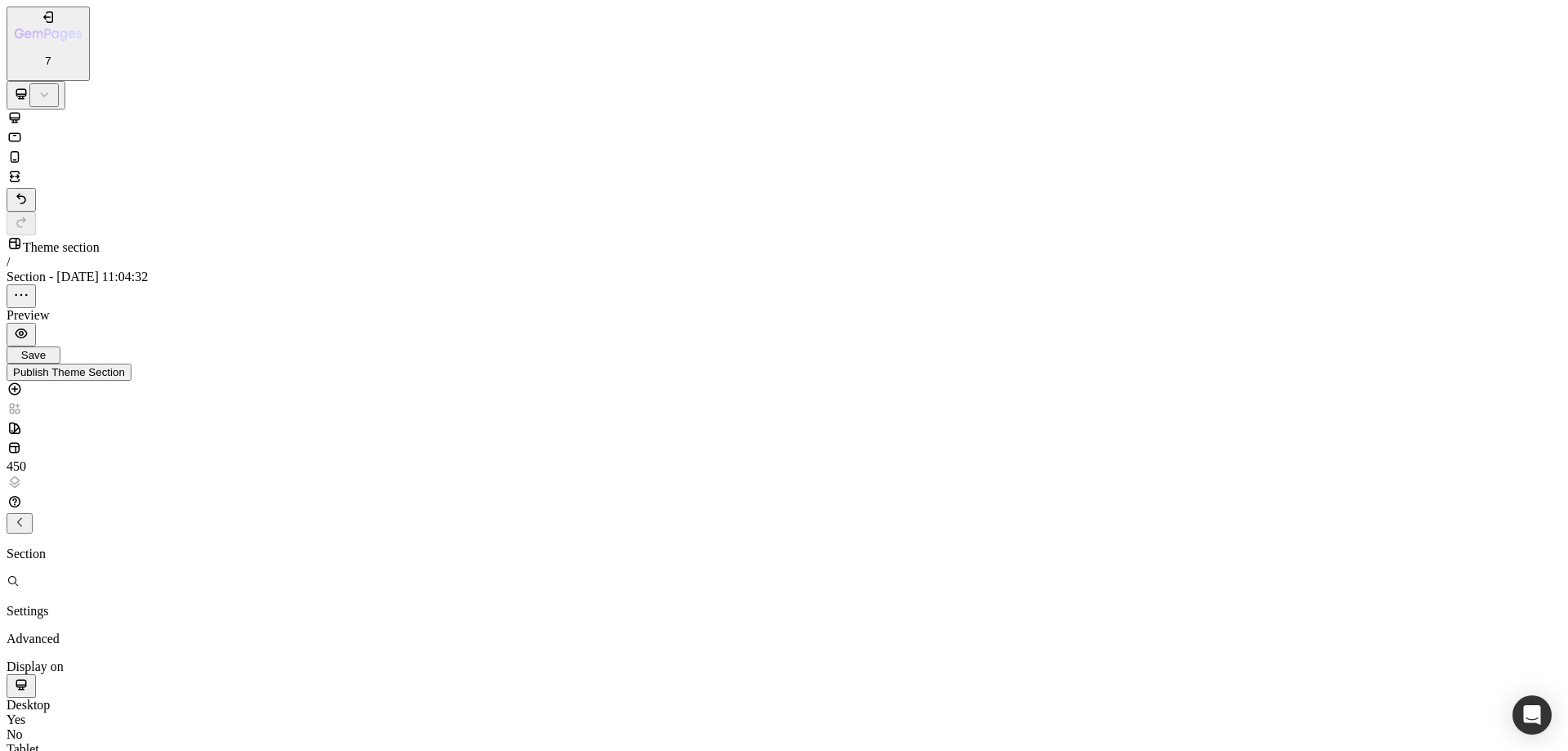
scroll to position [0, 0]
drag, startPoint x: 1130, startPoint y: 54, endPoint x: 608, endPoint y: 152, distance: 531.1
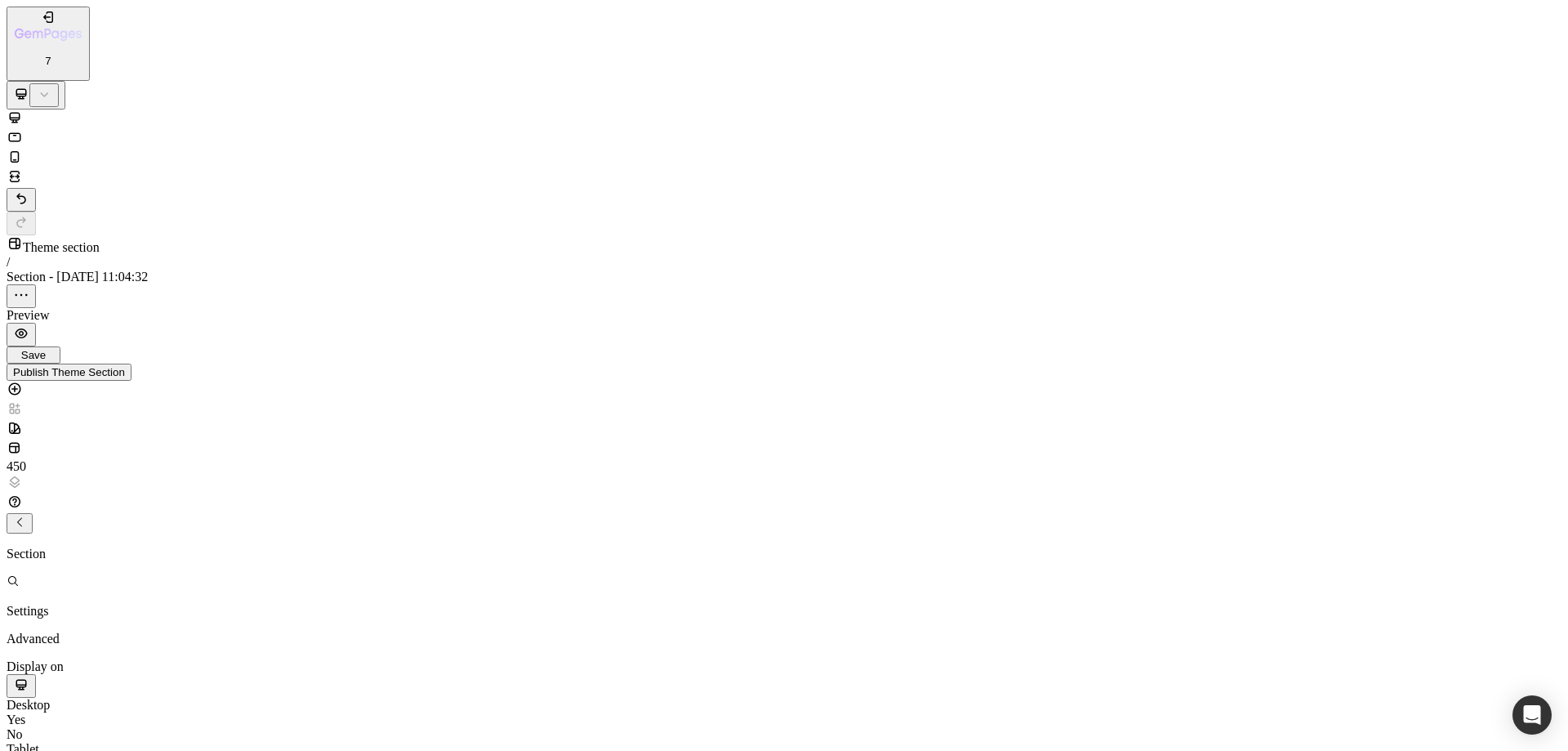
type textarea "color: red !important; /* For text */"
drag, startPoint x: 706, startPoint y: 107, endPoint x: 464, endPoint y: 108, distance: 242.0
drag, startPoint x: 745, startPoint y: 122, endPoint x: 458, endPoint y: 122, distance: 287.0
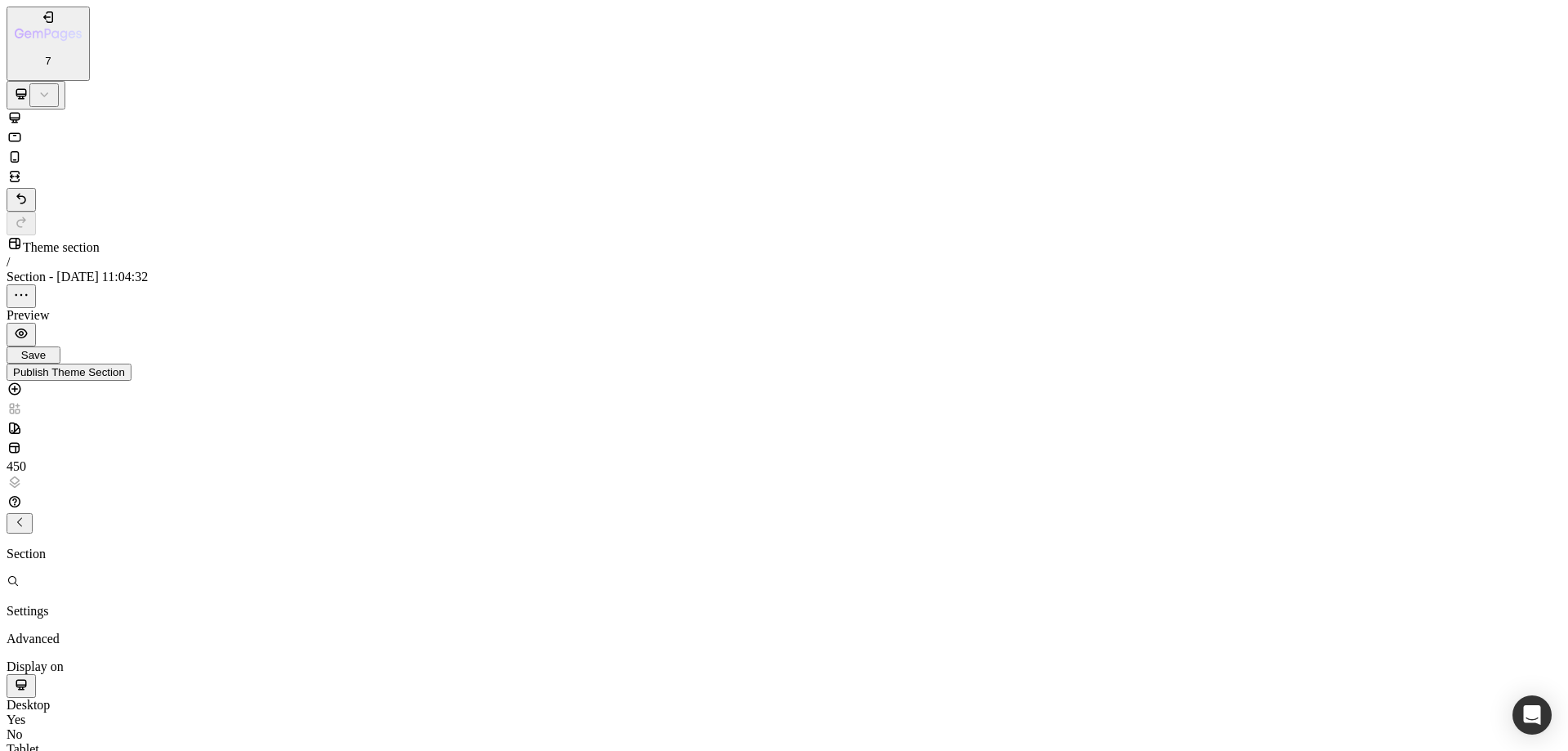
type textarea "border-color: red !important; /* For borders */"
drag, startPoint x: 1110, startPoint y: 682, endPoint x: 831, endPoint y: 635, distance: 282.9
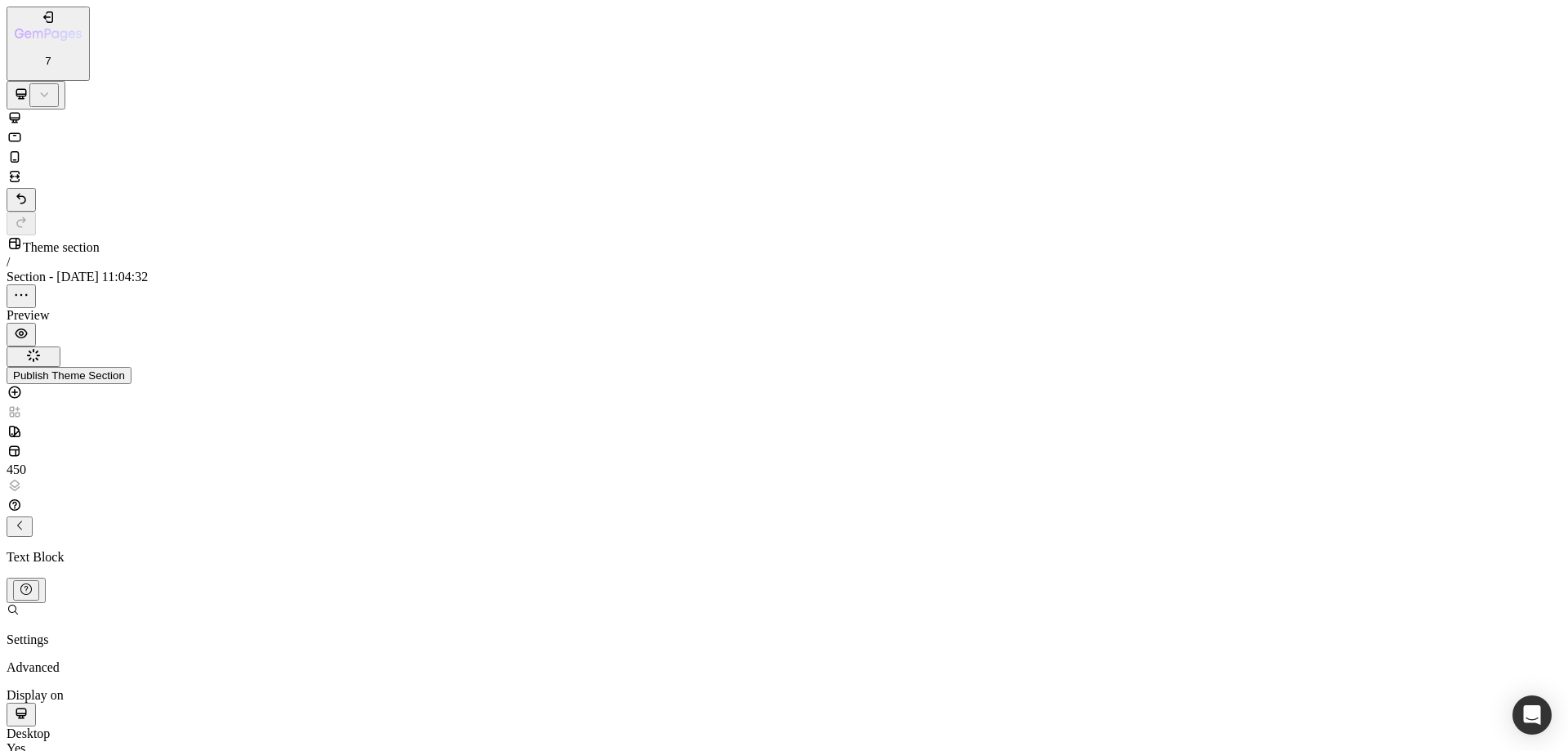
scroll to position [431, 0]
type input "0"
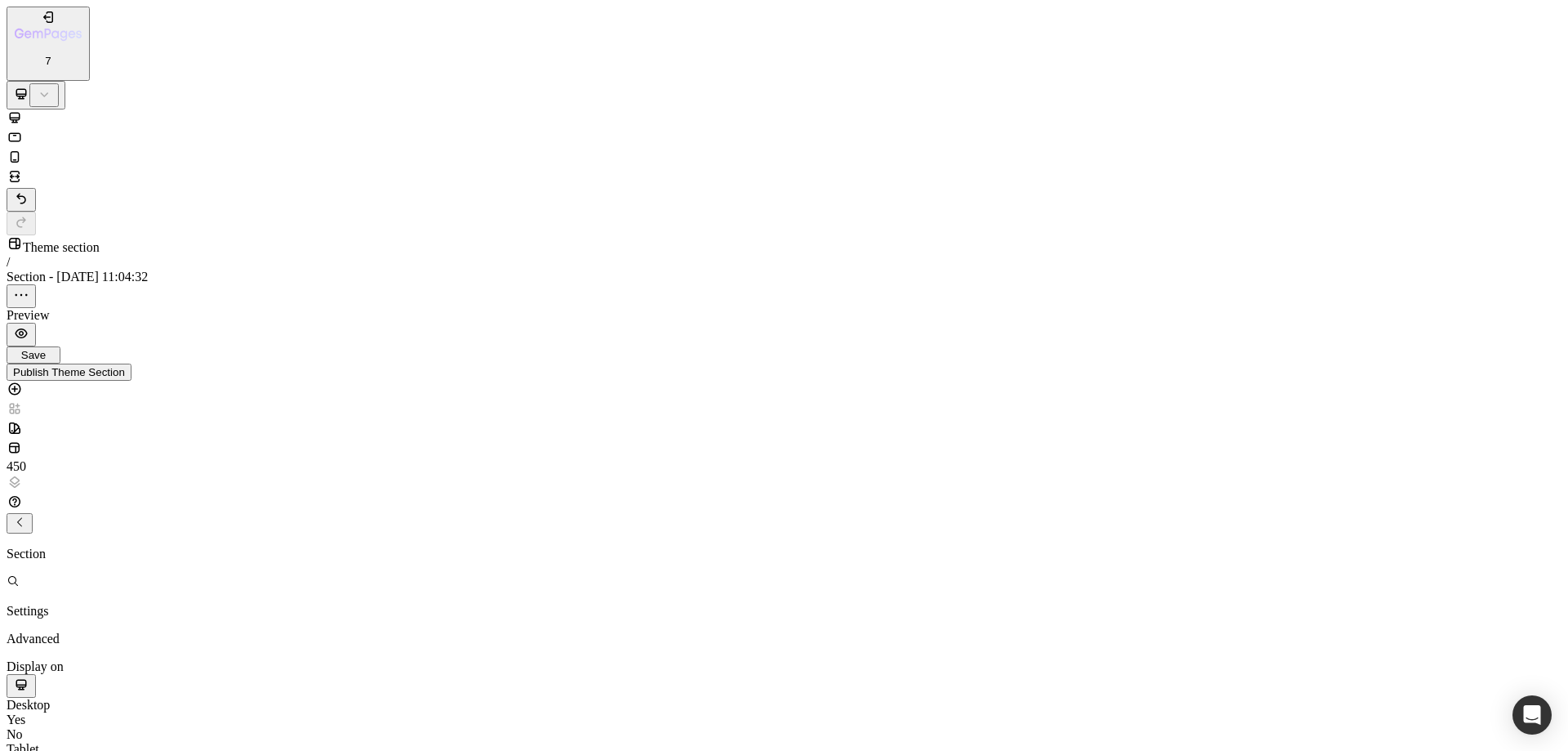
type input "0"
type input "8"
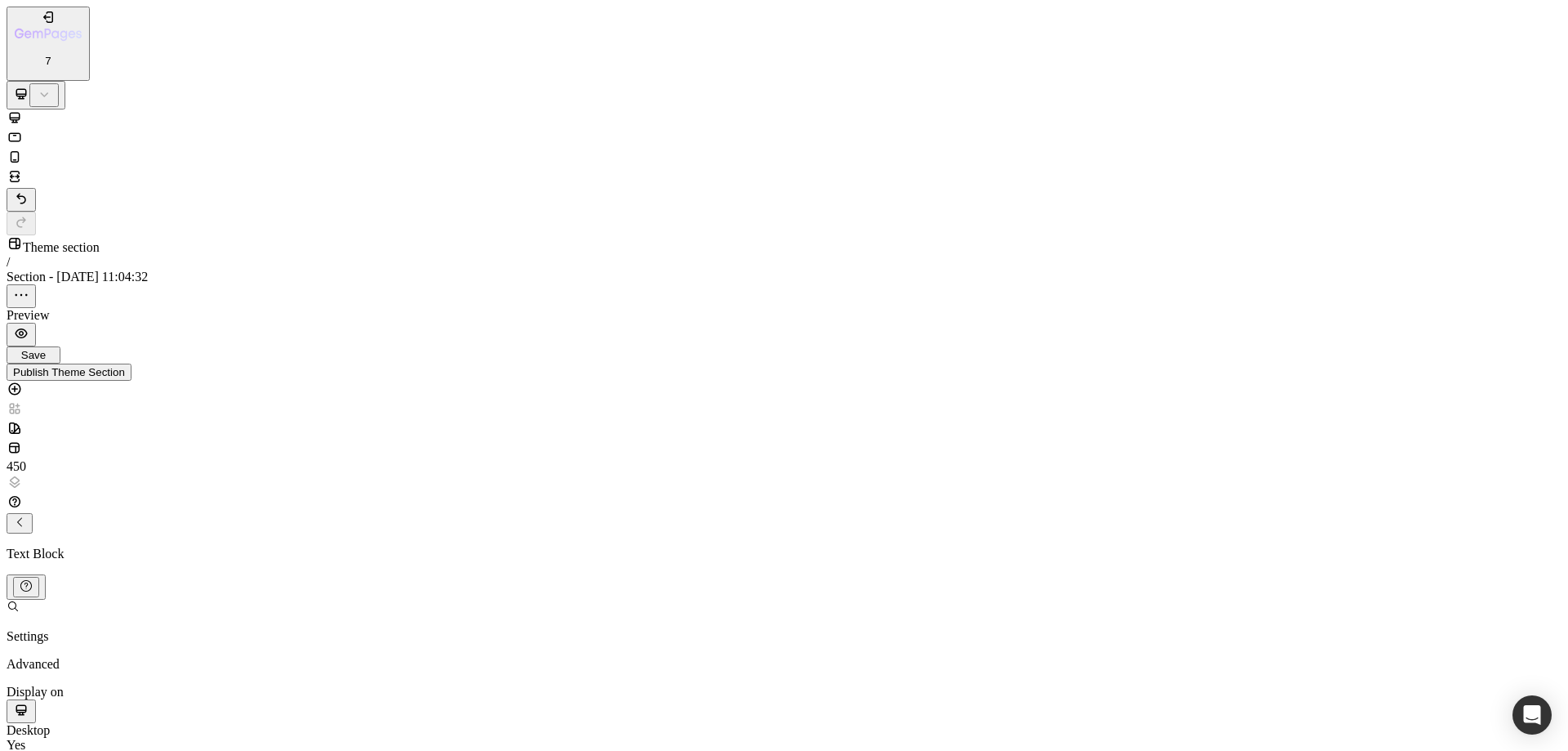
type input "8"
click at [46, 349] on span "Save" at bounding box center [33, 354] width 24 height 12
click at [132, 363] on button "Publish Theme Section" at bounding box center [69, 372] width 124 height 17
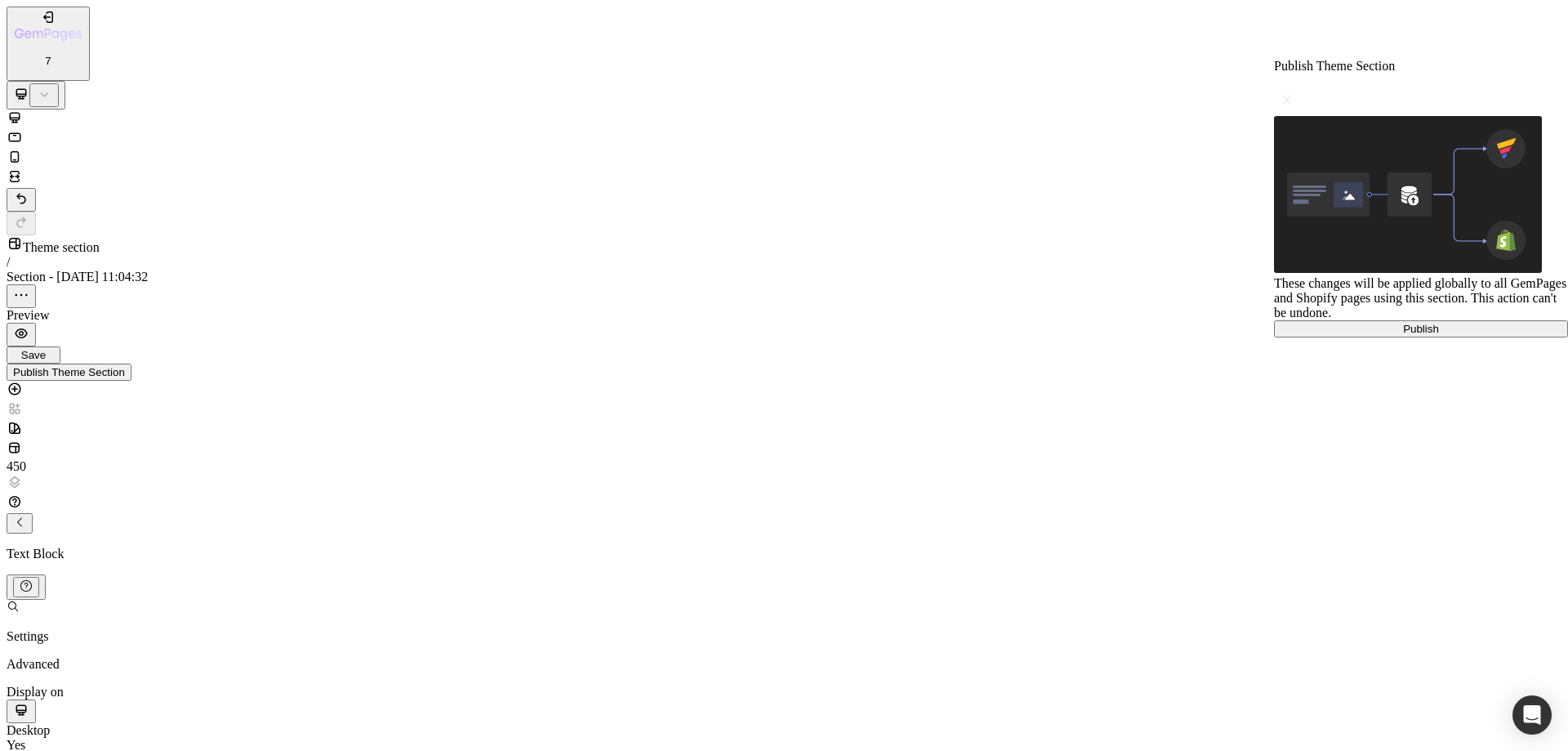
click at [1379, 337] on button "Publish" at bounding box center [1420, 329] width 294 height 17
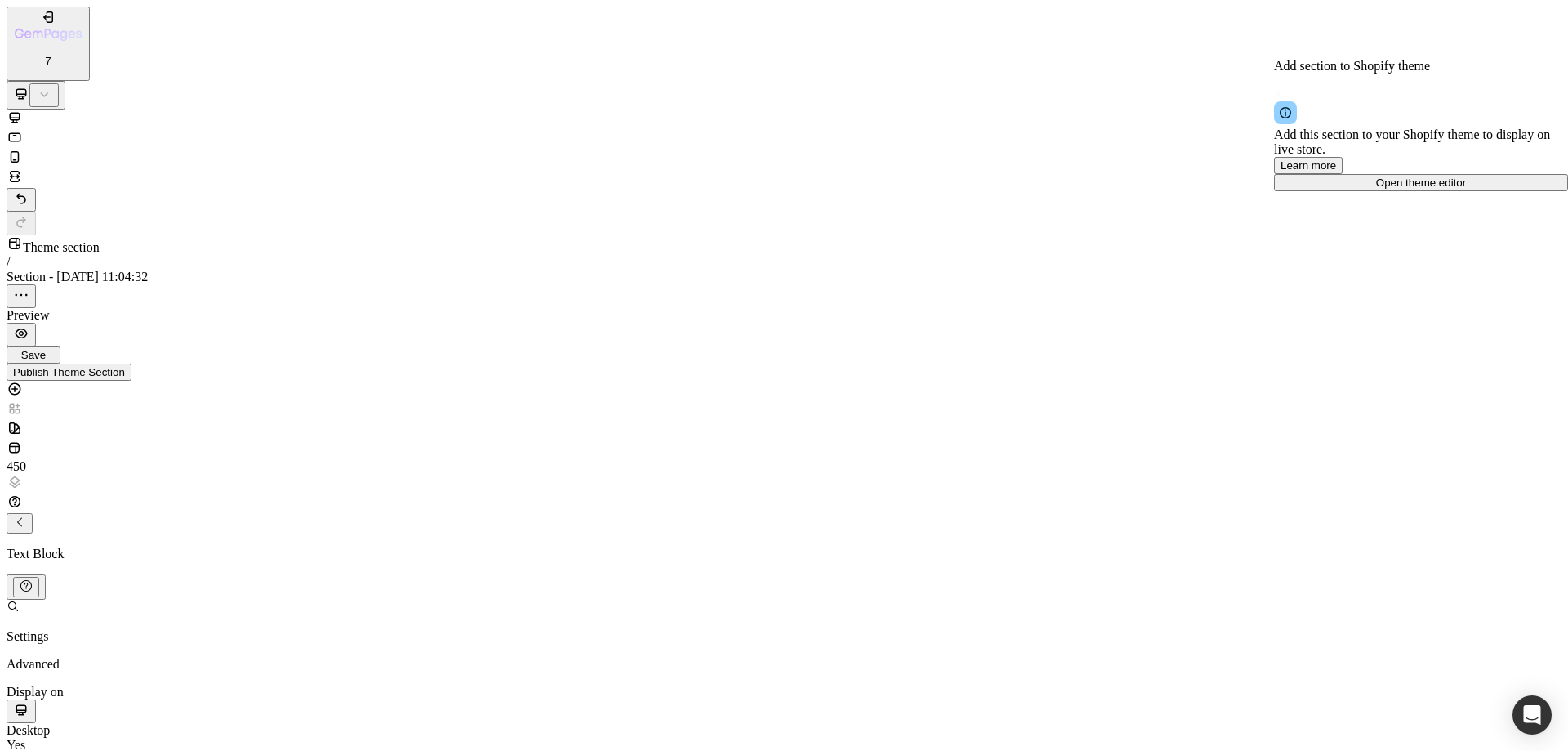
click at [1401, 189] on div "Open theme editor" at bounding box center [1420, 182] width 281 height 12
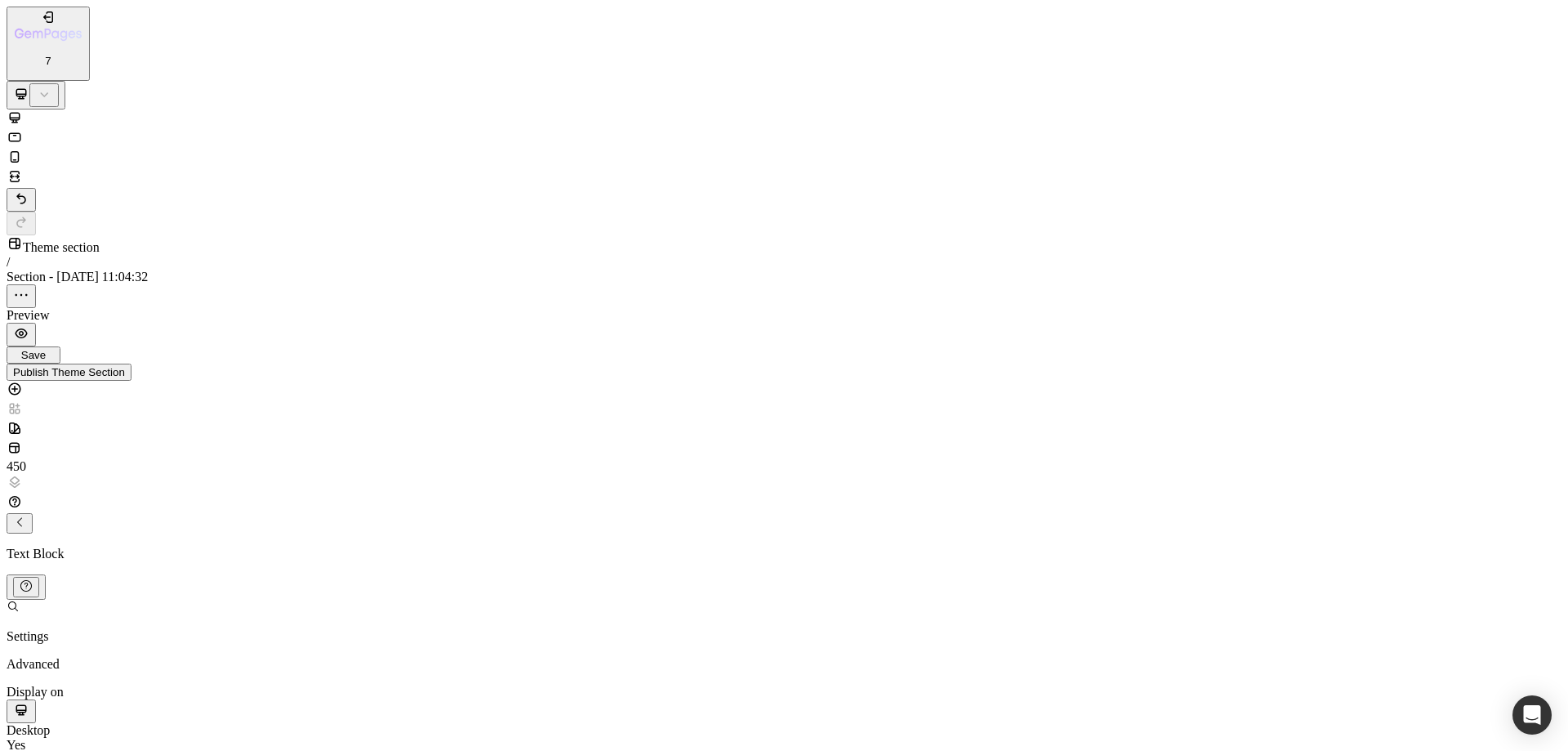
drag, startPoint x: 37, startPoint y: 11802, endPoint x: 8, endPoint y: 11805, distance: 29.2
drag, startPoint x: 921, startPoint y: 11806, endPoint x: 929, endPoint y: 11787, distance: 20.6
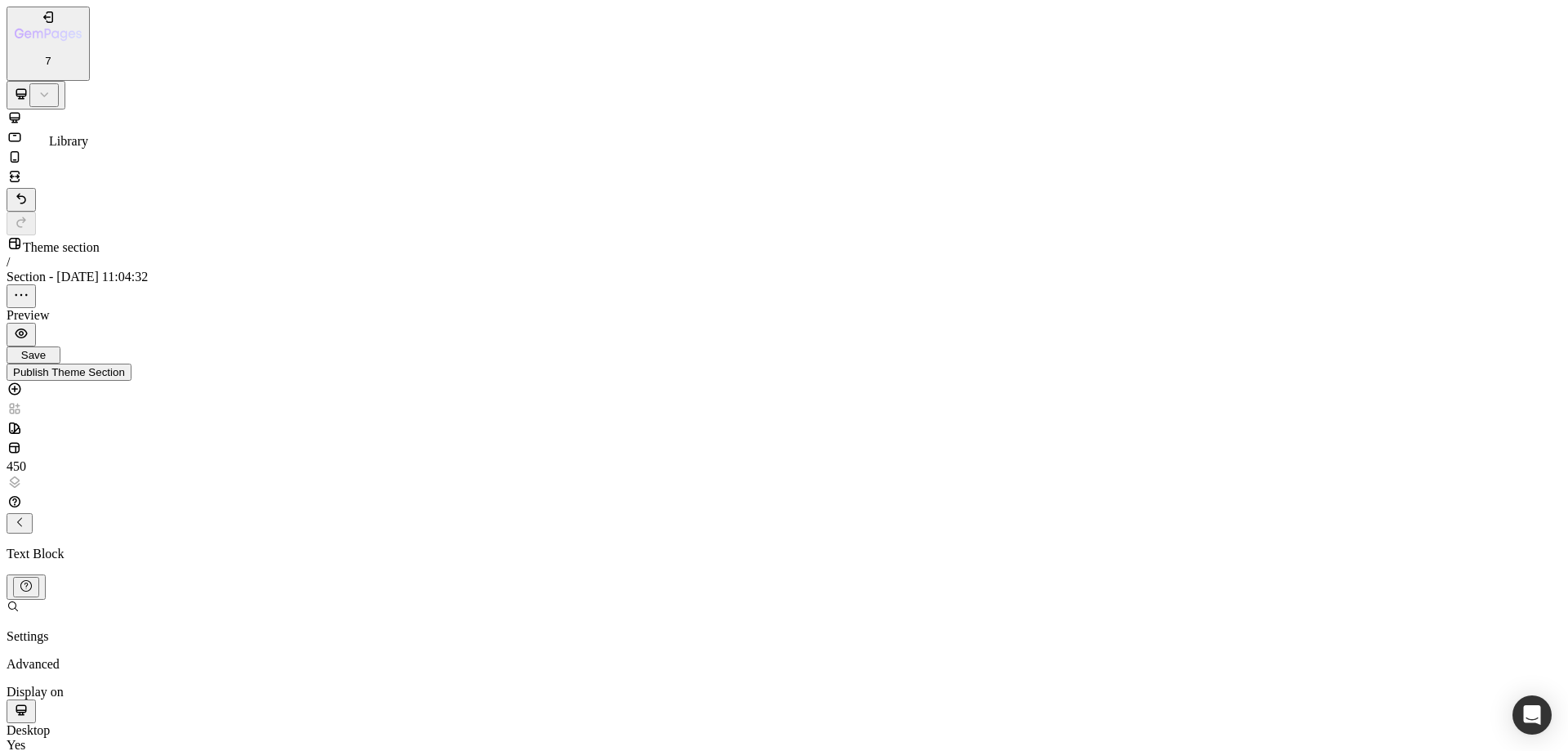
click at [17, 440] on icon at bounding box center [15, 448] width 17 height 17
click at [17, 474] on icon at bounding box center [15, 482] width 17 height 17
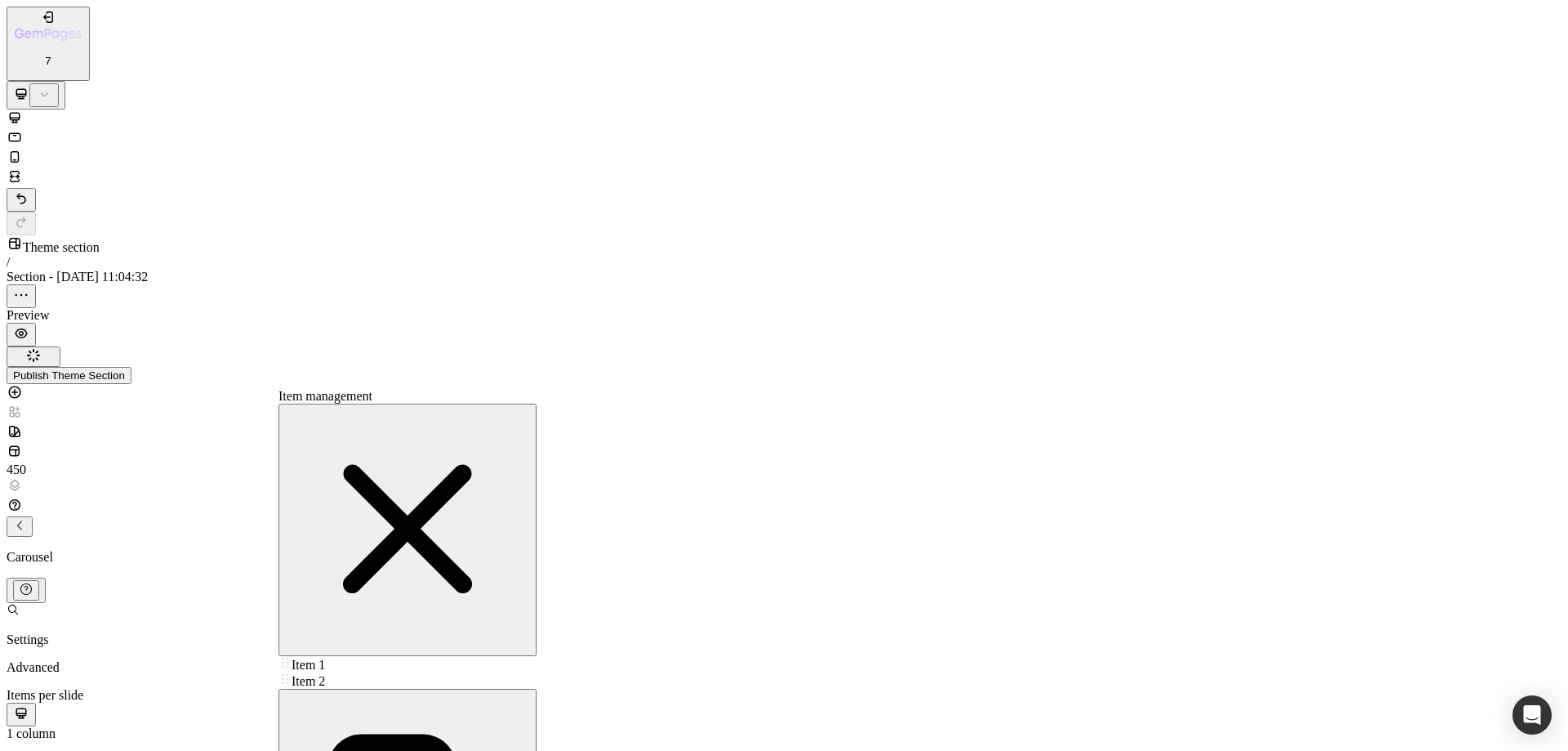
click at [319, 672] on div "Item 2 Item 2" at bounding box center [408, 680] width 258 height 17
click at [371, 672] on button "Delete" at bounding box center [348, 680] width 45 height 17
click at [325, 658] on span "Item 2" at bounding box center [308, 665] width 33 height 14
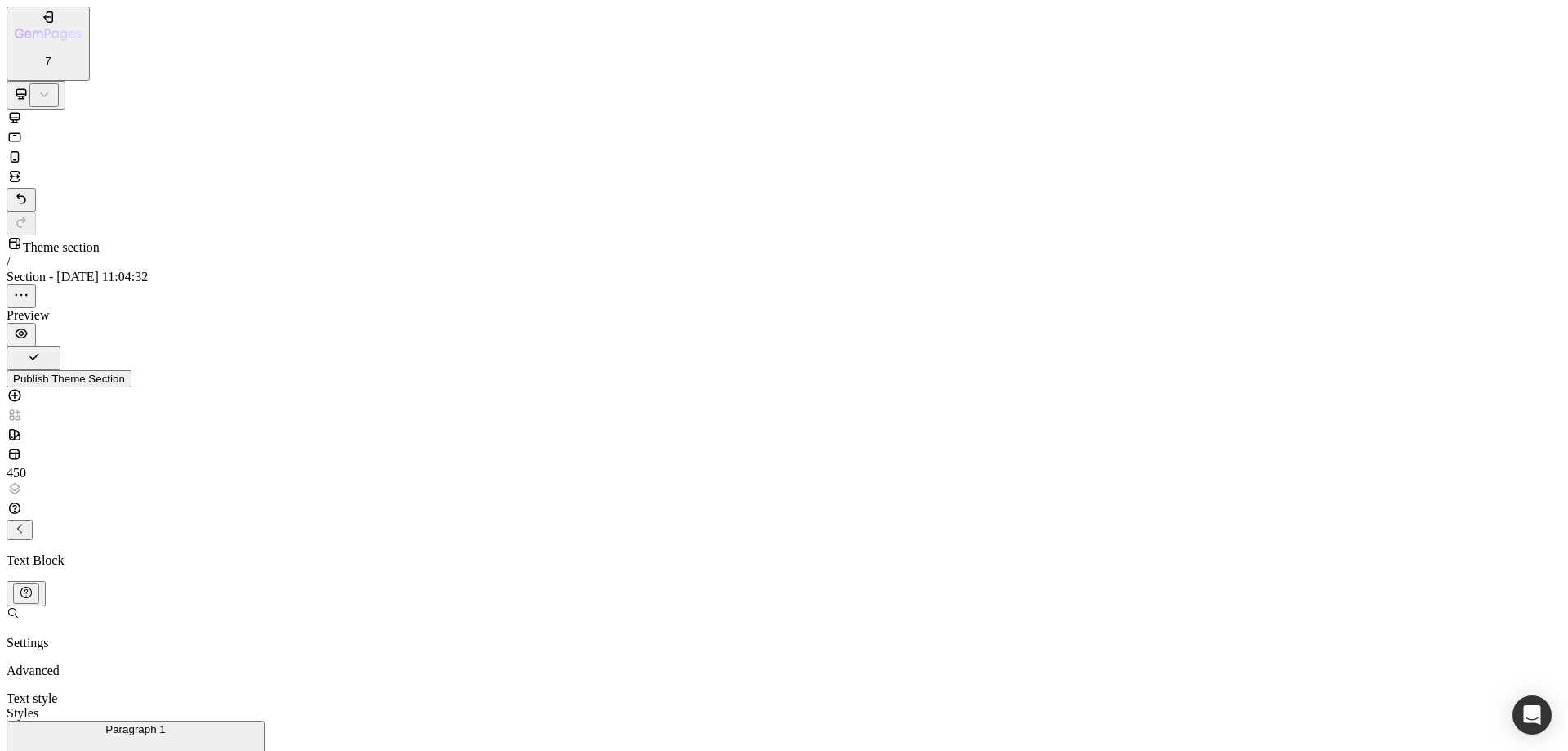
drag, startPoint x: 1496, startPoint y: 71, endPoint x: 1151, endPoint y: 234, distance: 381.6
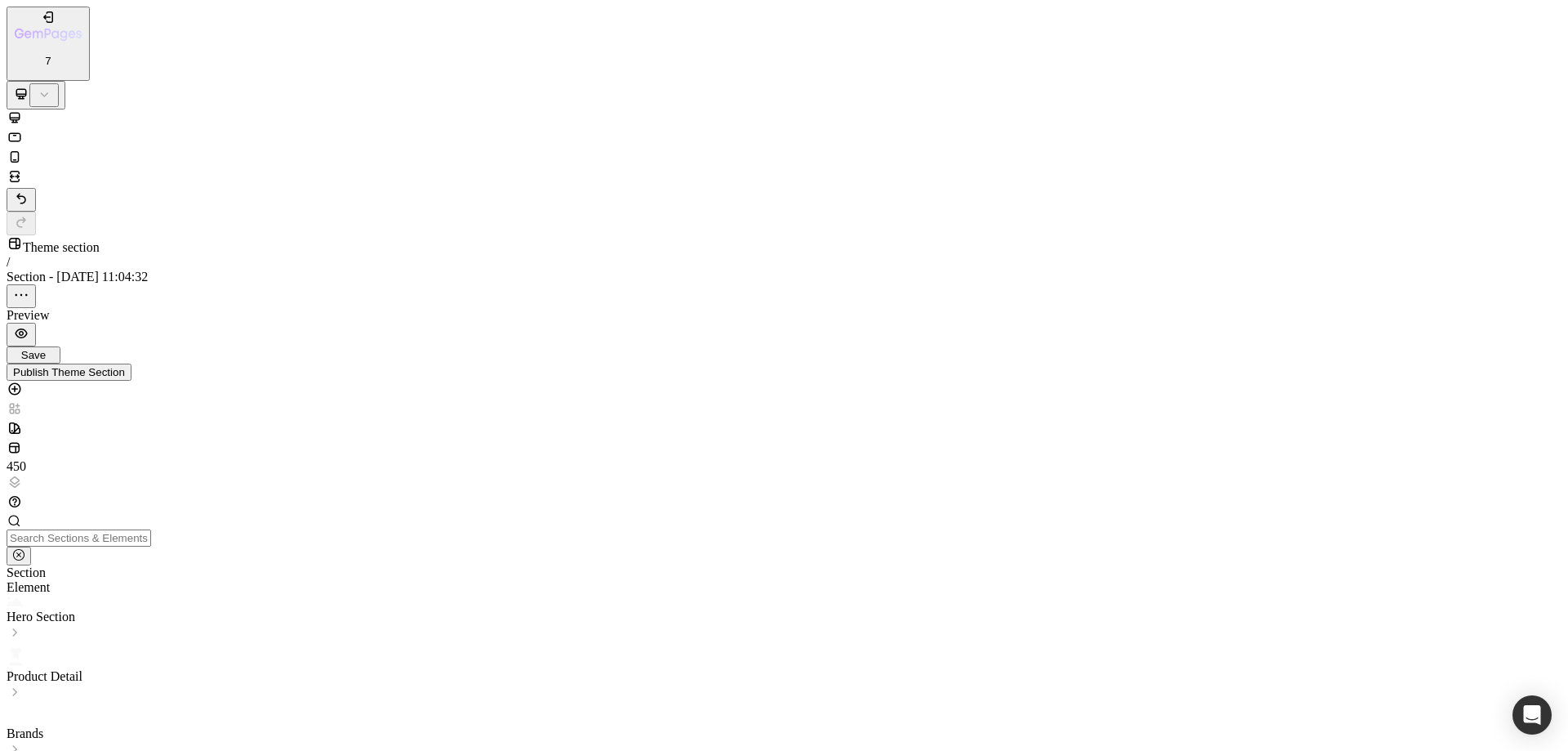
drag, startPoint x: 1368, startPoint y: 15, endPoint x: 1458, endPoint y: 23, distance: 90.4
click at [54, 349] on div "Save" at bounding box center [33, 354] width 41 height 12
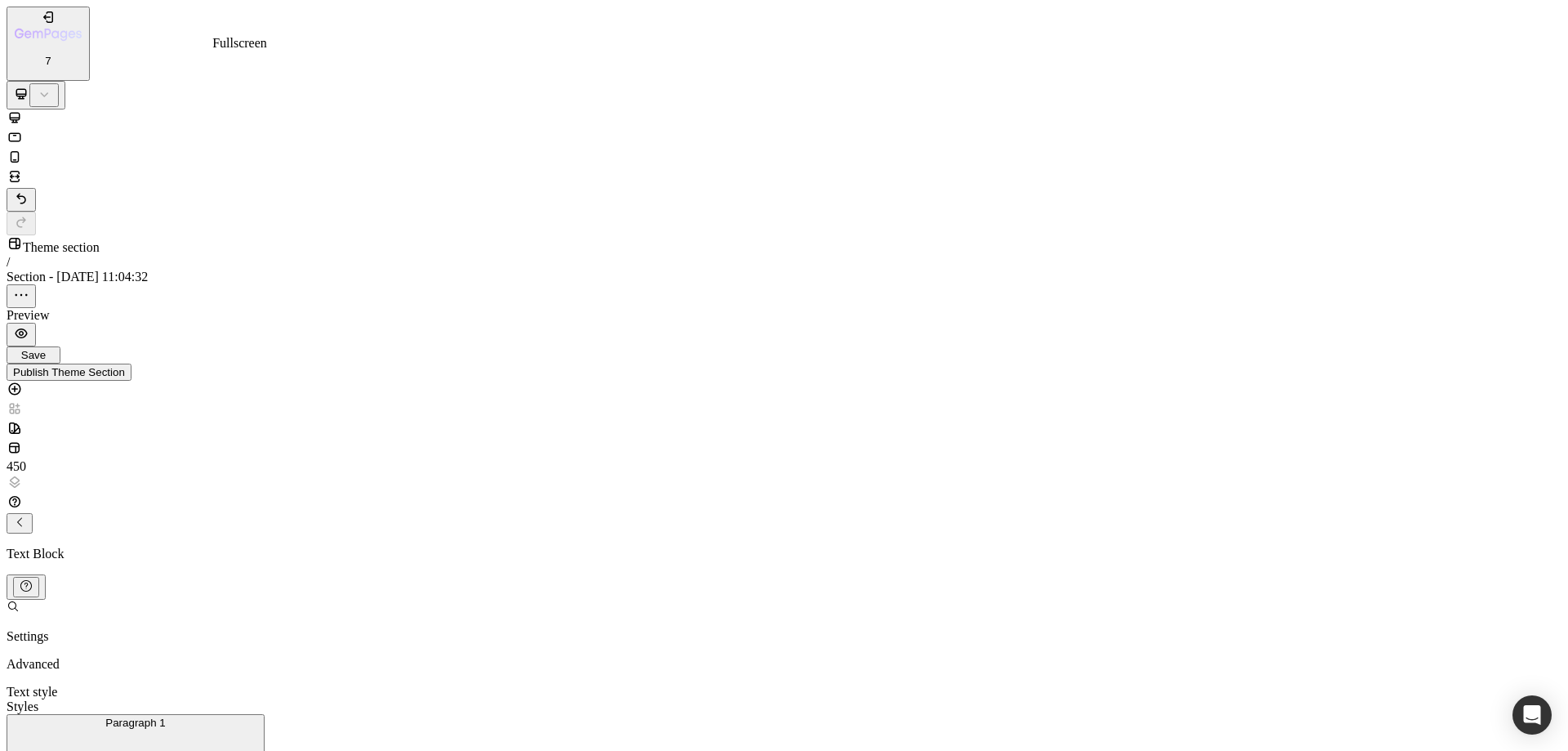
click at [23, 168] on icon at bounding box center [15, 177] width 17 height 17
click at [20, 112] on icon at bounding box center [15, 116] width 10 height 10
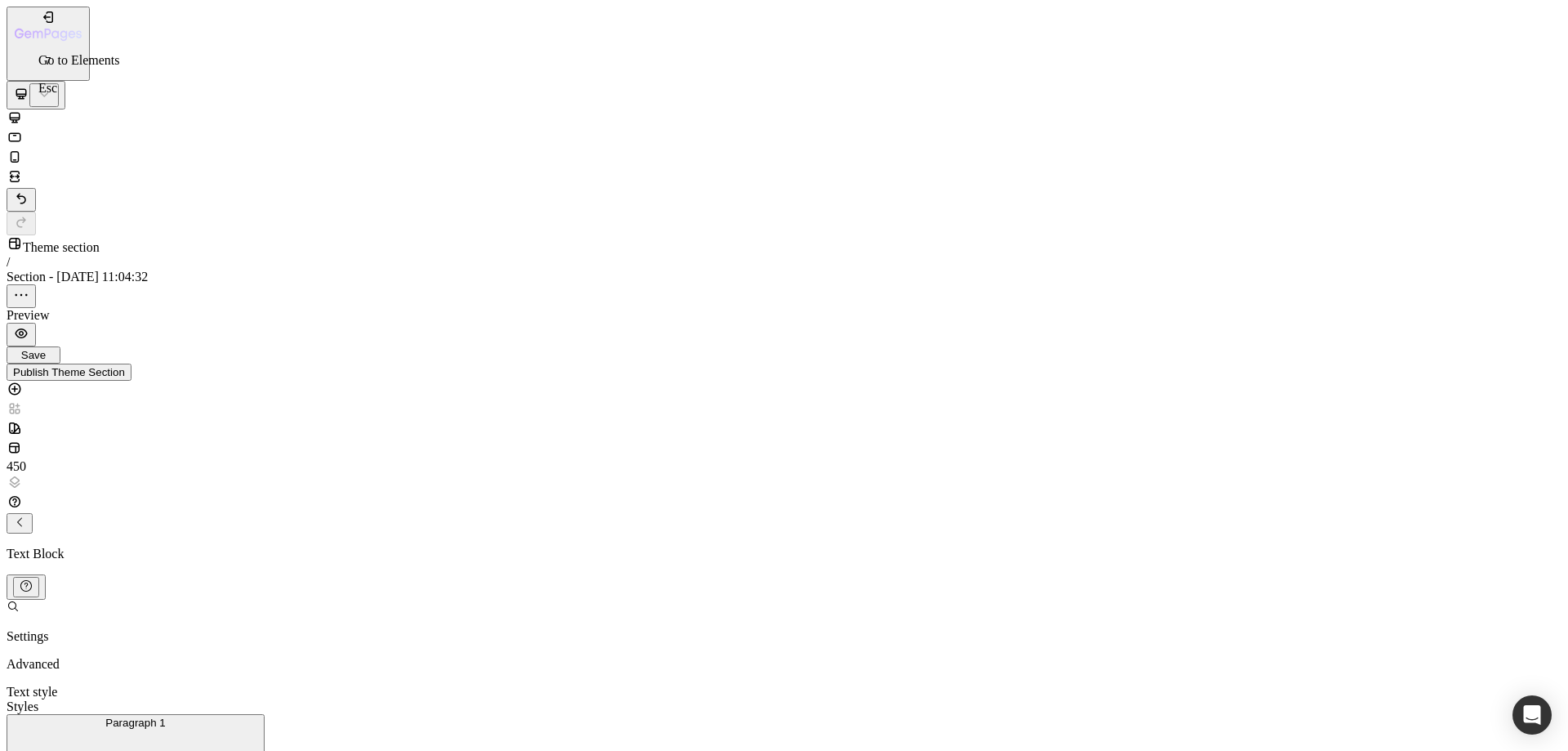
click at [33, 513] on button "button" at bounding box center [20, 523] width 26 height 20
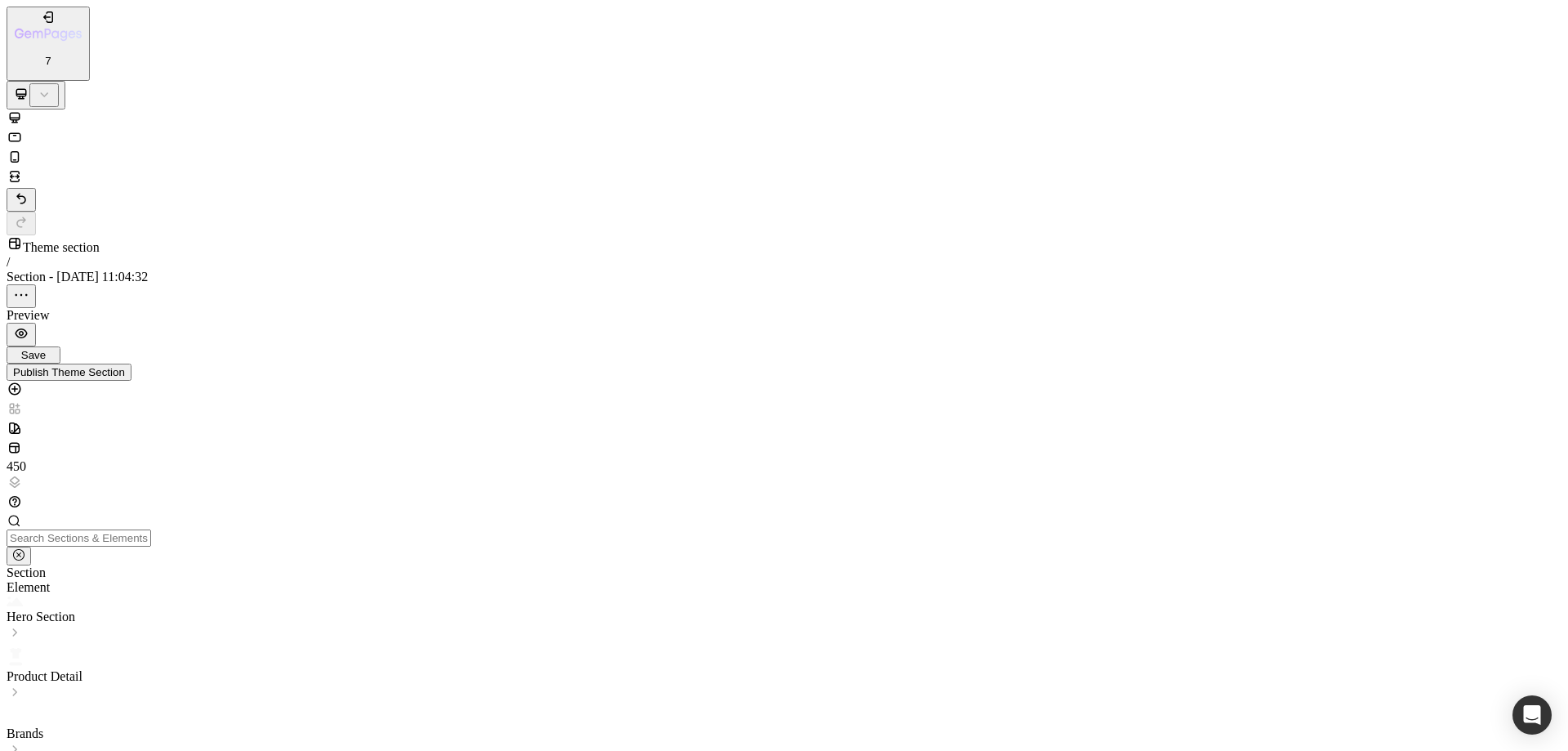
click at [26, 516] on icon "button" at bounding box center [20, 522] width 13 height 13
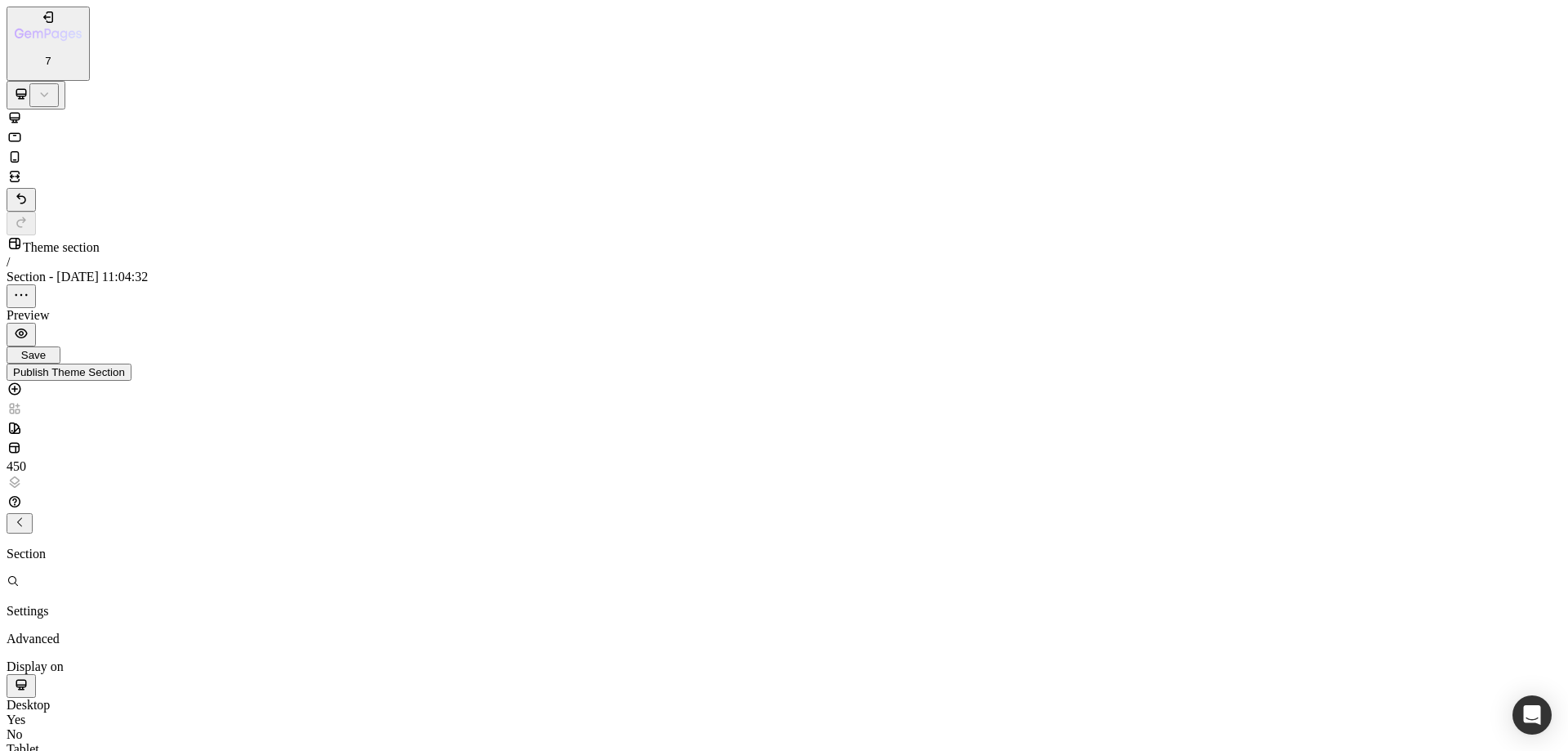
click at [83, 604] on p "Settings" at bounding box center [47, 612] width 82 height 15
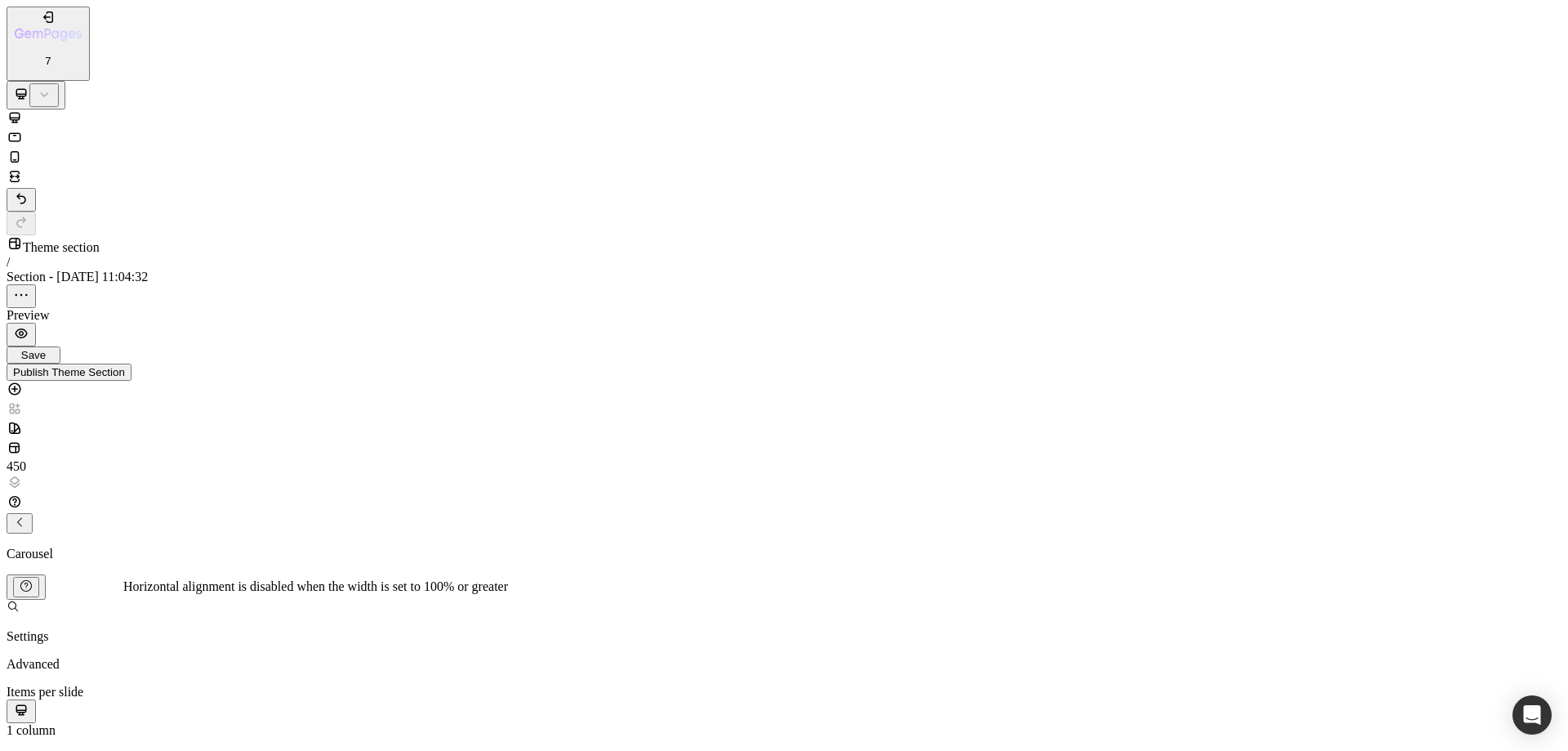
drag, startPoint x: 209, startPoint y: 659, endPoint x: 240, endPoint y: 647, distance: 33.2
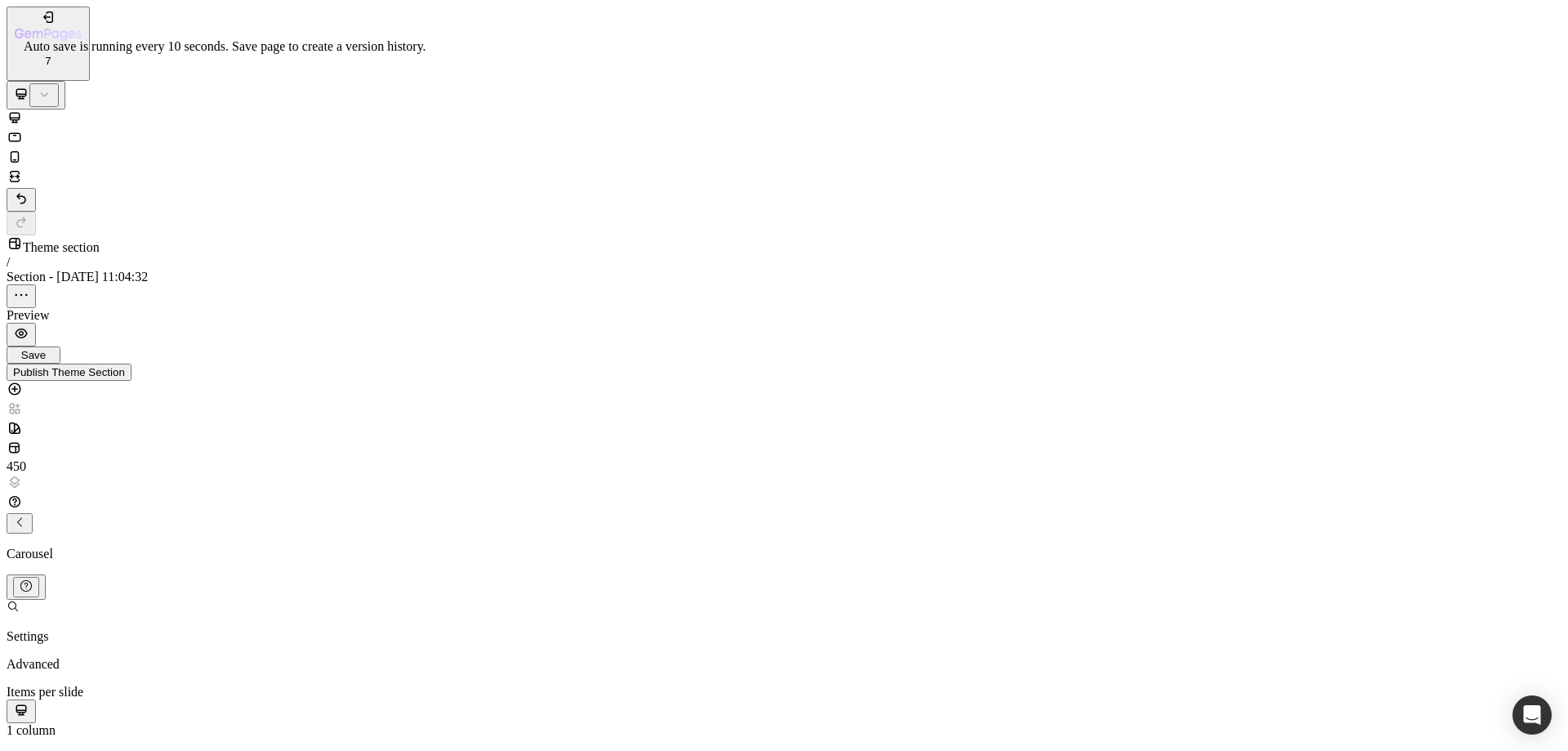
click at [46, 349] on span "Save" at bounding box center [33, 354] width 24 height 12
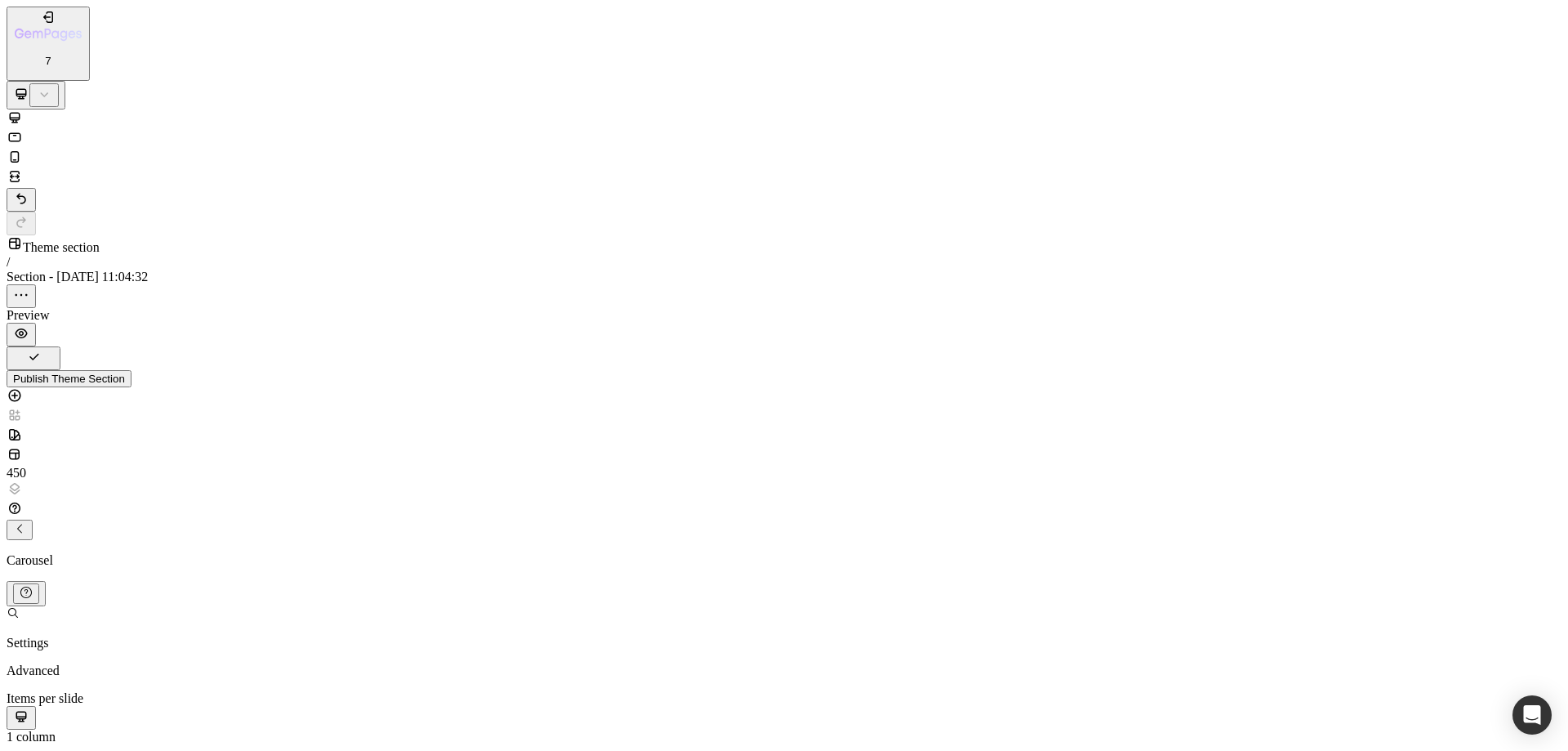
click at [124, 373] on div "Publish Theme Section" at bounding box center [69, 378] width 111 height 12
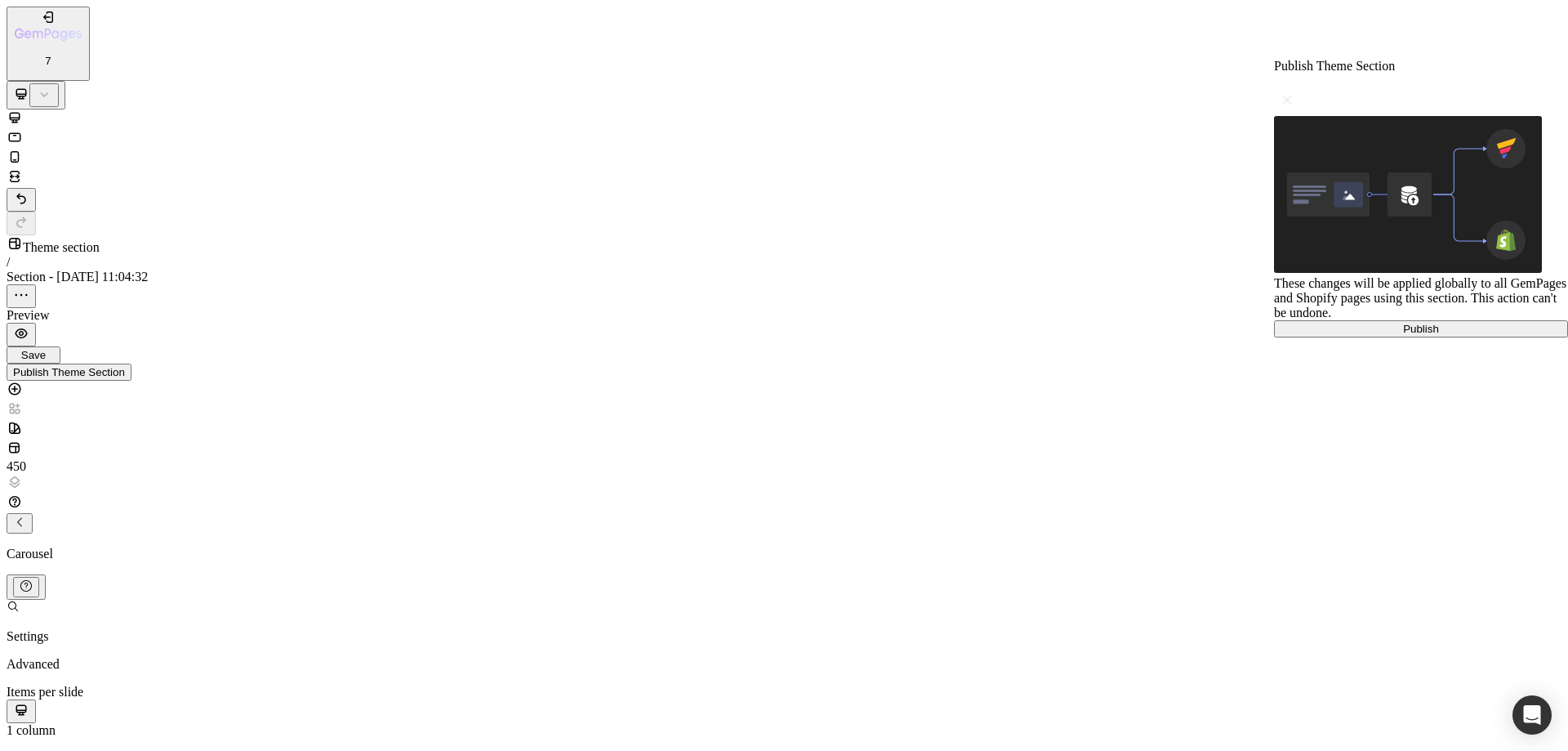
click at [1397, 335] on div "Publish" at bounding box center [1420, 328] width 281 height 12
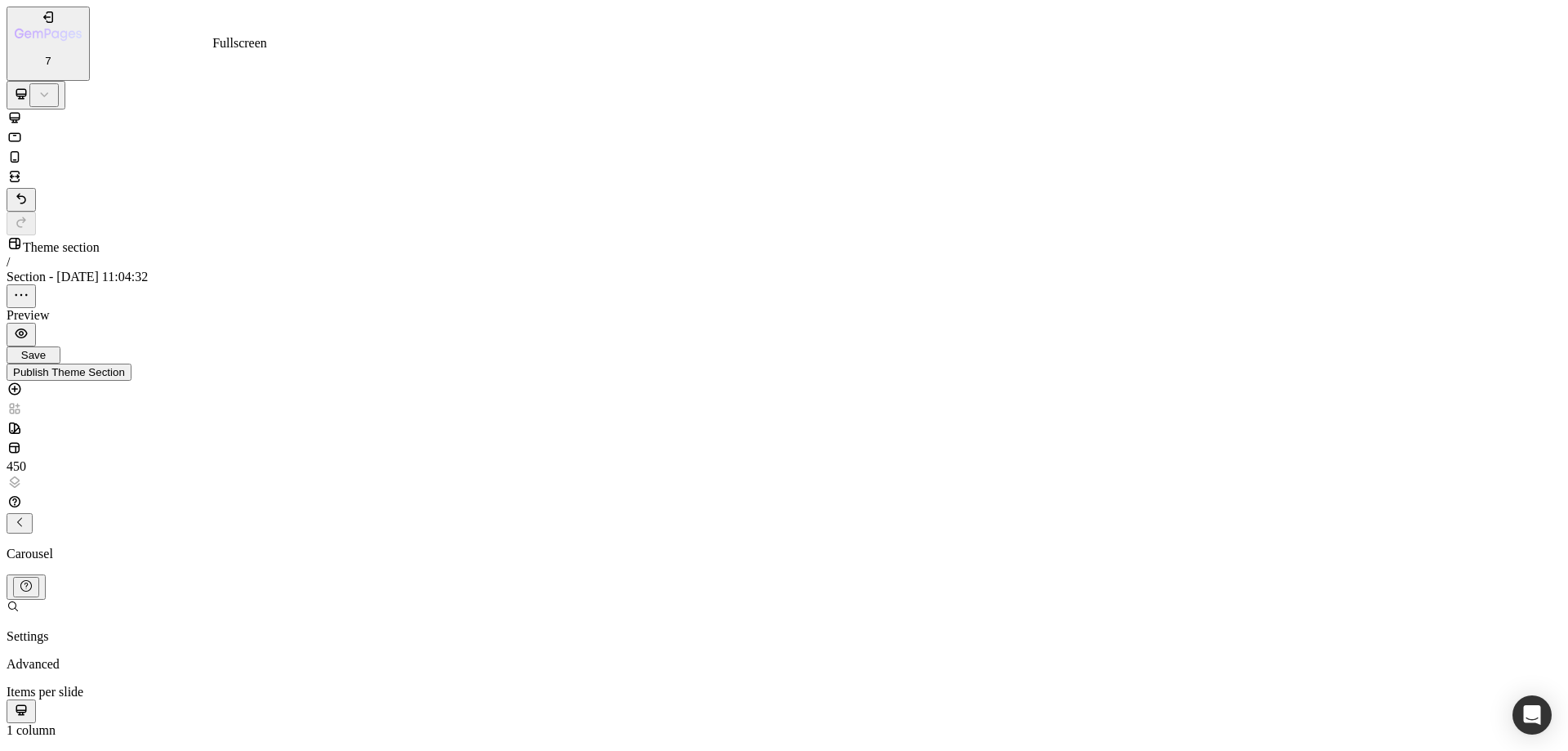
click at [23, 168] on icon at bounding box center [15, 177] width 17 height 17
